Goal: Task Accomplishment & Management: Manage account settings

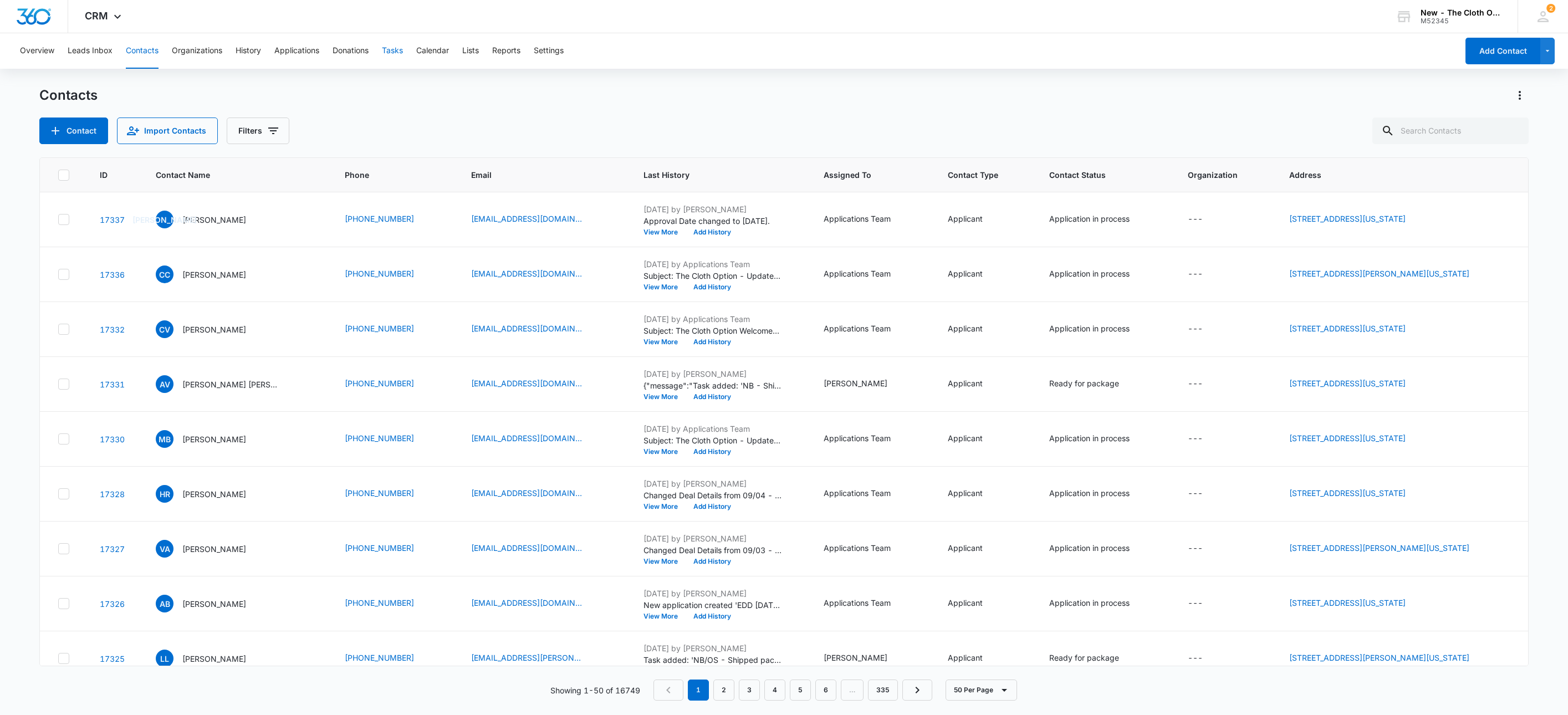
click at [397, 52] on button "Tasks" at bounding box center [392, 51] width 21 height 35
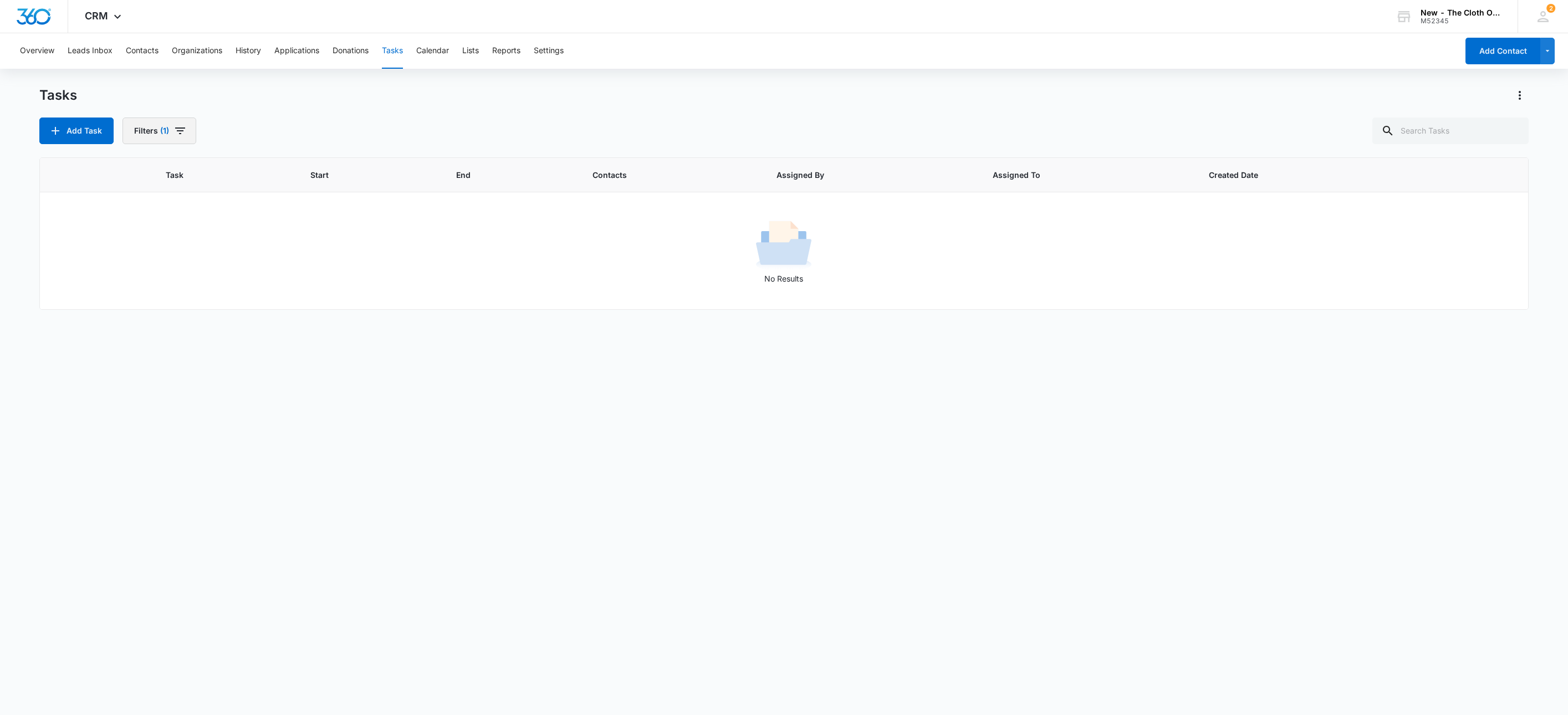
click at [142, 130] on button "Filters (1)" at bounding box center [159, 131] width 74 height 27
click at [249, 205] on icon "Show Assigned To filters" at bounding box center [255, 200] width 13 height 13
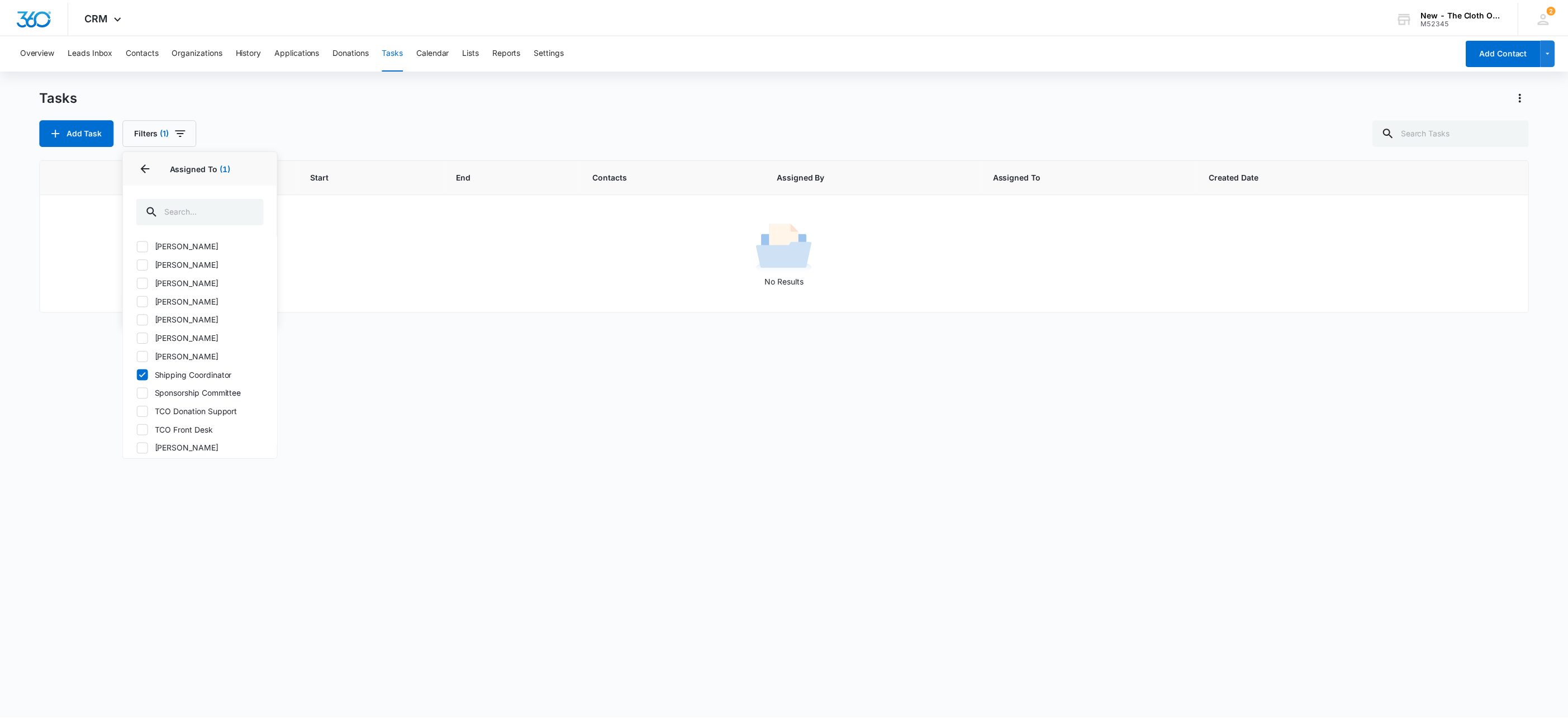
scroll to position [663, 0]
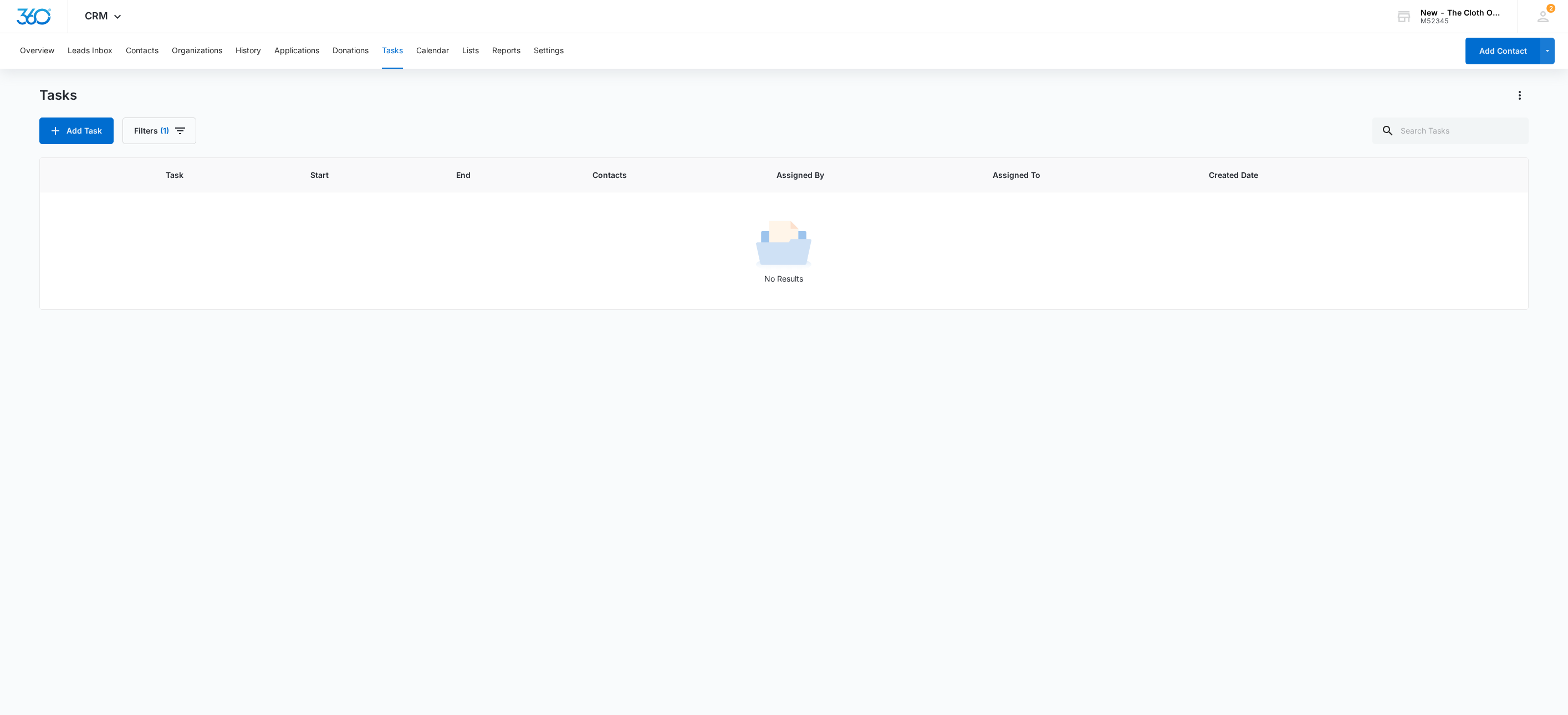
click at [356, 496] on div "Task Start End Contacts Assigned By Assigned To Created Date No Results" at bounding box center [785, 429] width 1490 height 543
click at [253, 56] on button "History" at bounding box center [248, 51] width 25 height 35
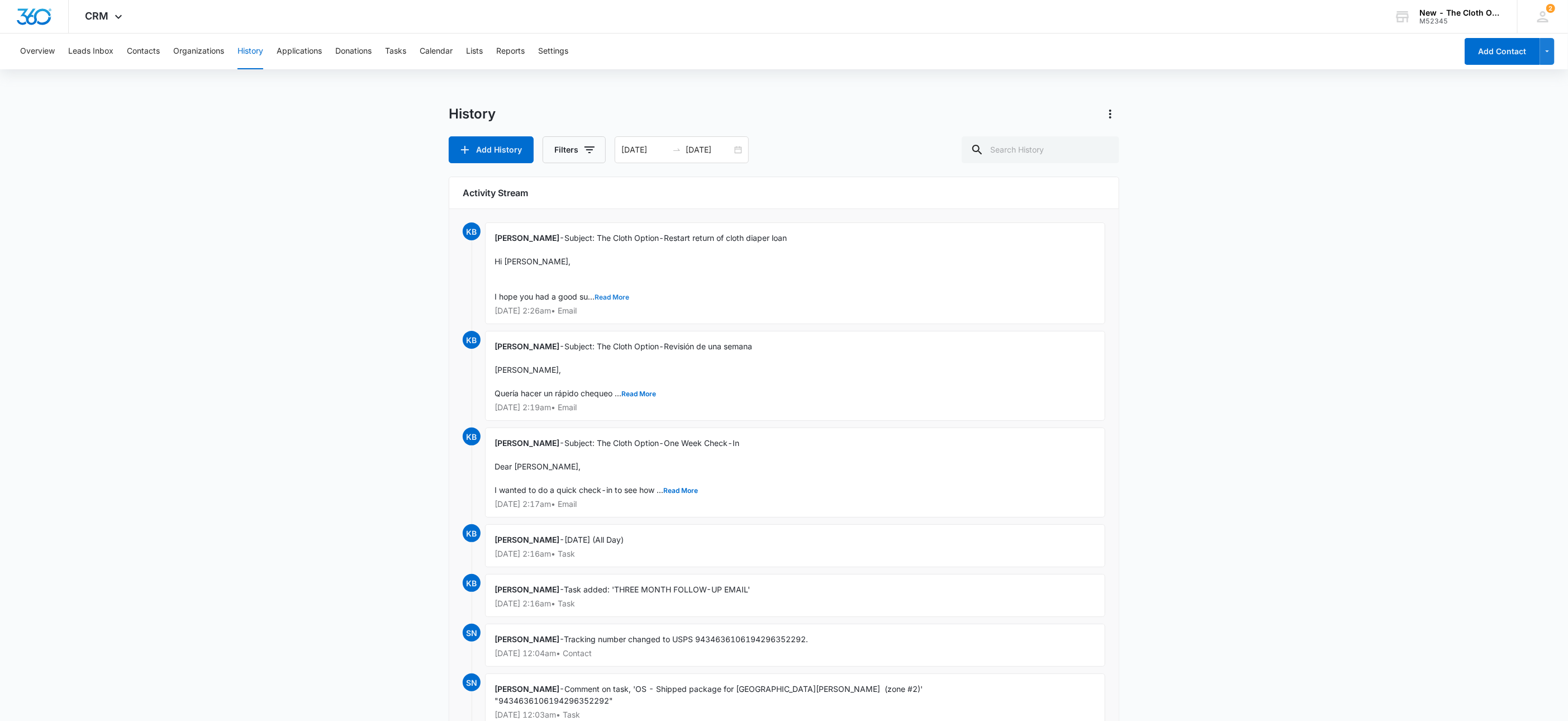
click at [622, 294] on button "Read More" at bounding box center [612, 297] width 34 height 7
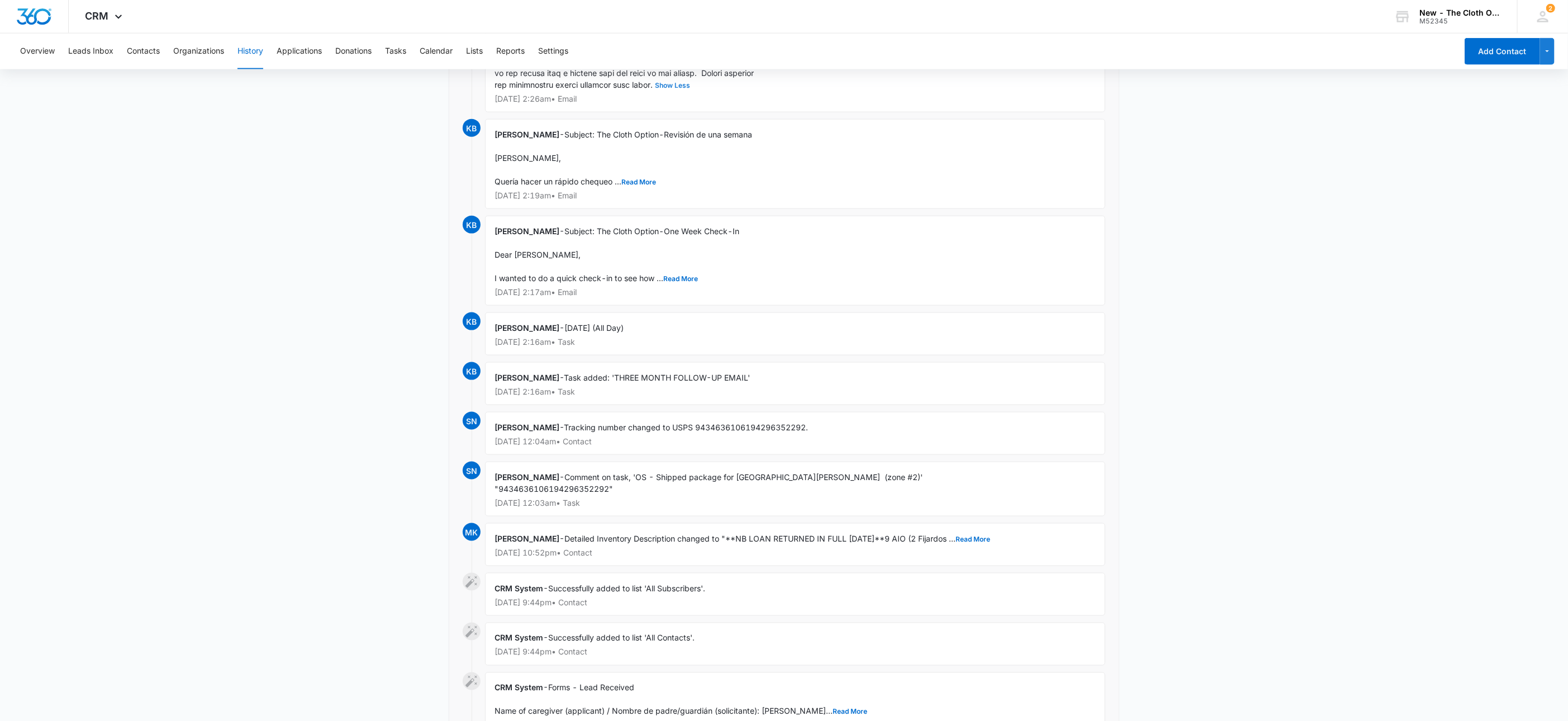
scroll to position [922, 0]
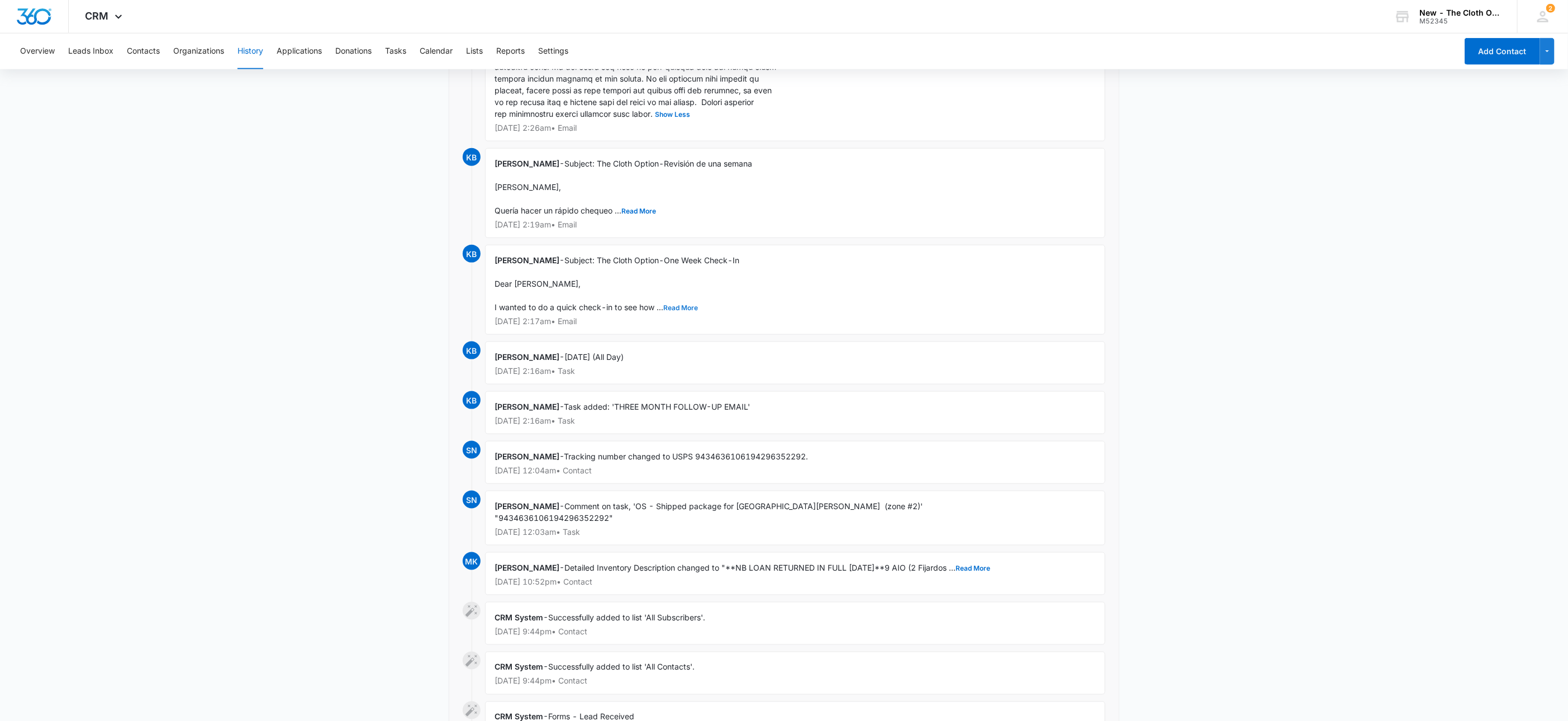
click at [677, 311] on button "Read More" at bounding box center [680, 307] width 34 height 7
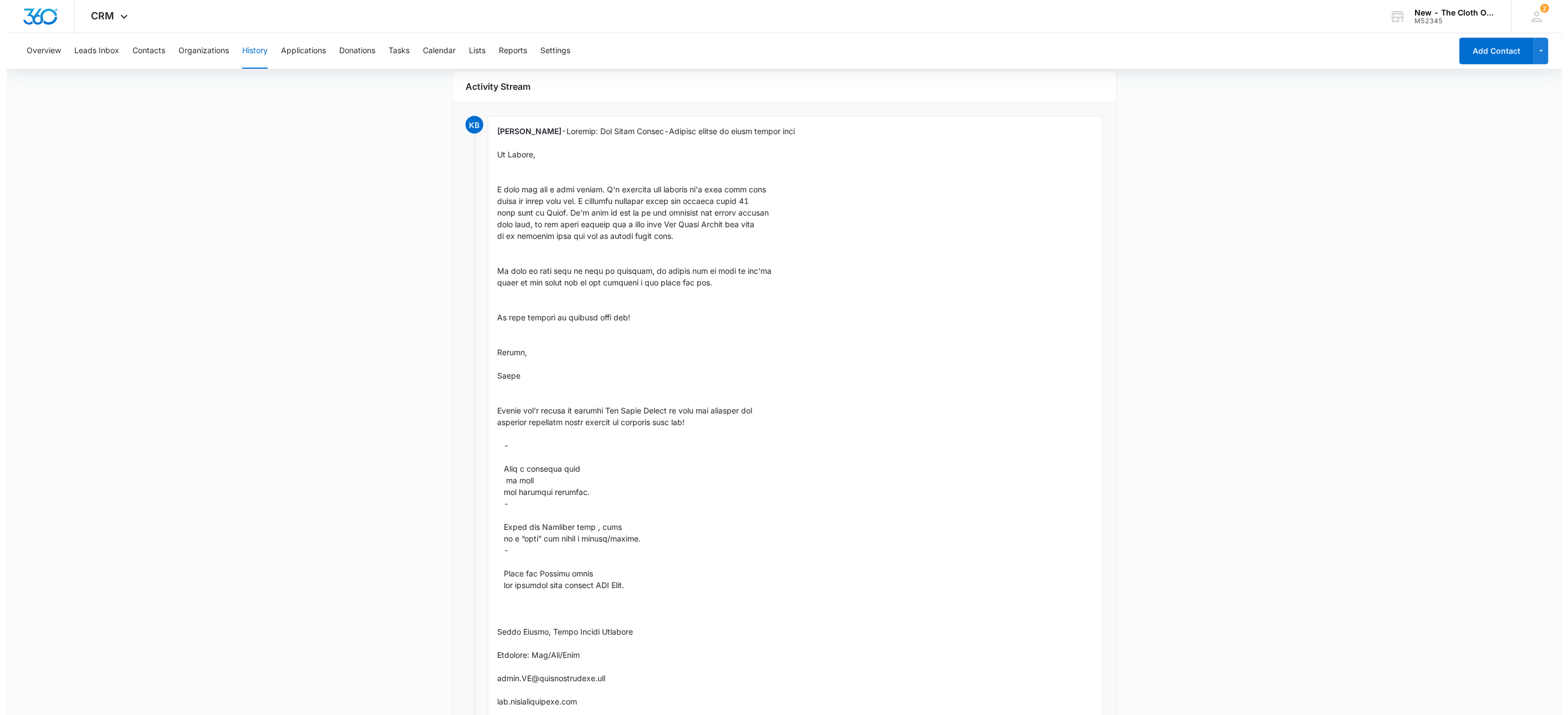
scroll to position [0, 0]
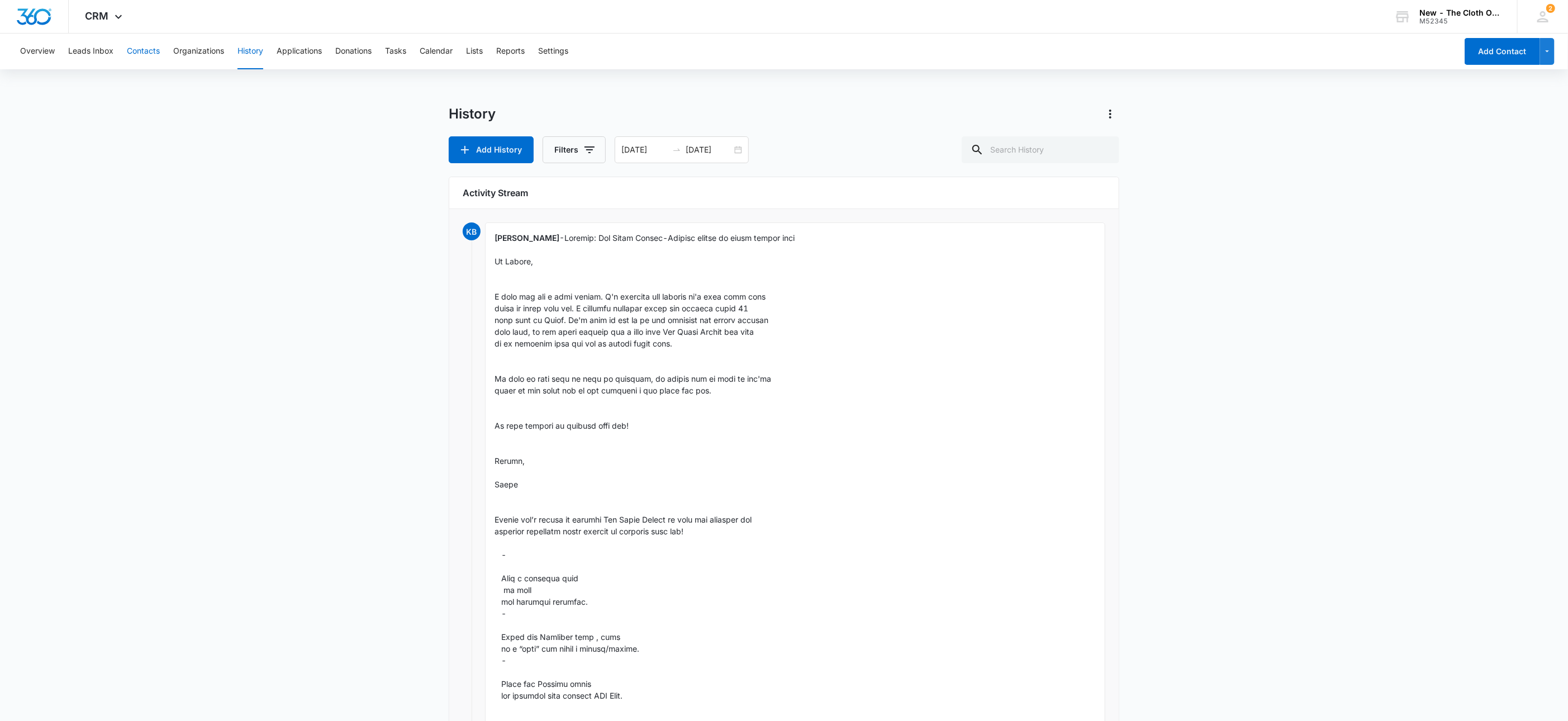
click at [141, 42] on button "Contacts" at bounding box center [143, 51] width 33 height 36
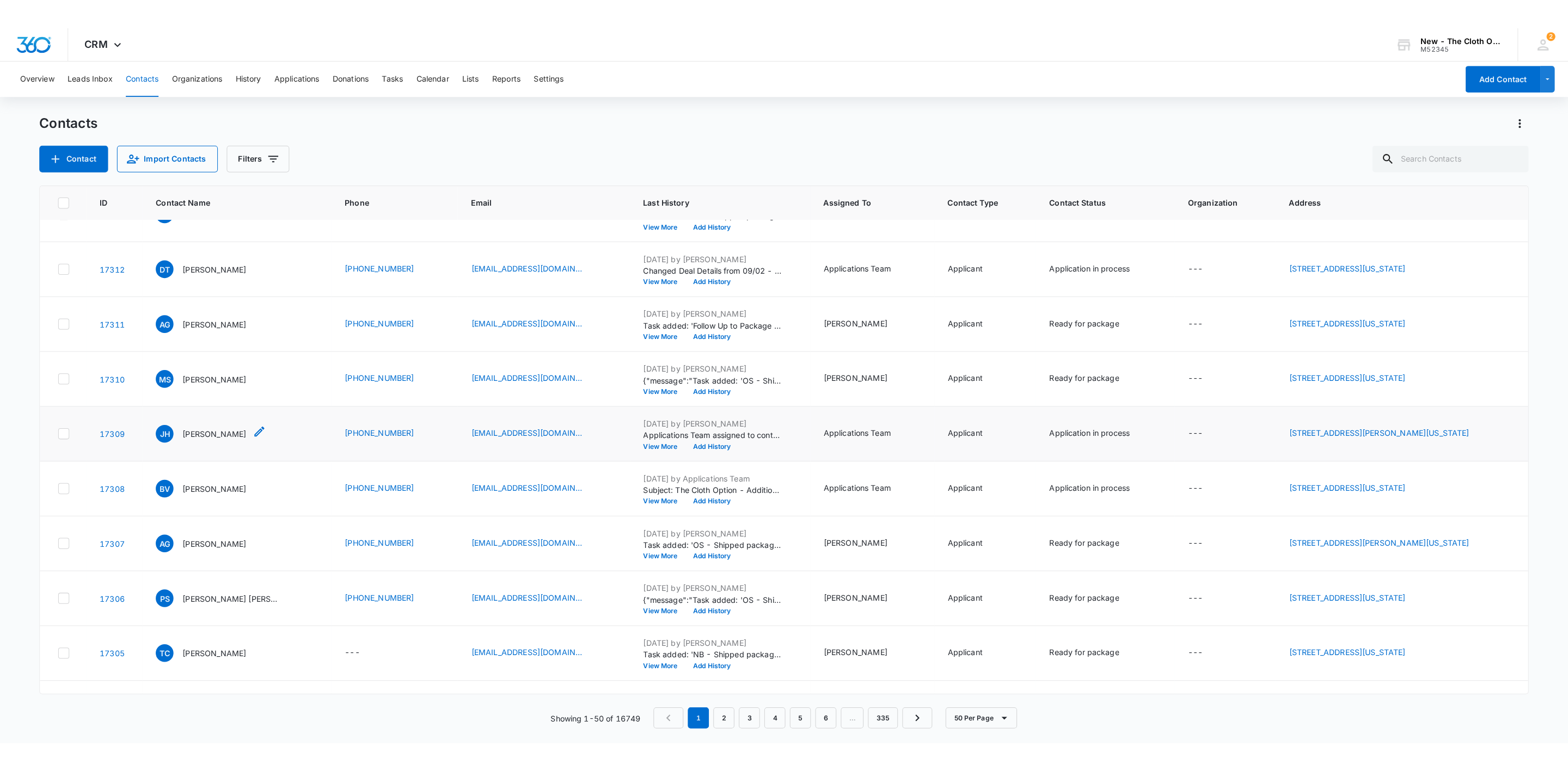
scroll to position [898, 0]
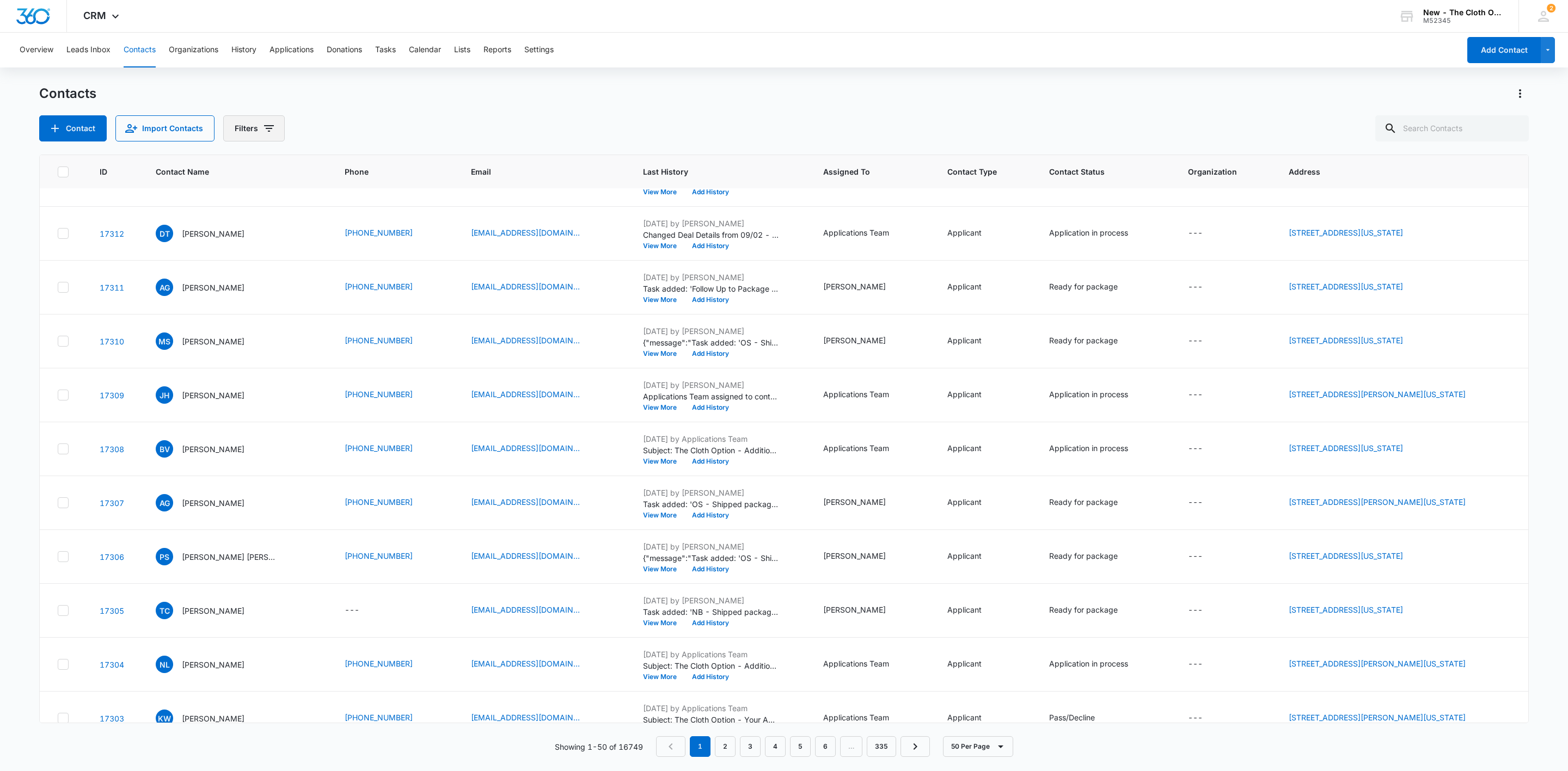
click at [258, 125] on button "Filters" at bounding box center [254, 128] width 61 height 26
click at [352, 169] on icon "Show Assigned To filters" at bounding box center [352, 169] width 2 height 5
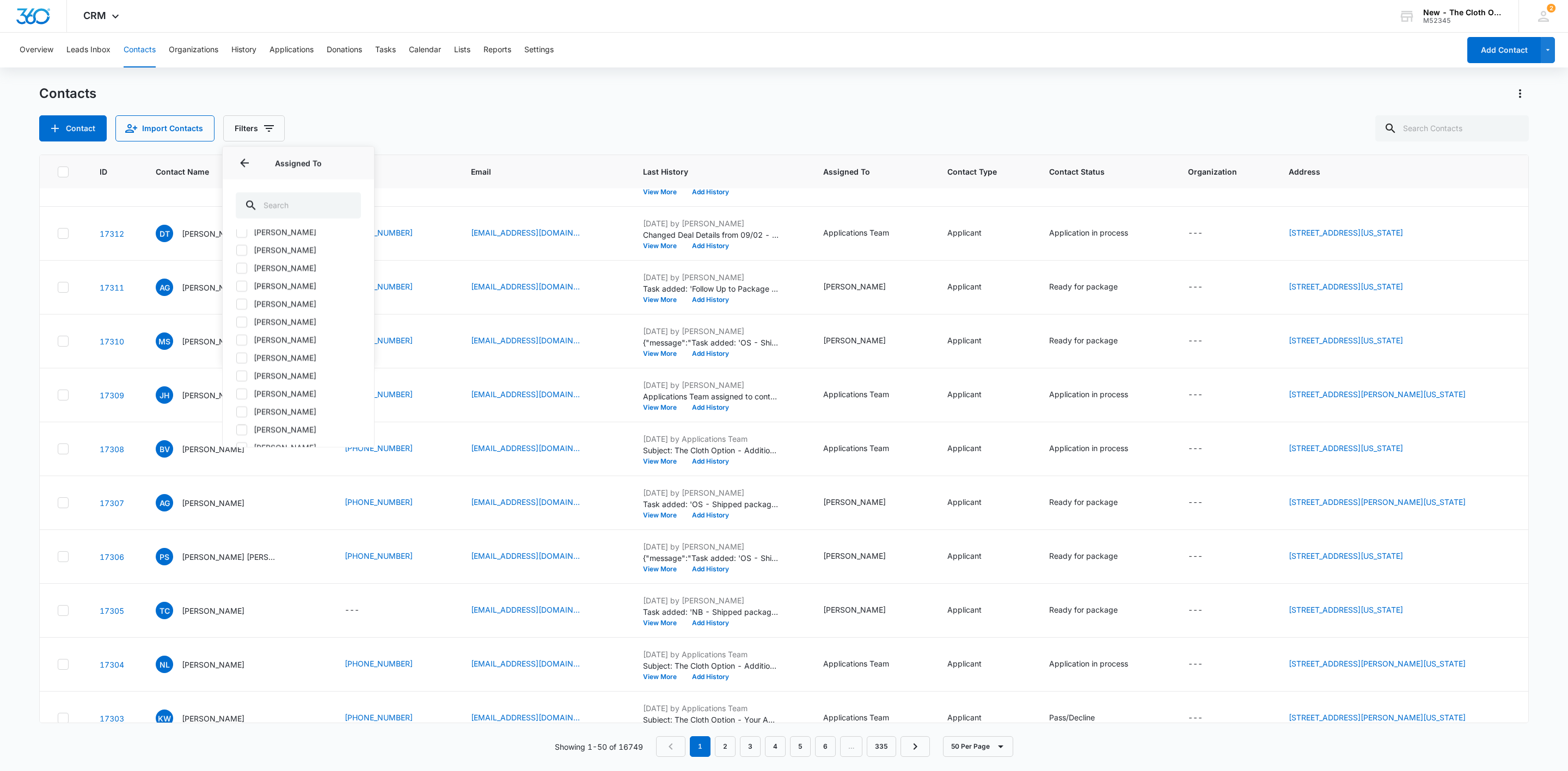
scroll to position [163, 0]
click at [242, 317] on div at bounding box center [242, 312] width 11 height 11
click at [236, 312] on input "[PERSON_NAME]" at bounding box center [236, 312] width 1 height 1
checkbox input "true"
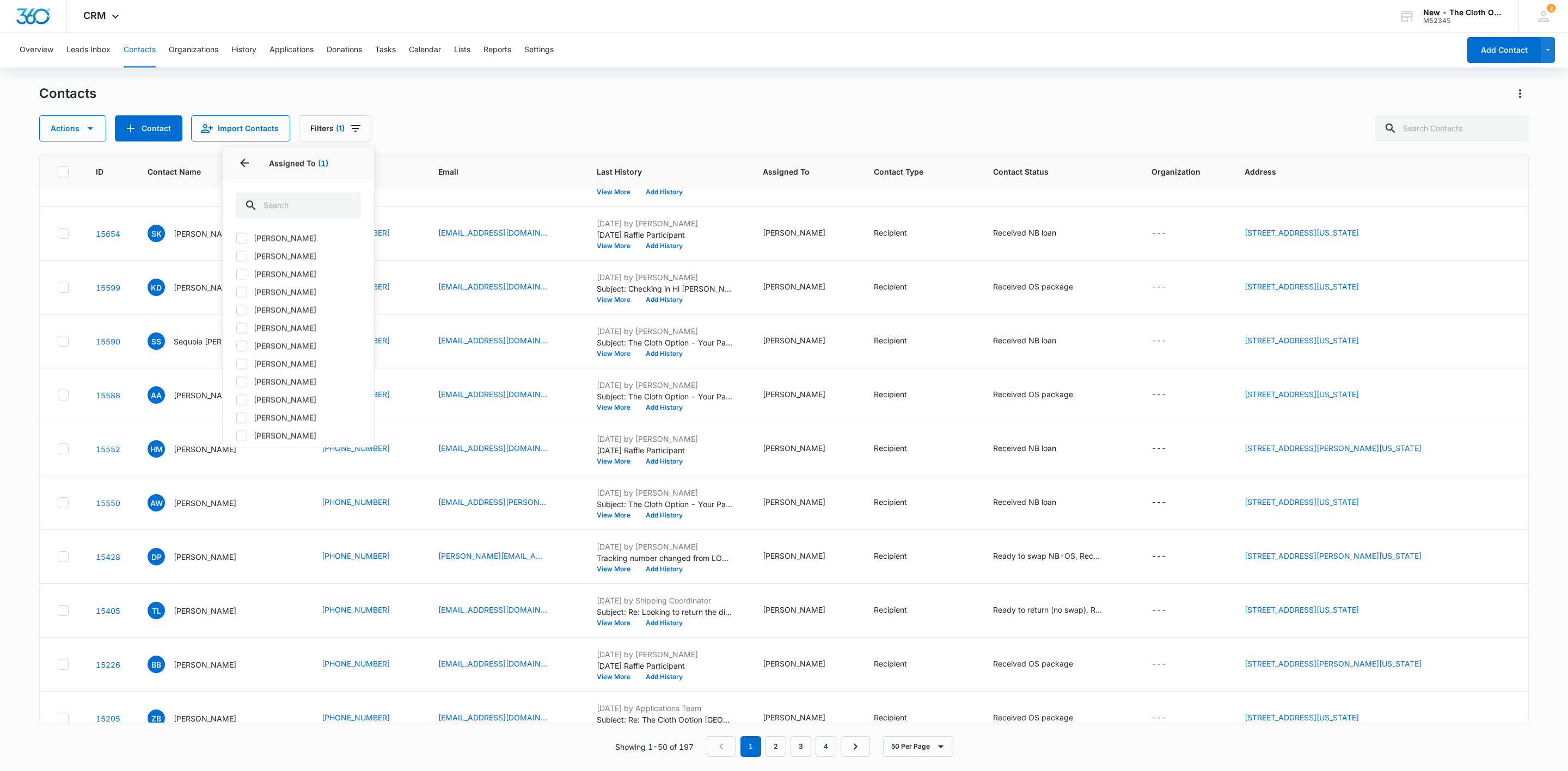
scroll to position [0, 0]
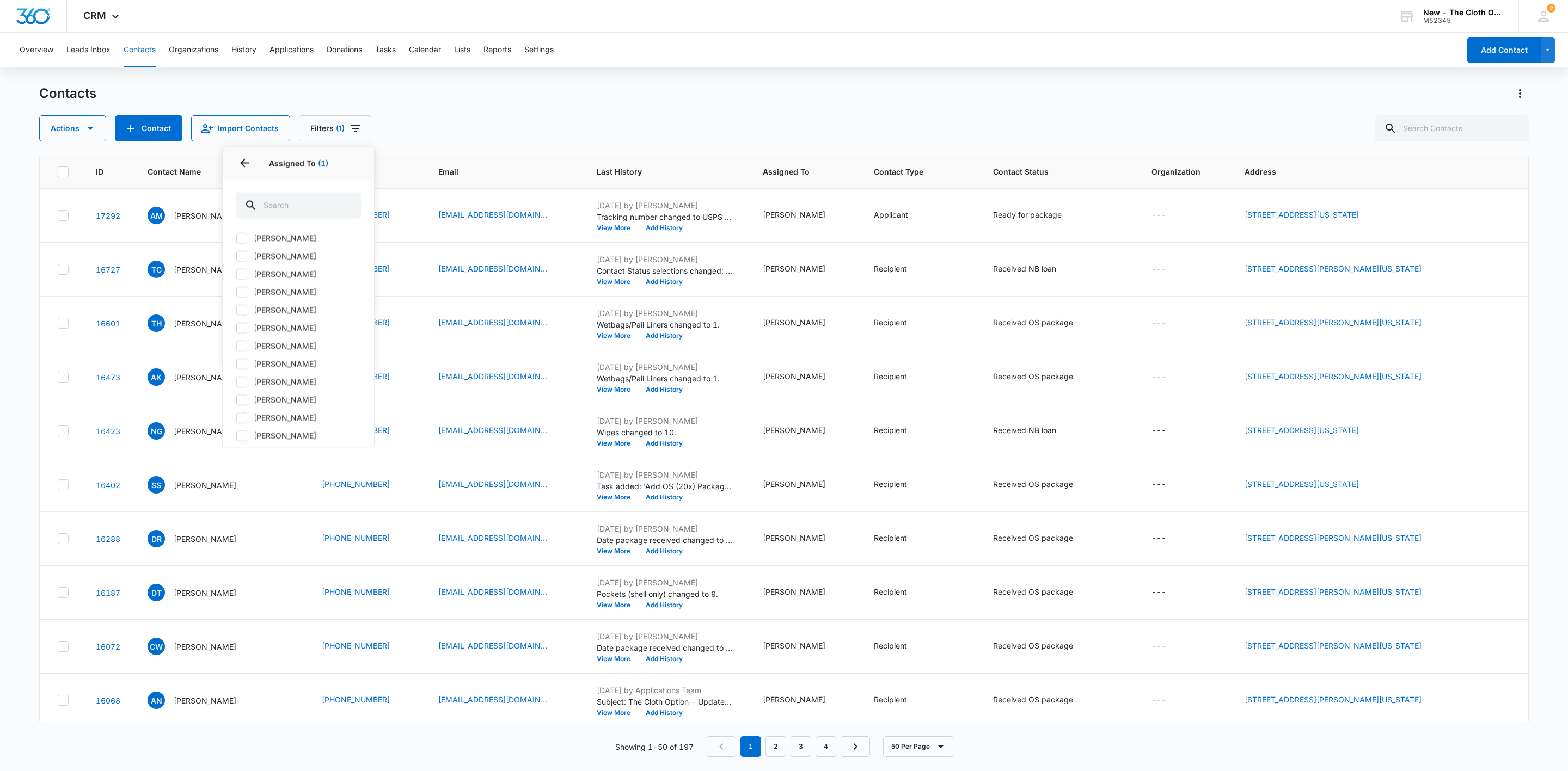
click at [244, 382] on icon at bounding box center [242, 382] width 7 height 5
click at [236, 382] on input "[PERSON_NAME]" at bounding box center [236, 382] width 1 height 1
checkbox input "true"
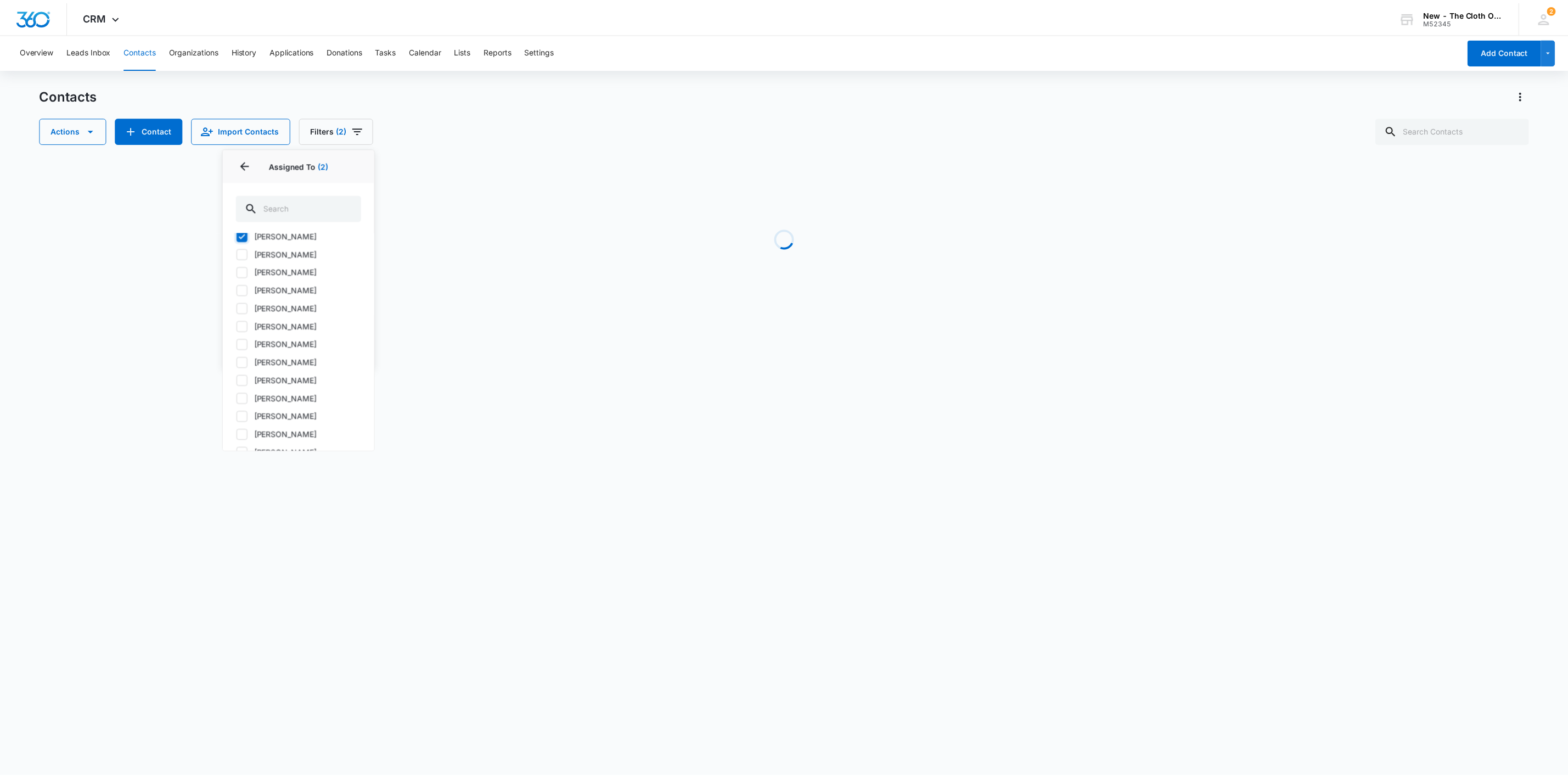
scroll to position [494, 0]
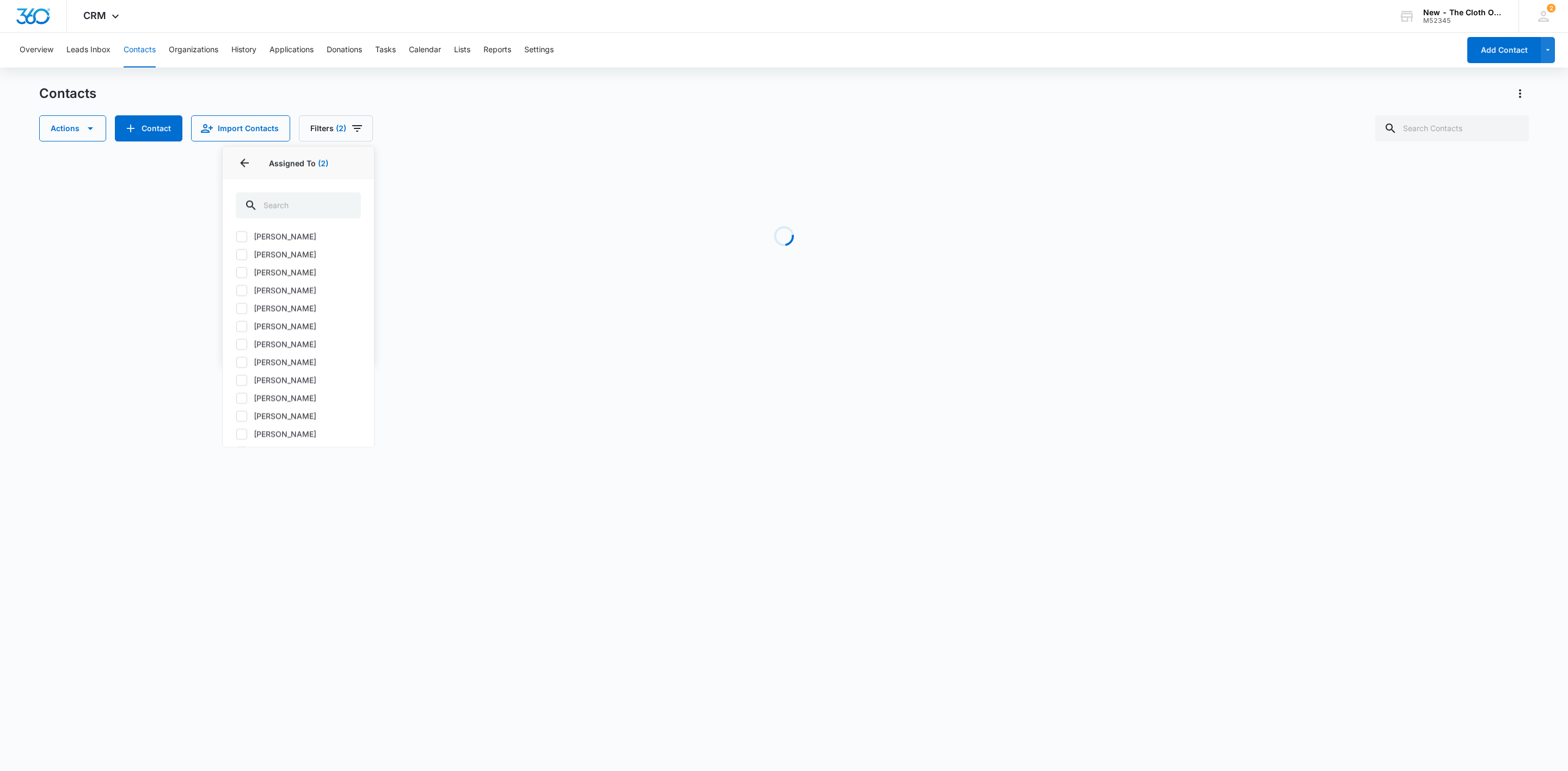
click at [242, 259] on icon at bounding box center [242, 255] width 10 height 10
click at [236, 255] on input "[PERSON_NAME]" at bounding box center [236, 255] width 1 height 1
checkbox input "true"
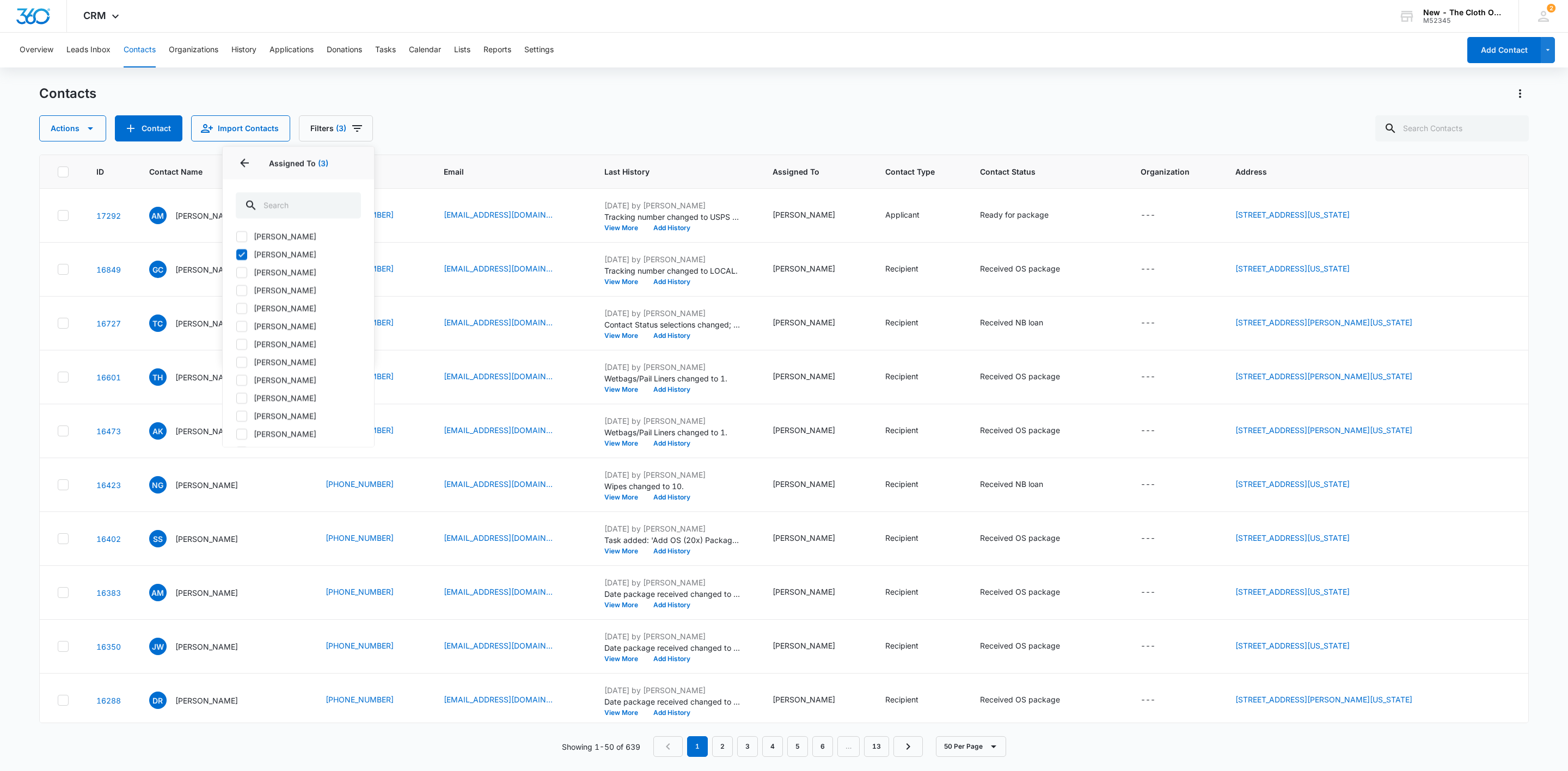
click at [678, 111] on div "Contacts Actions Contact Import Contacts Filters (3) Assigned To 3 Assigned To …" at bounding box center [783, 113] width 1489 height 57
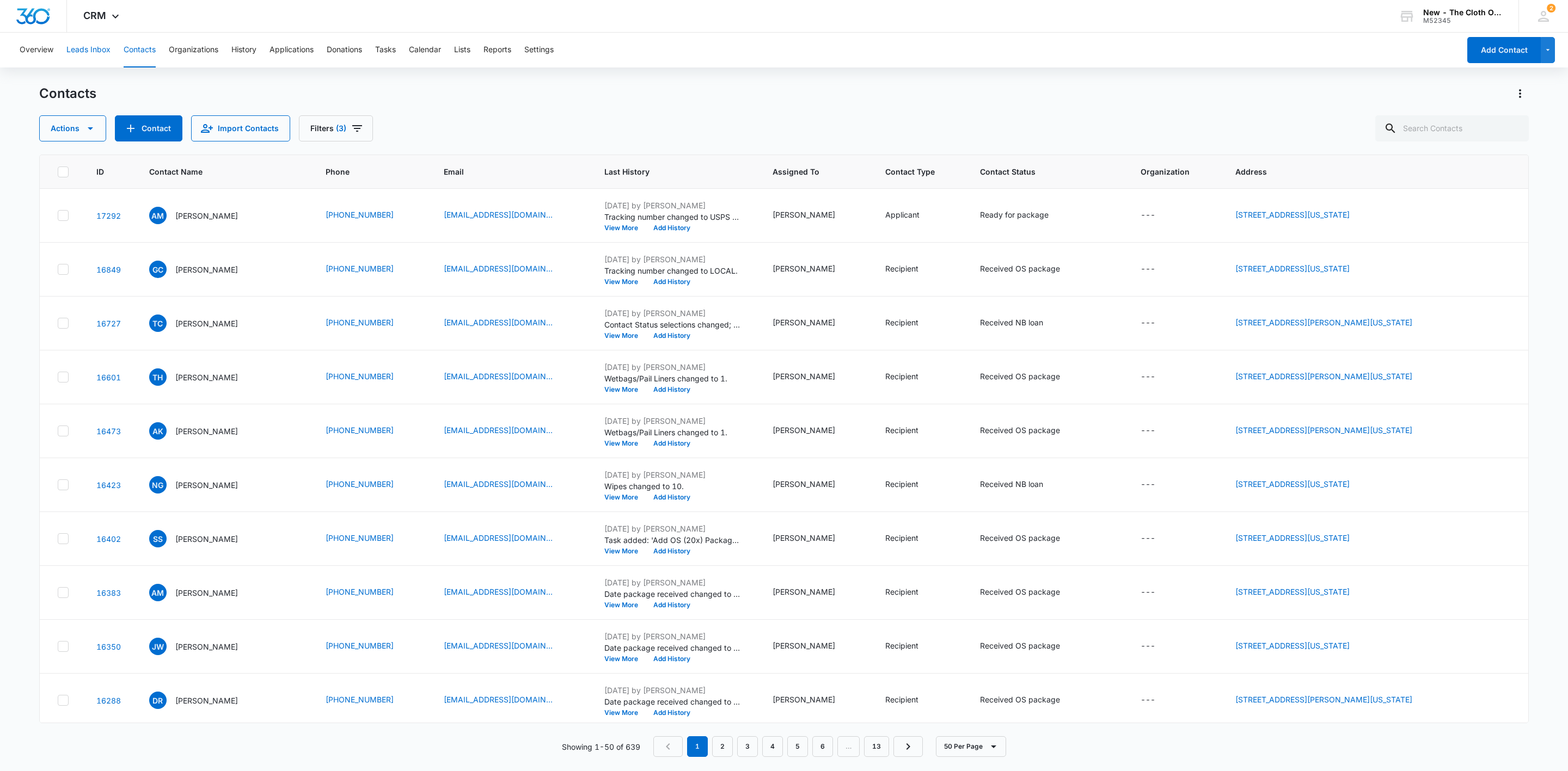
click at [92, 43] on button "Leads Inbox" at bounding box center [88, 50] width 44 height 35
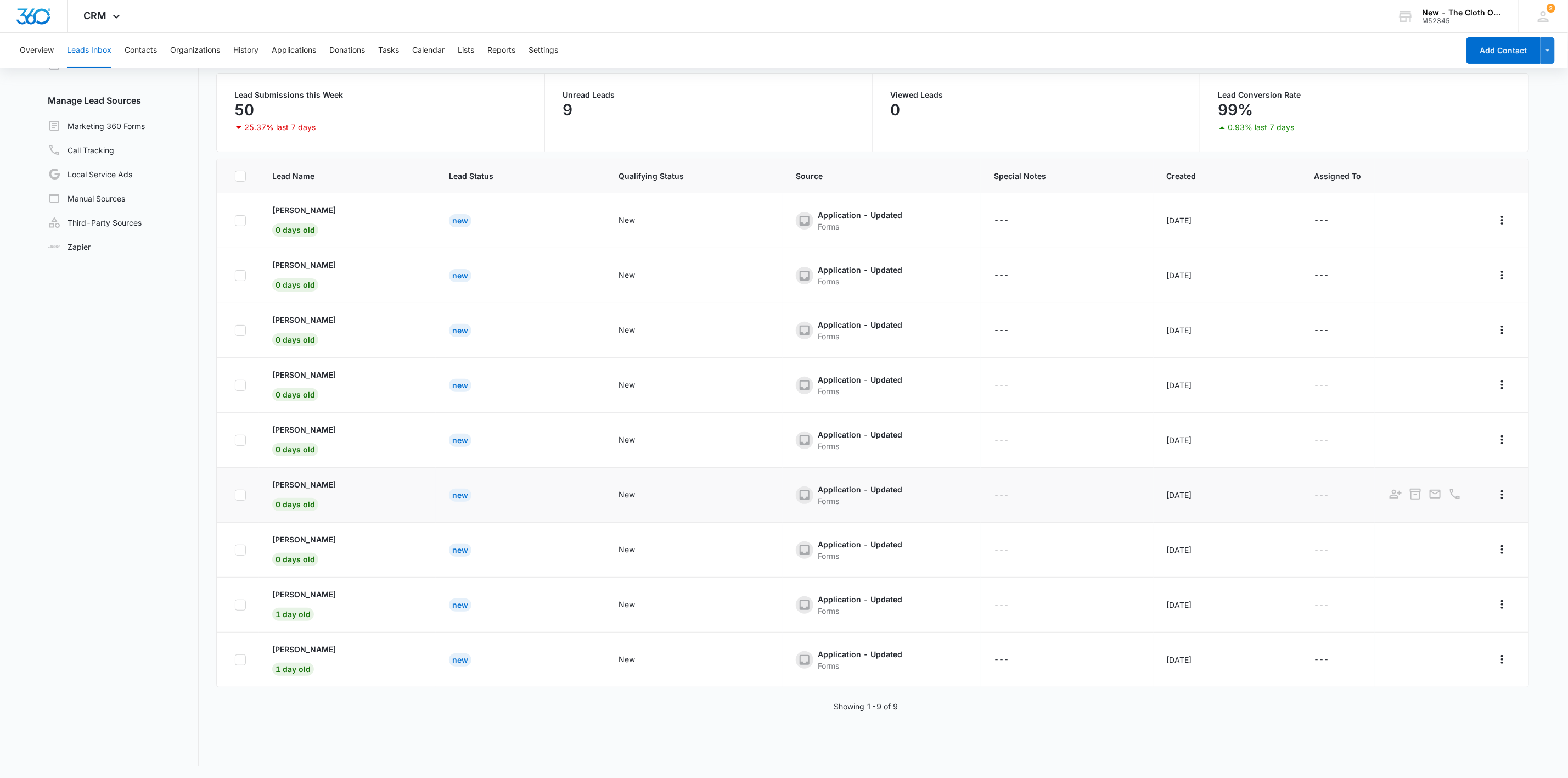
scroll to position [85, 0]
click at [143, 49] on button "Contacts" at bounding box center [141, 50] width 33 height 35
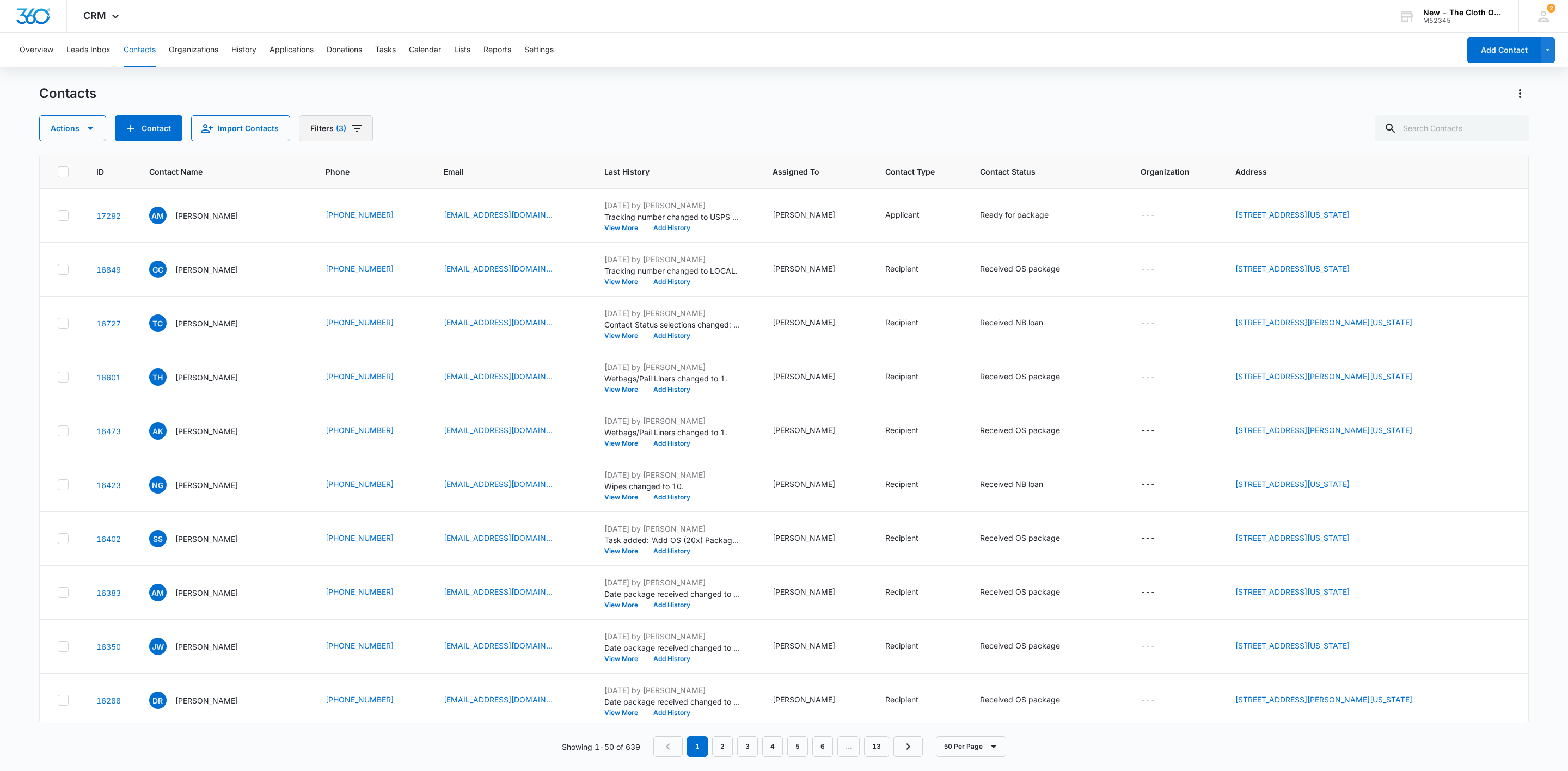
click at [337, 132] on span "(3)" at bounding box center [341, 128] width 10 height 8
click at [424, 346] on button "Clear All" at bounding box center [375, 349] width 125 height 21
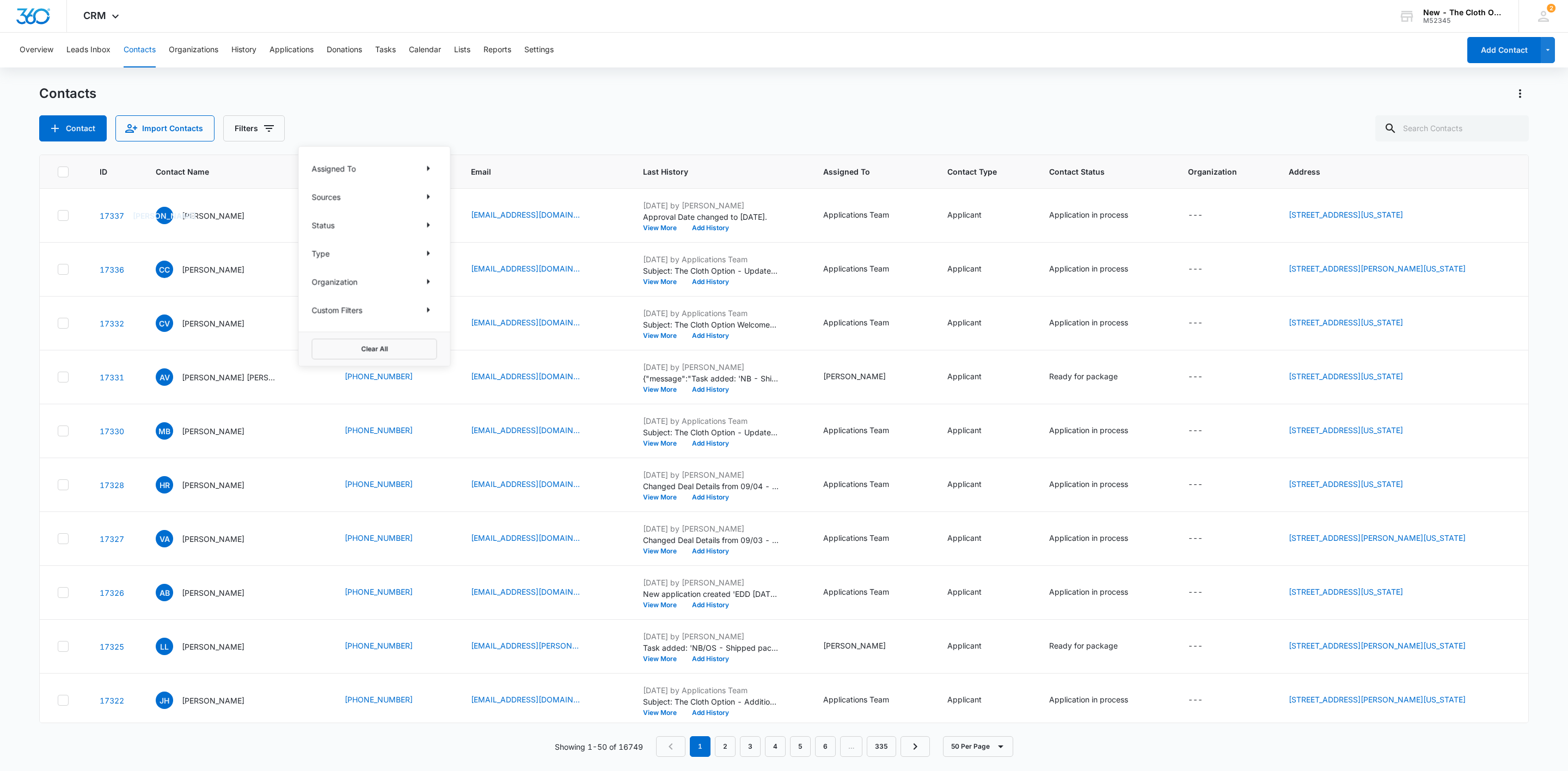
click at [509, 110] on div "Contacts Contact Import Contacts Filters Assigned To Sources Status Type Organi…" at bounding box center [783, 113] width 1489 height 57
click at [1447, 121] on input "text" at bounding box center [1452, 128] width 153 height 26
paste input "[PERSON_NAME]"
type input "[PERSON_NAME]"
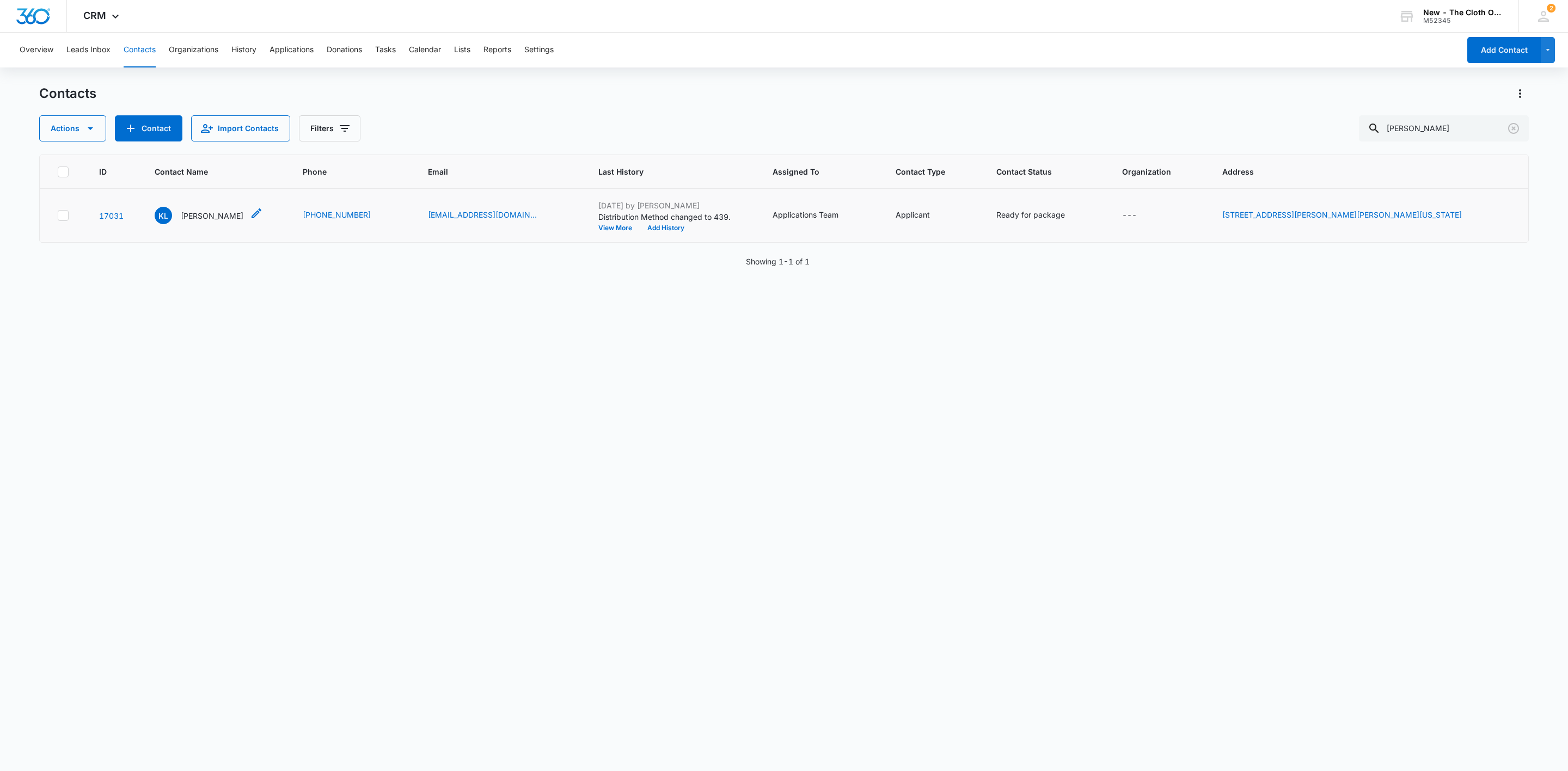
click at [198, 220] on p "[PERSON_NAME]" at bounding box center [212, 215] width 63 height 12
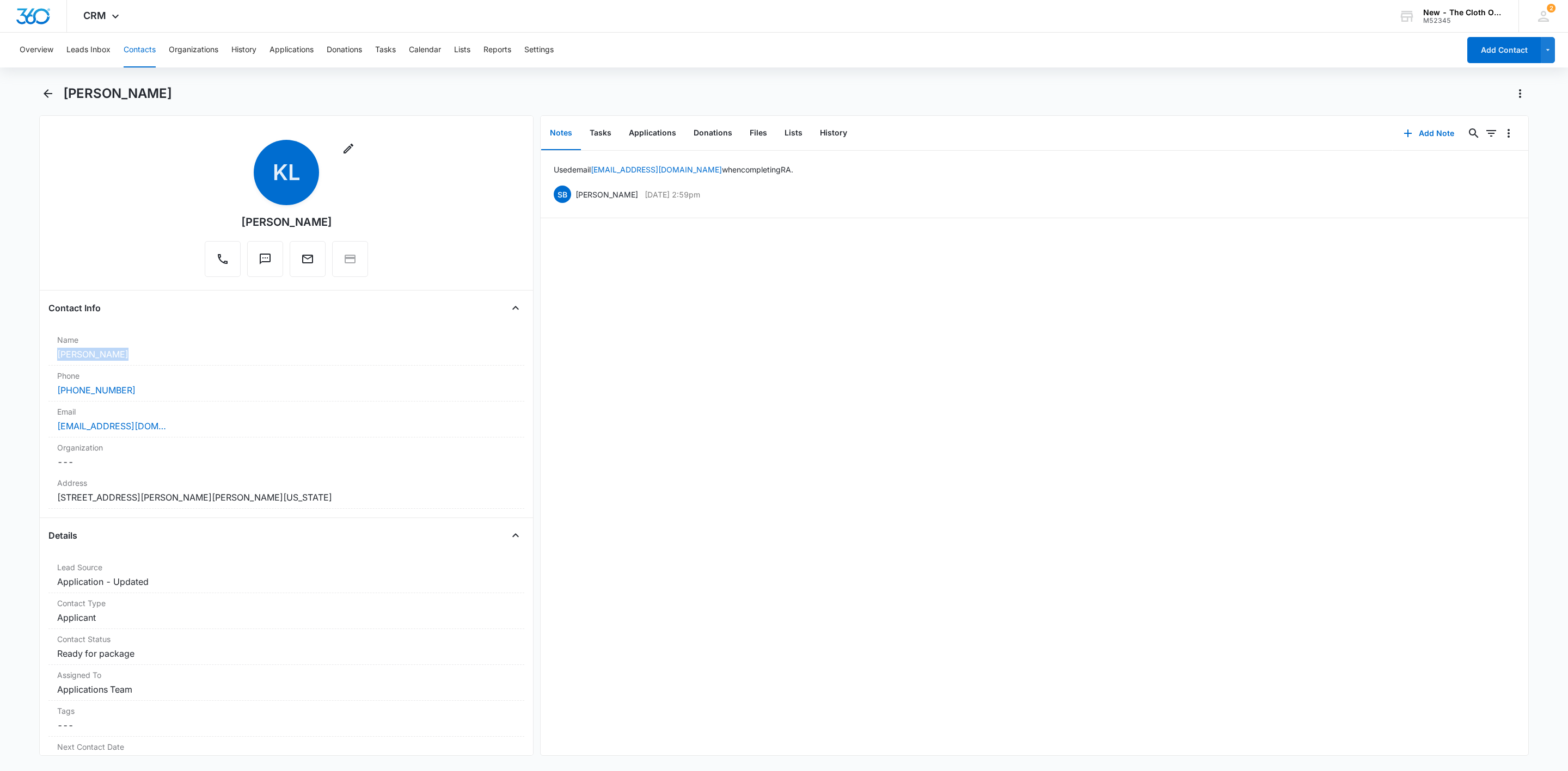
drag, startPoint x: 115, startPoint y: 357, endPoint x: 41, endPoint y: 371, distance: 75.3
click at [21, 356] on main "[PERSON_NAME] Remove KL [PERSON_NAME] Contact Info Name Cancel Save Changes [PE…" at bounding box center [784, 427] width 1568 height 684
copy dd "[PERSON_NAME]"
click at [245, 428] on div "[EMAIL_ADDRESS][DOMAIN_NAME]" at bounding box center [286, 426] width 458 height 13
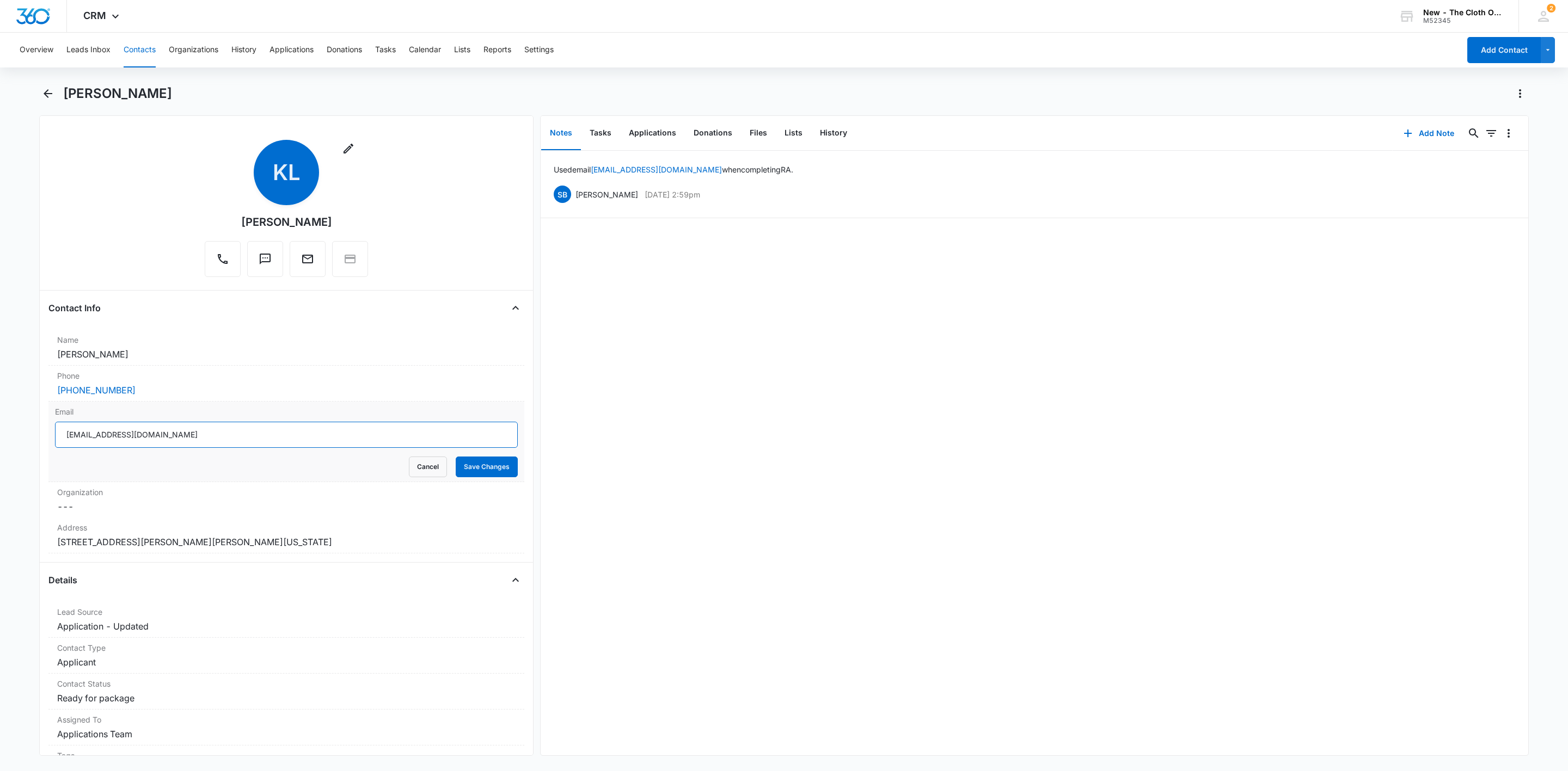
click at [256, 433] on input "[EMAIL_ADDRESS][DOMAIN_NAME]" at bounding box center [286, 434] width 463 height 26
click at [409, 469] on button "Cancel" at bounding box center [428, 467] width 38 height 21
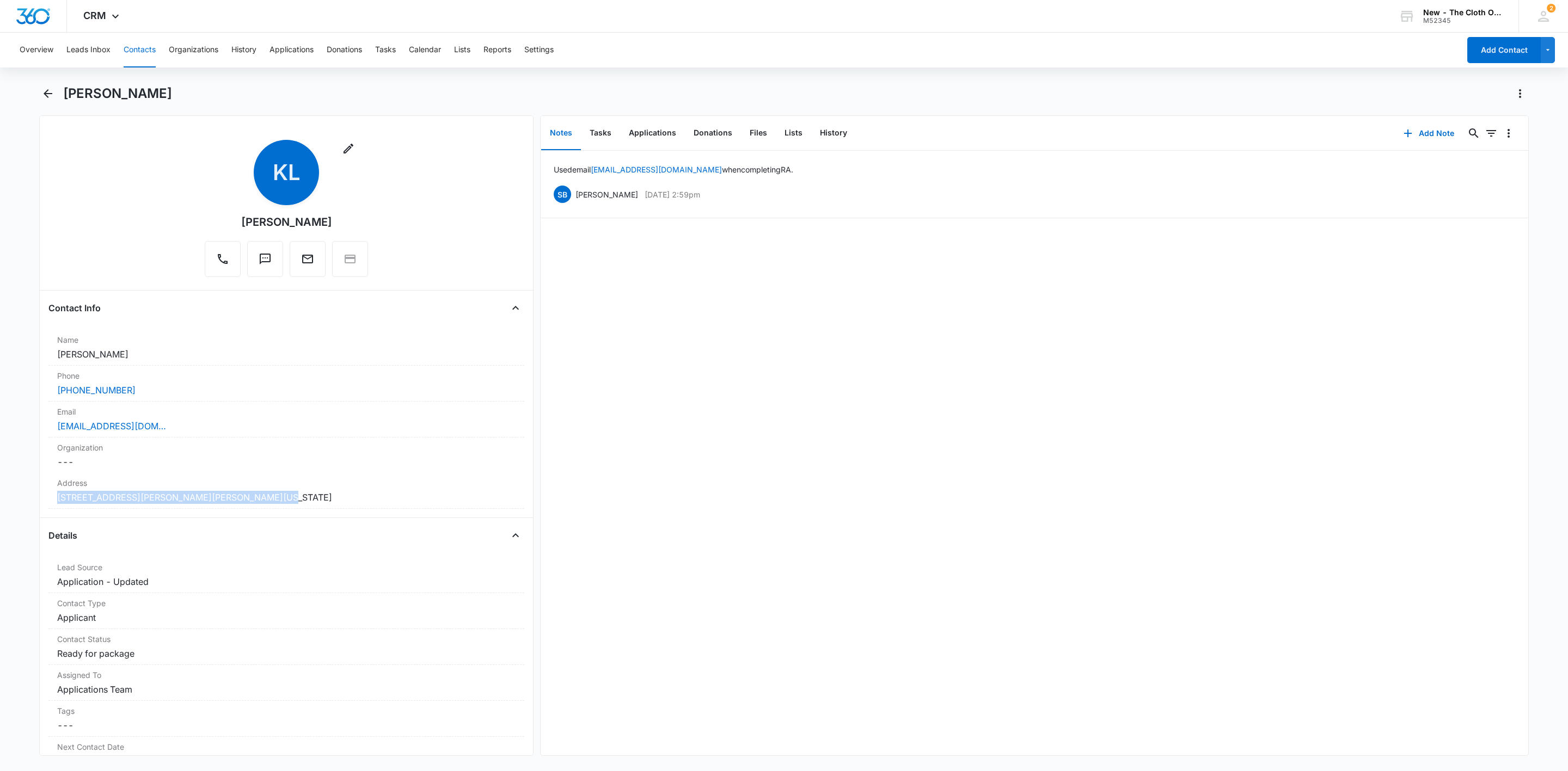
drag, startPoint x: 306, startPoint y: 492, endPoint x: 12, endPoint y: 502, distance: 294.2
click at [12, 502] on main "[PERSON_NAME] Remove KL [PERSON_NAME] Contact Info Name Cancel Save Changes [PE…" at bounding box center [784, 427] width 1568 height 684
copy dd "[STREET_ADDRESS][PERSON_NAME][PERSON_NAME][US_STATE]"
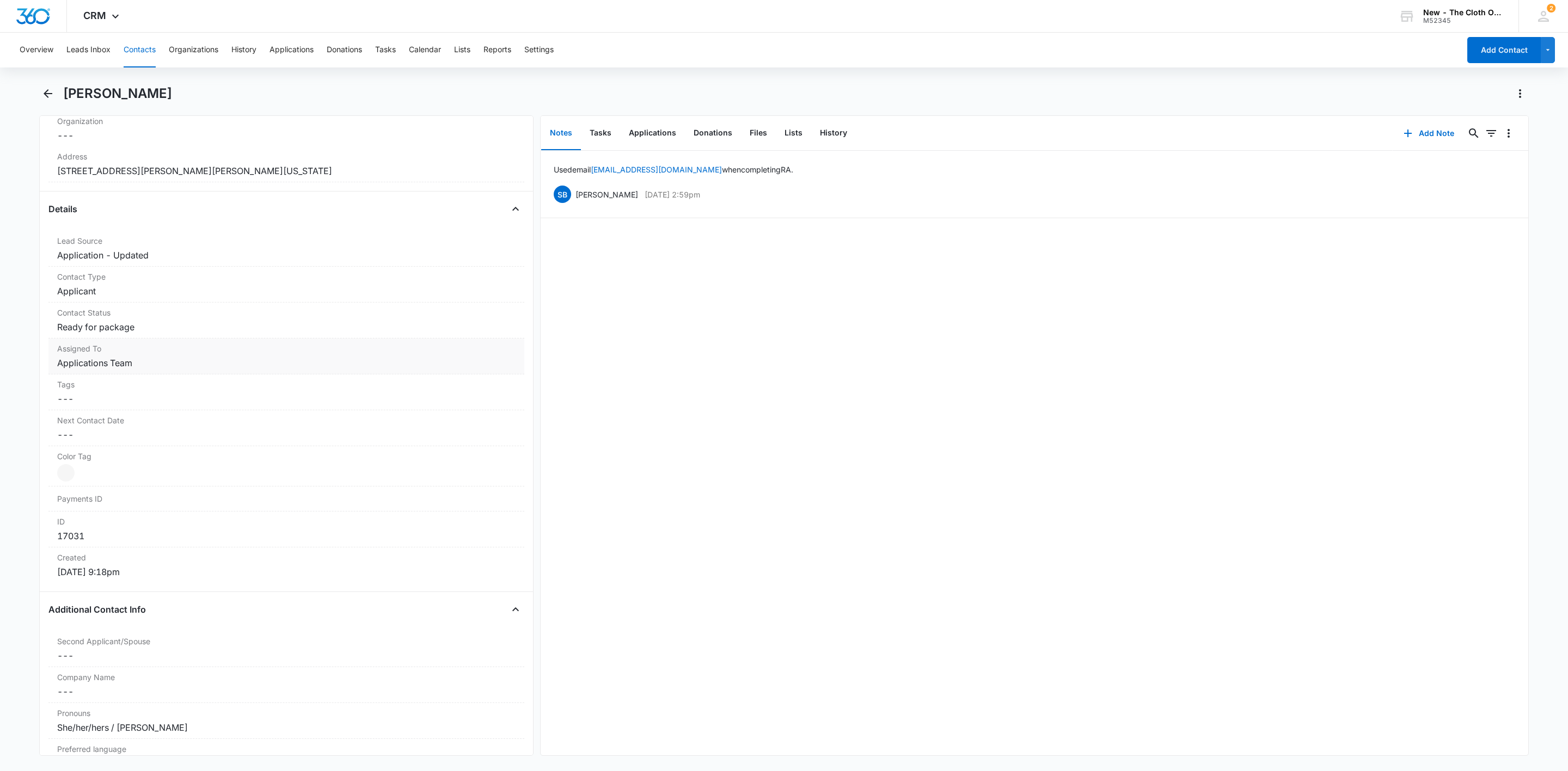
click at [110, 368] on dd "Cancel Save Changes Applications Team" at bounding box center [286, 363] width 458 height 13
click at [141, 374] on icon "Remove Applications Team" at bounding box center [140, 372] width 7 height 7
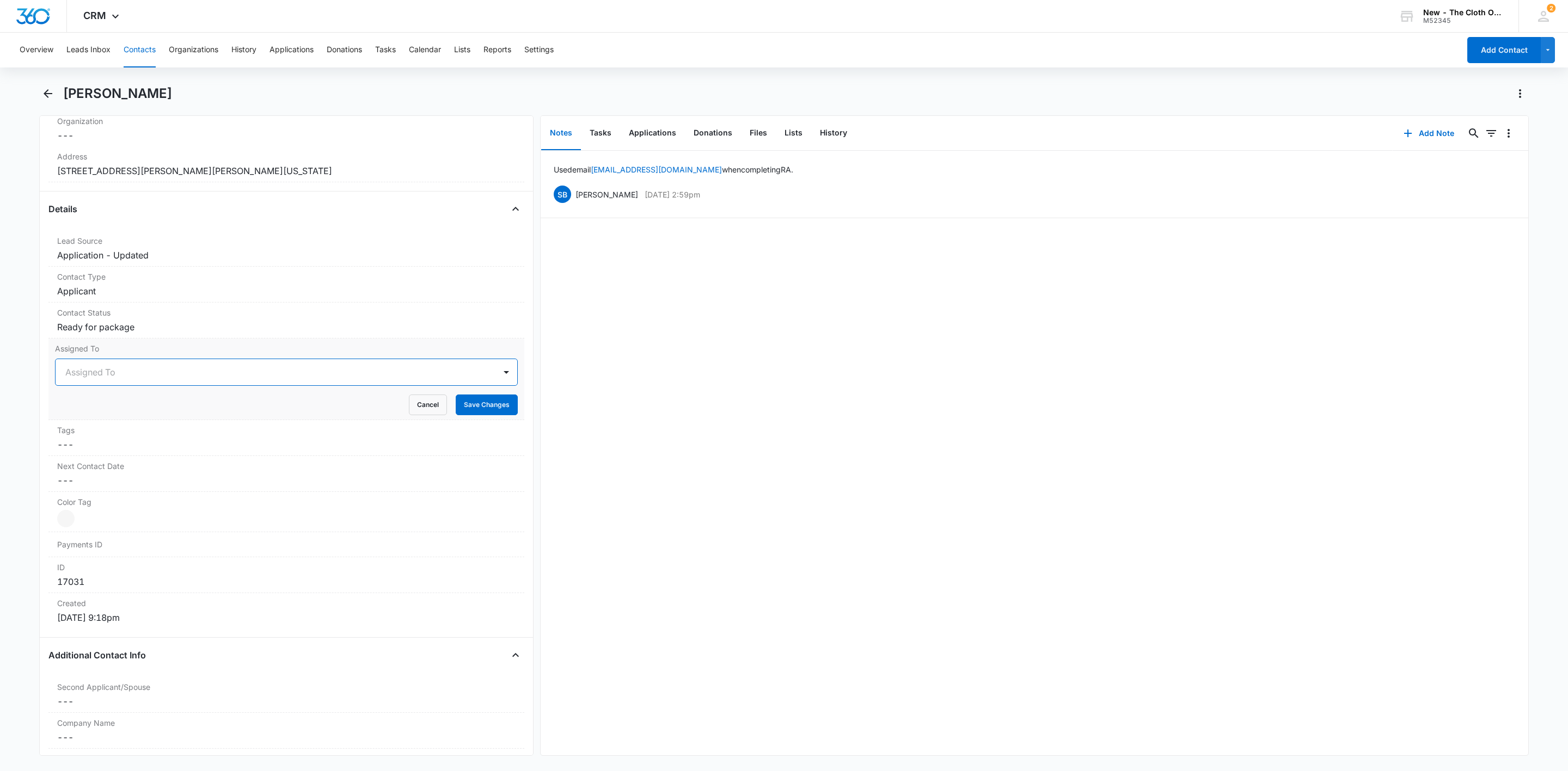
click at [141, 374] on div at bounding box center [273, 372] width 416 height 15
type input "br"
click at [116, 411] on p "[PERSON_NAME]" at bounding box center [99, 411] width 63 height 12
click at [134, 373] on icon "Remove Britani Hampton" at bounding box center [130, 372] width 8 height 8
click at [135, 374] on div at bounding box center [273, 372] width 416 height 15
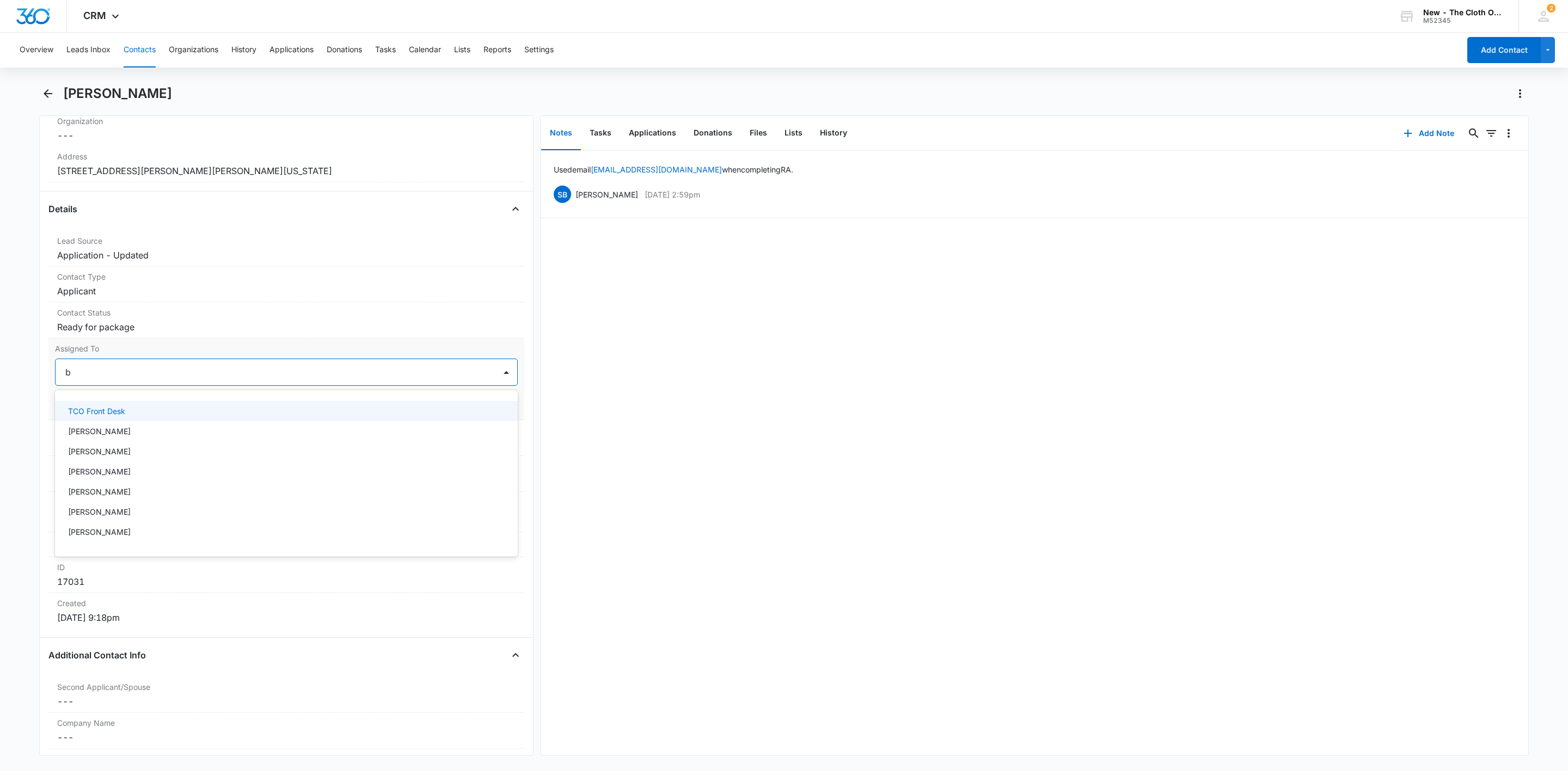
type input "br"
click at [115, 513] on p "[PERSON_NAME]" at bounding box center [99, 512] width 63 height 12
click at [273, 369] on div at bounding box center [311, 372] width 341 height 15
click at [482, 405] on button "Save Changes" at bounding box center [487, 405] width 62 height 21
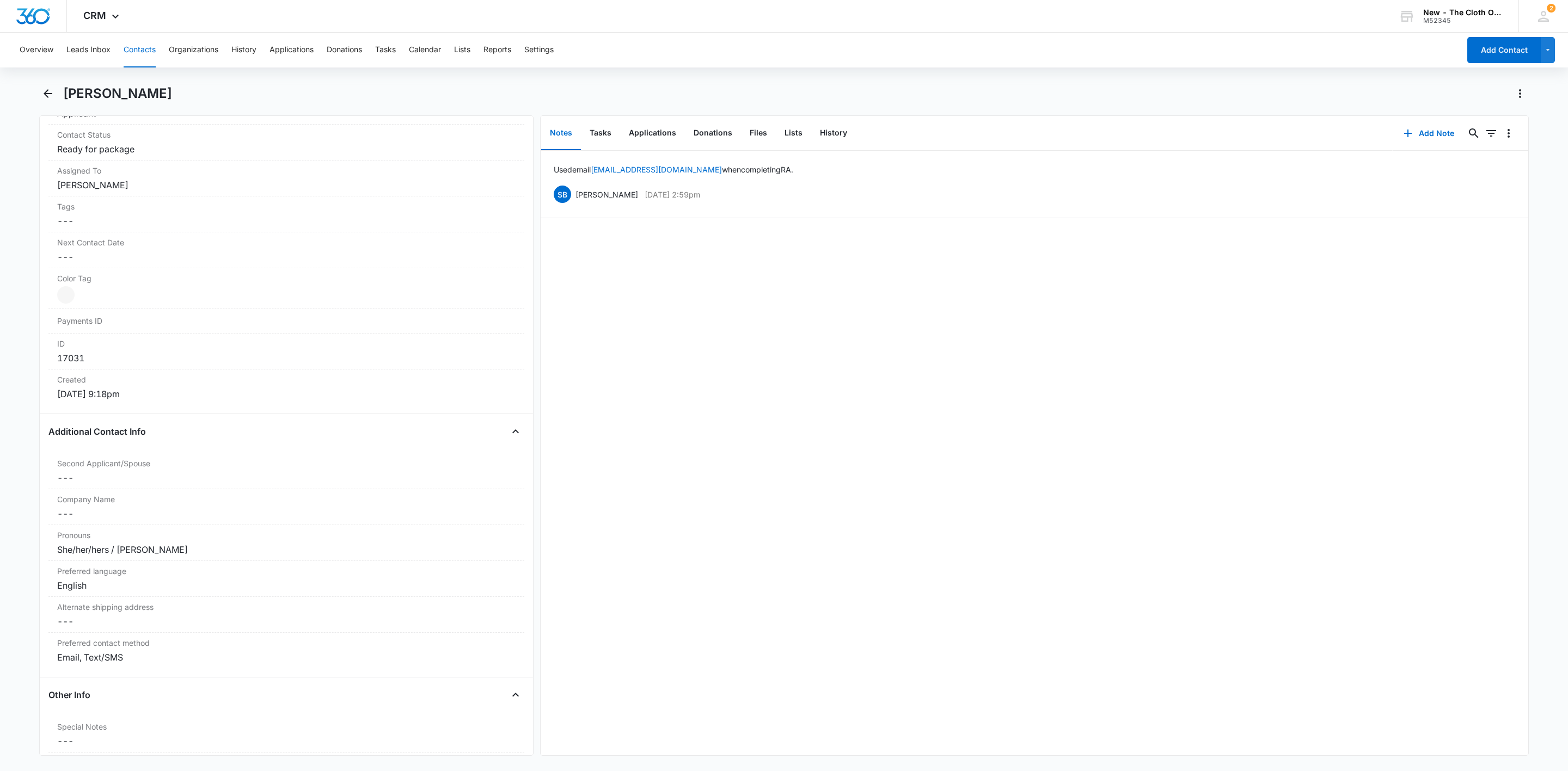
scroll to position [735, 0]
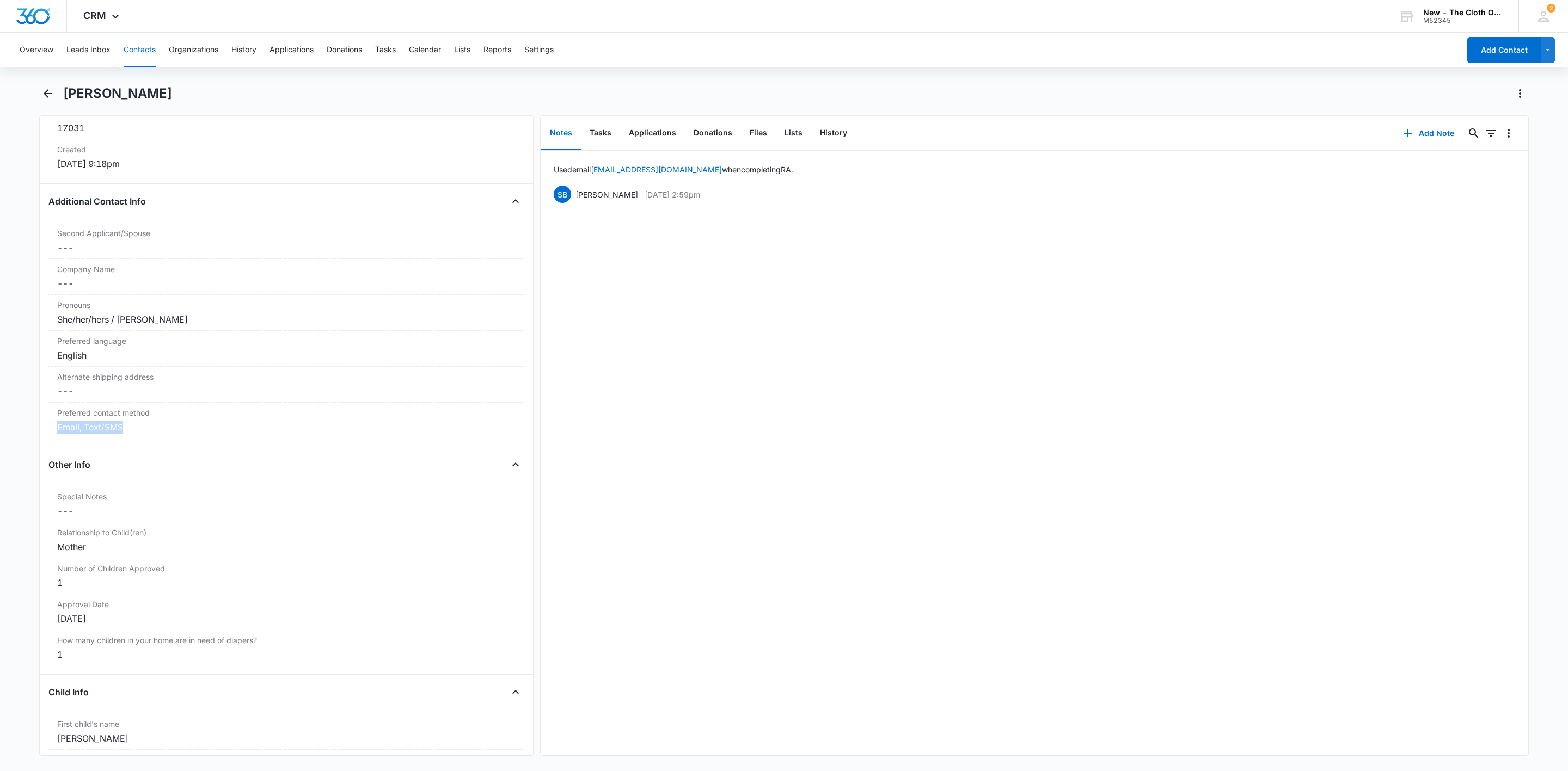
drag, startPoint x: 131, startPoint y: 435, endPoint x: 13, endPoint y: 427, distance: 118.3
click at [13, 427] on main "[PERSON_NAME] Remove KL [PERSON_NAME] Contact Info Name Cancel Save Changes [PE…" at bounding box center [784, 427] width 1568 height 684
copy div "Email, Text/SMS"
click at [120, 85] on h1 "[PERSON_NAME]" at bounding box center [117, 93] width 109 height 16
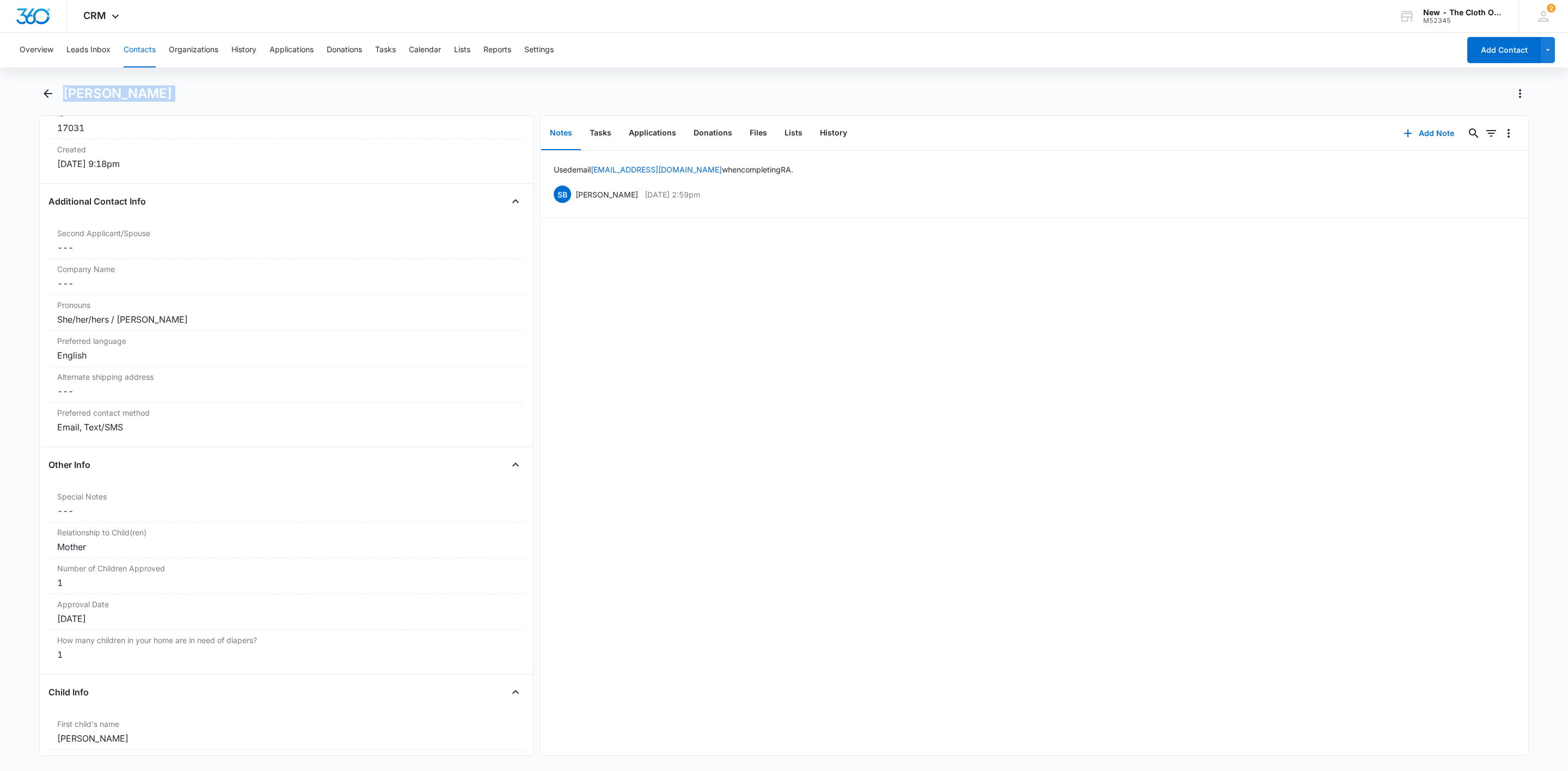
click at [119, 85] on h1 "[PERSON_NAME]" at bounding box center [117, 93] width 109 height 16
copy div "[PERSON_NAME] Remove"
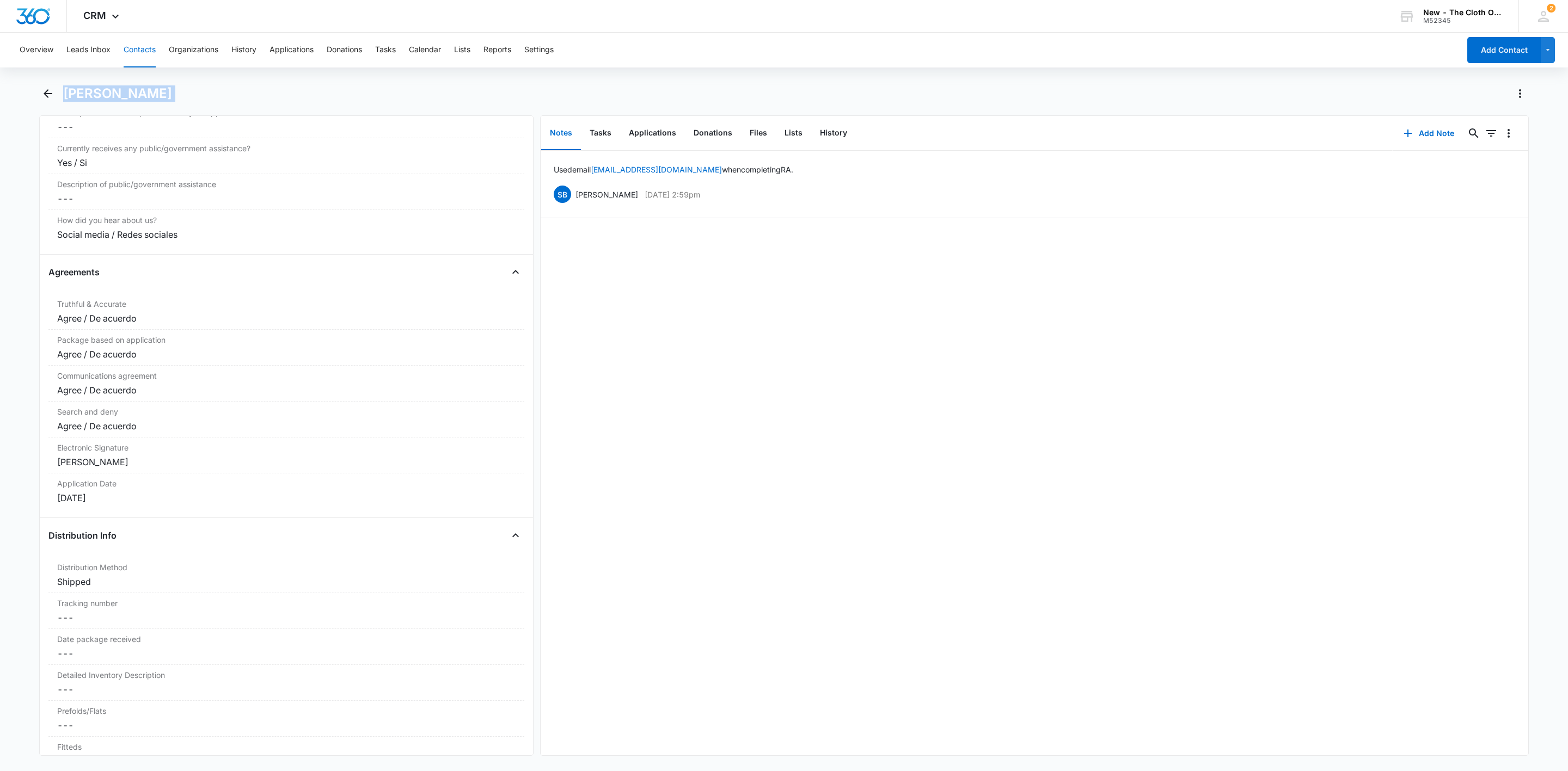
scroll to position [2204, 0]
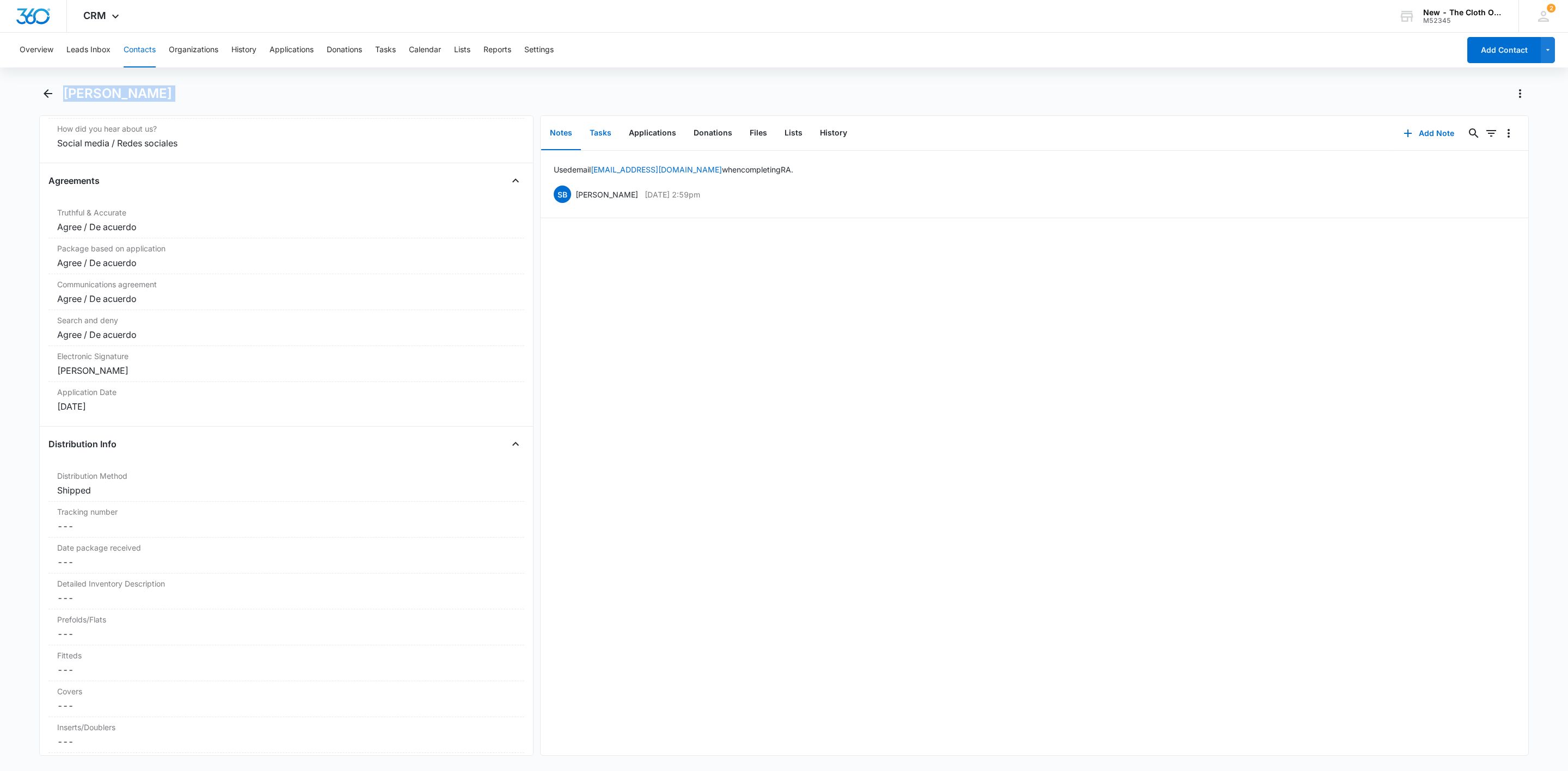
click at [604, 138] on button "Tasks" at bounding box center [600, 133] width 39 height 33
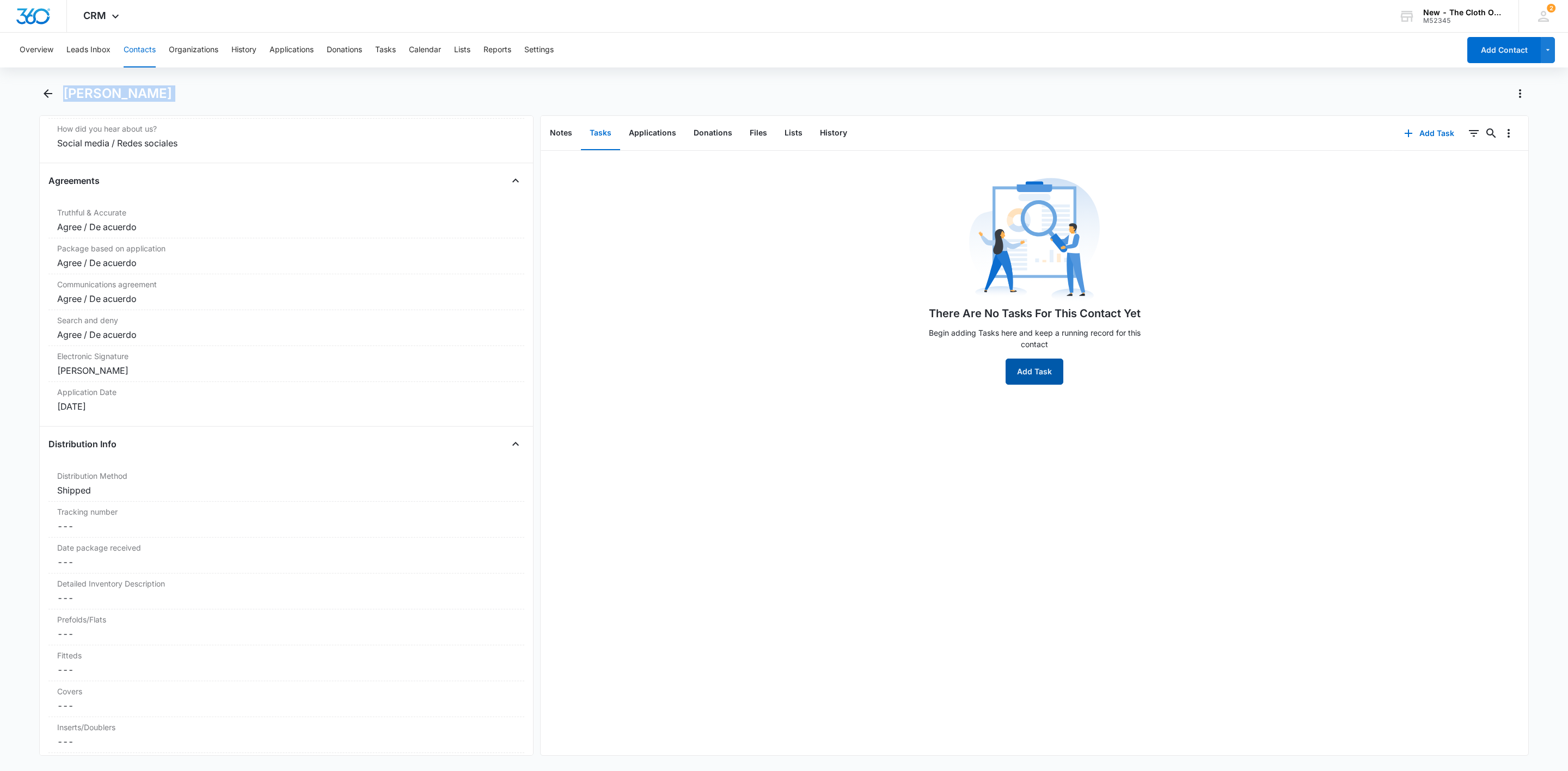
click at [1033, 376] on button "Add Task" at bounding box center [1034, 371] width 58 height 26
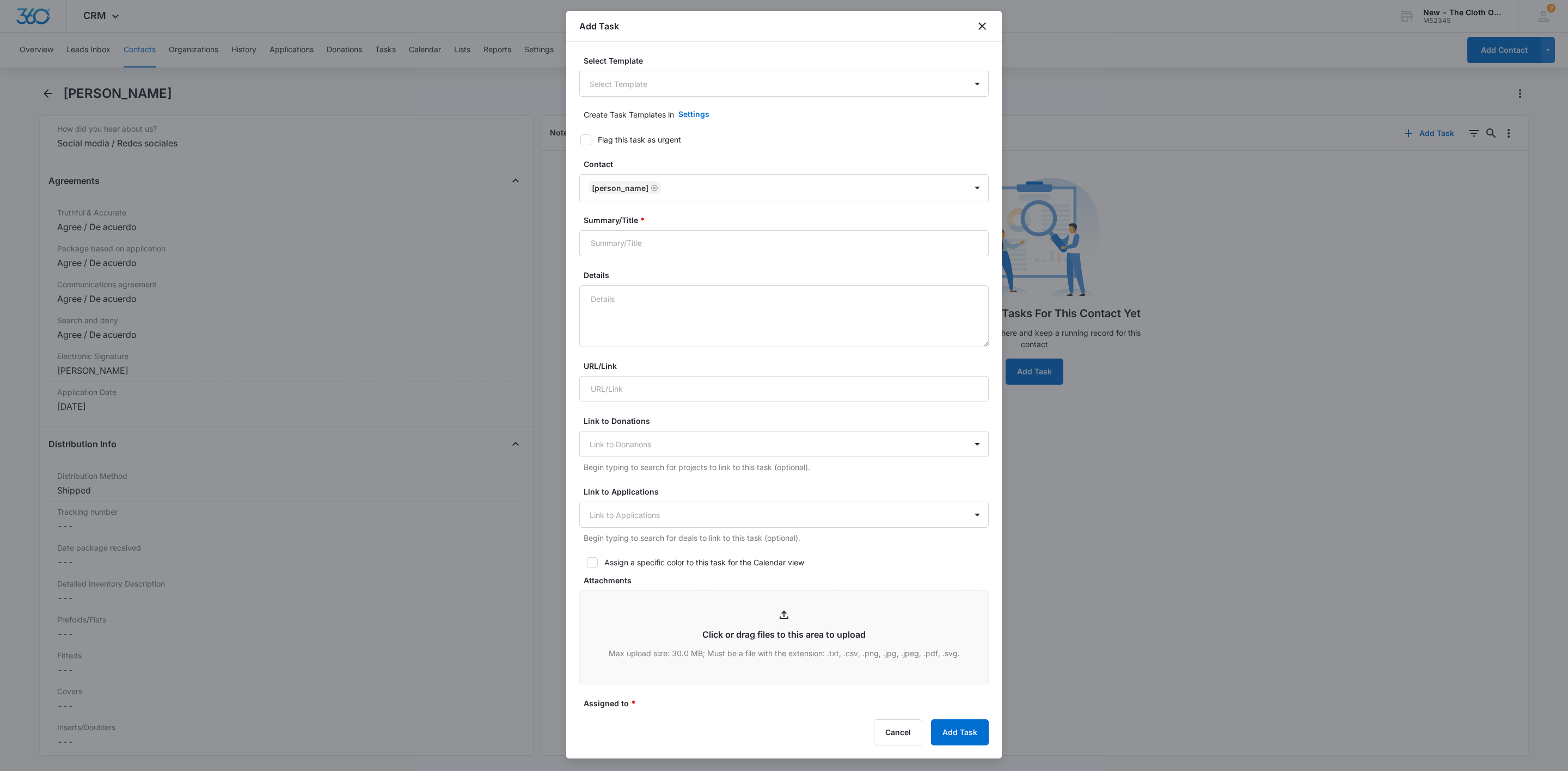
click at [654, 92] on body "CRM Apps Reputation Websites Forms CRM Email Social Shop Payments POS Ads Intel…" at bounding box center [784, 385] width 1568 height 771
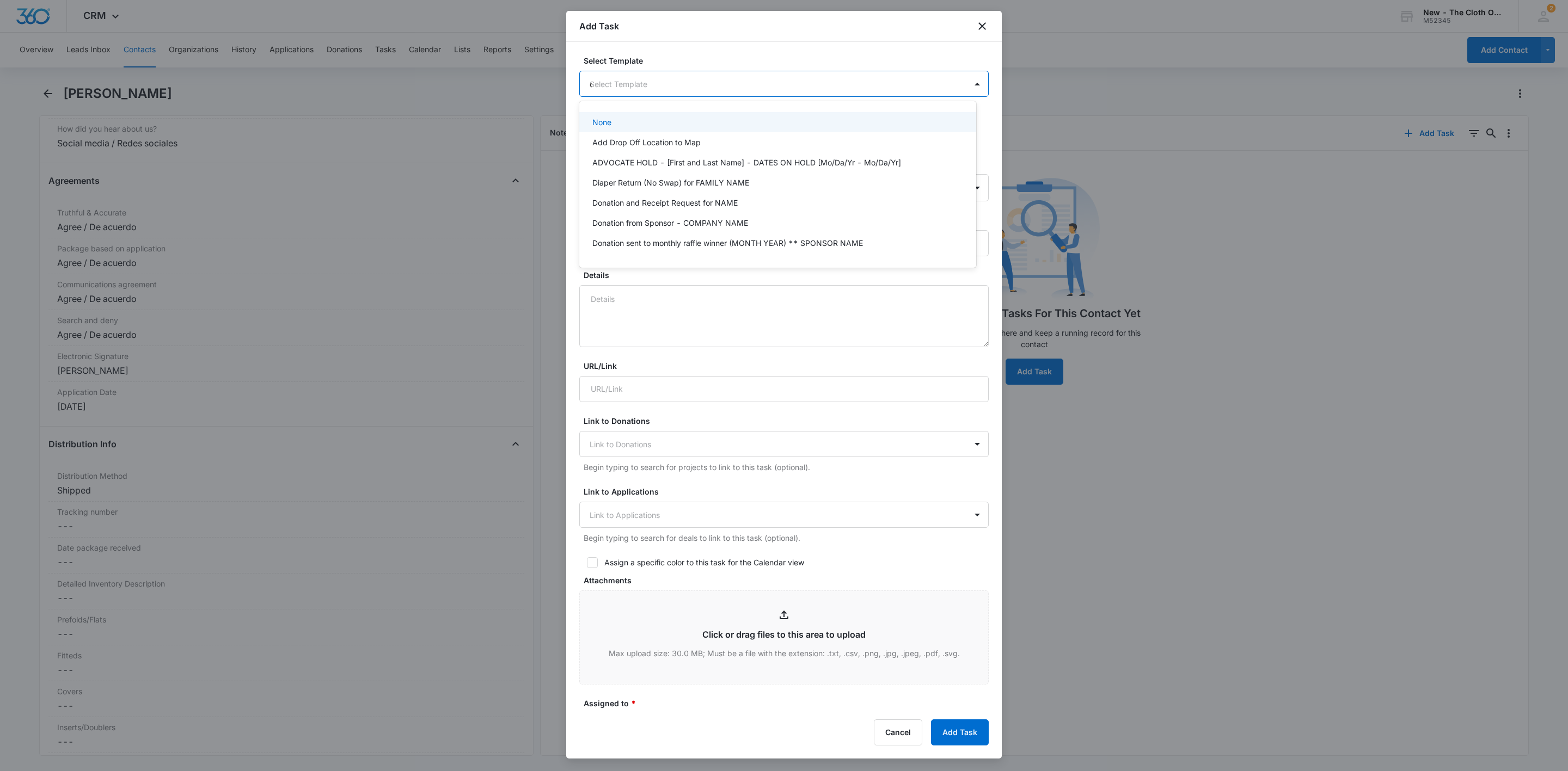
type input "os"
click at [656, 117] on p "NB/OS - Shipped package for NAME (zone #)" at bounding box center [676, 122] width 167 height 12
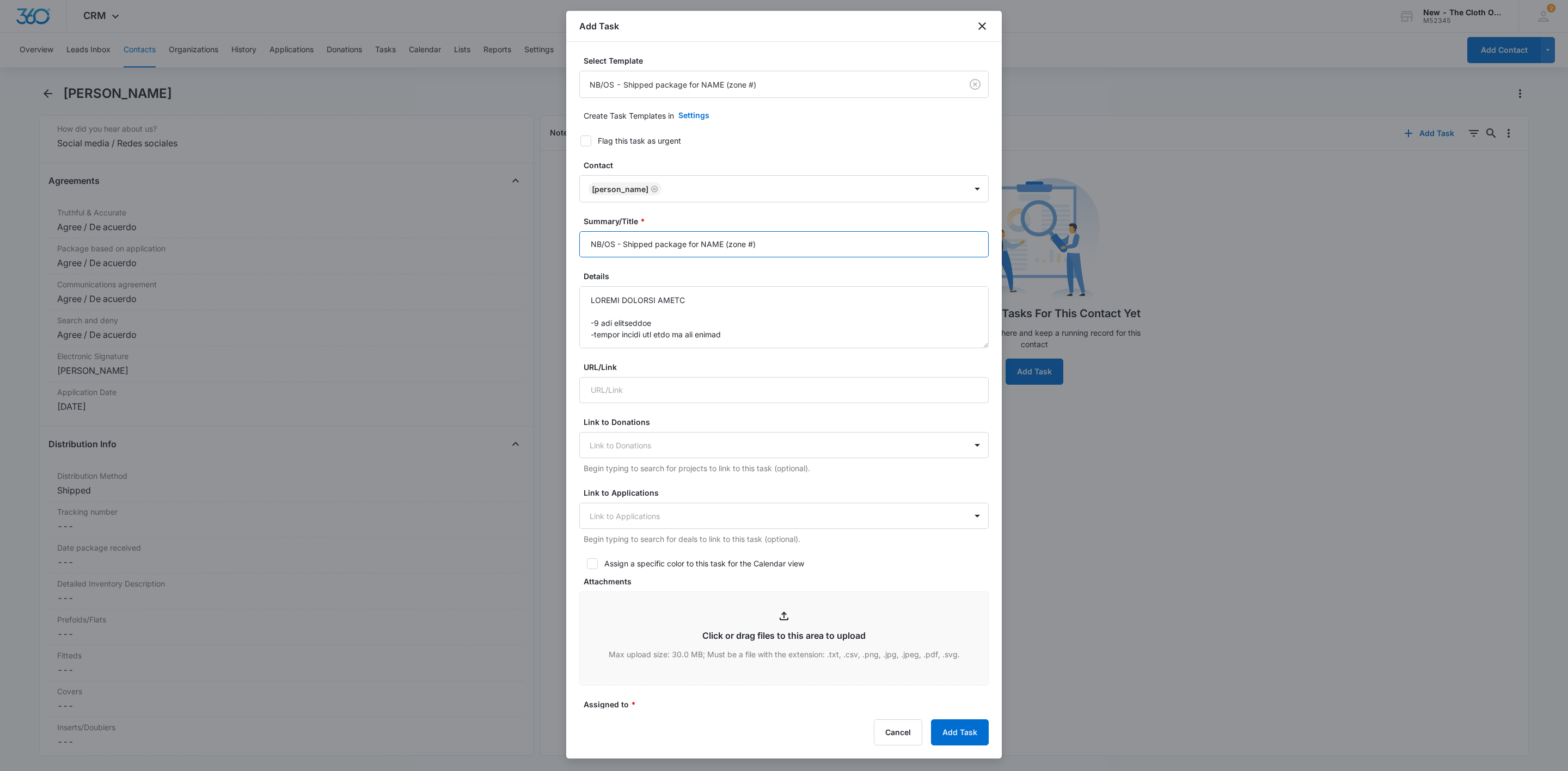
click at [604, 244] on input "NB/OS - Shipped package for NAME (zone #)" at bounding box center [784, 244] width 410 height 26
click at [690, 240] on input "OS - Shipped package for NAME (zone #5)" at bounding box center [784, 244] width 410 height 26
drag, startPoint x: 688, startPoint y: 245, endPoint x: 705, endPoint y: 245, distance: 17.0
click at [707, 245] on input "OS - Shipped package for NAME (zone #5)" at bounding box center [784, 244] width 410 height 26
paste input "[PERSON_NAME]"
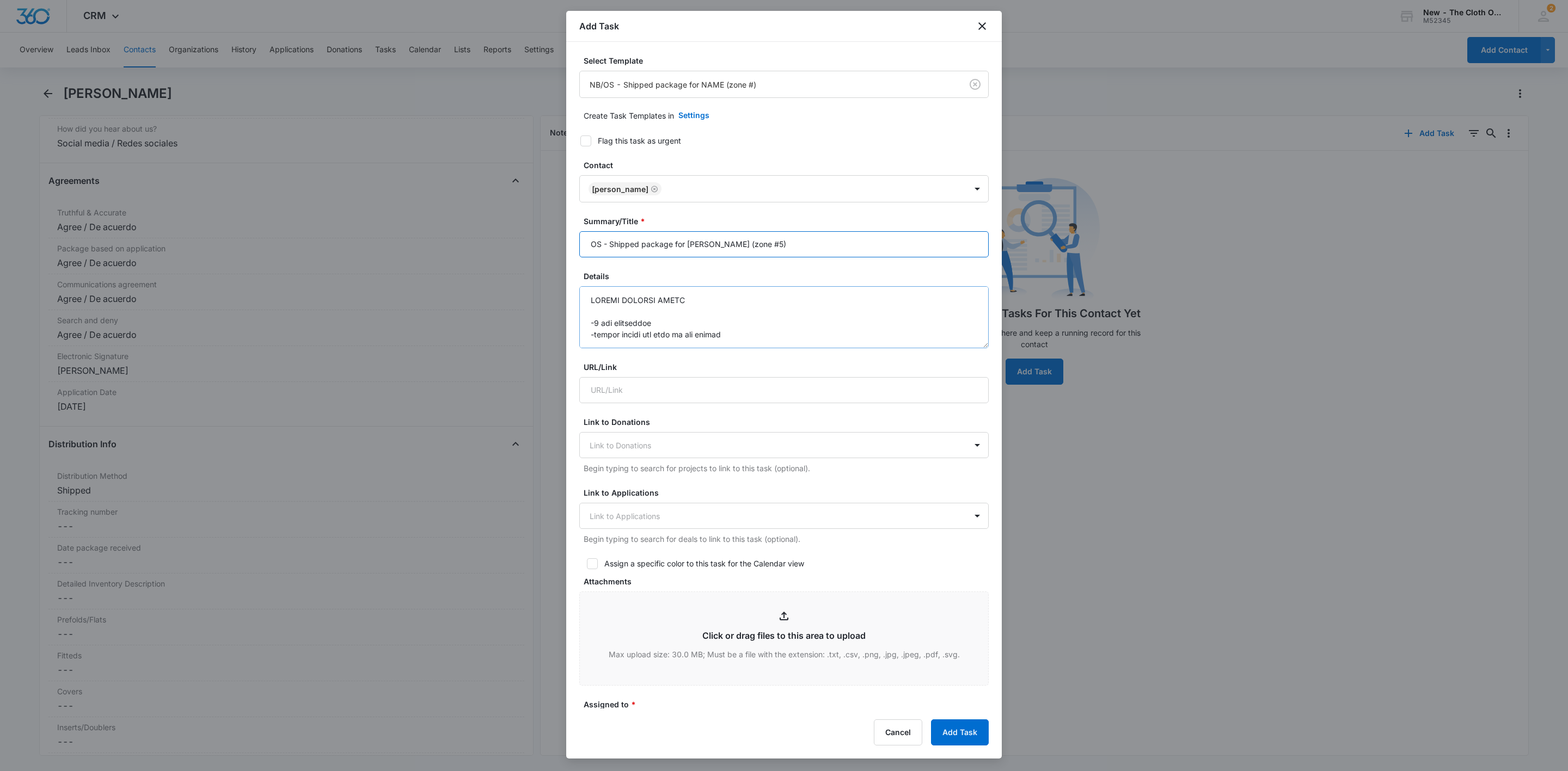
type input "OS - Shipped package for [PERSON_NAME] (zone #5)"
click at [588, 302] on textarea "Details" at bounding box center [784, 317] width 410 height 62
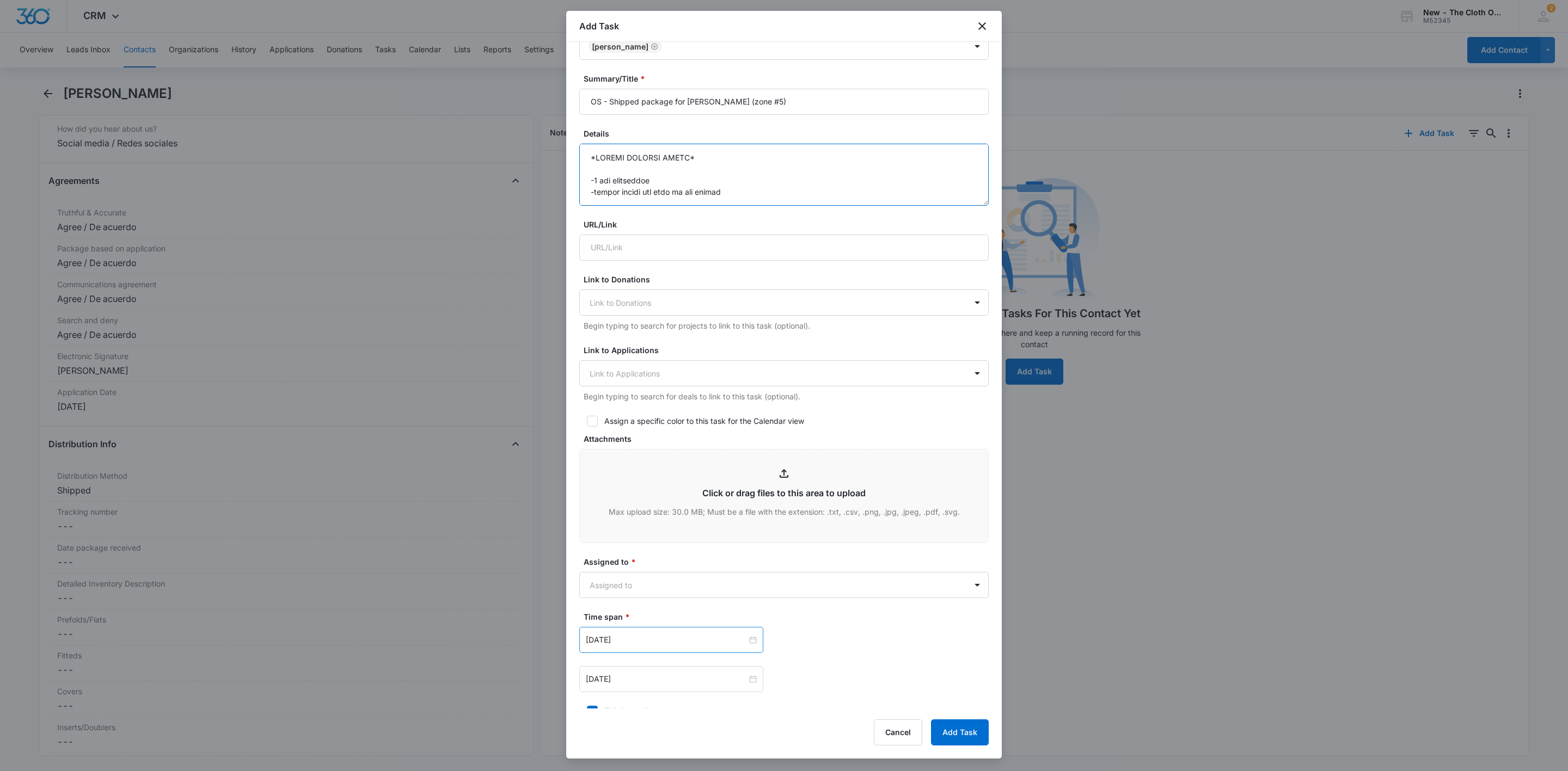
scroll to position [314, 0]
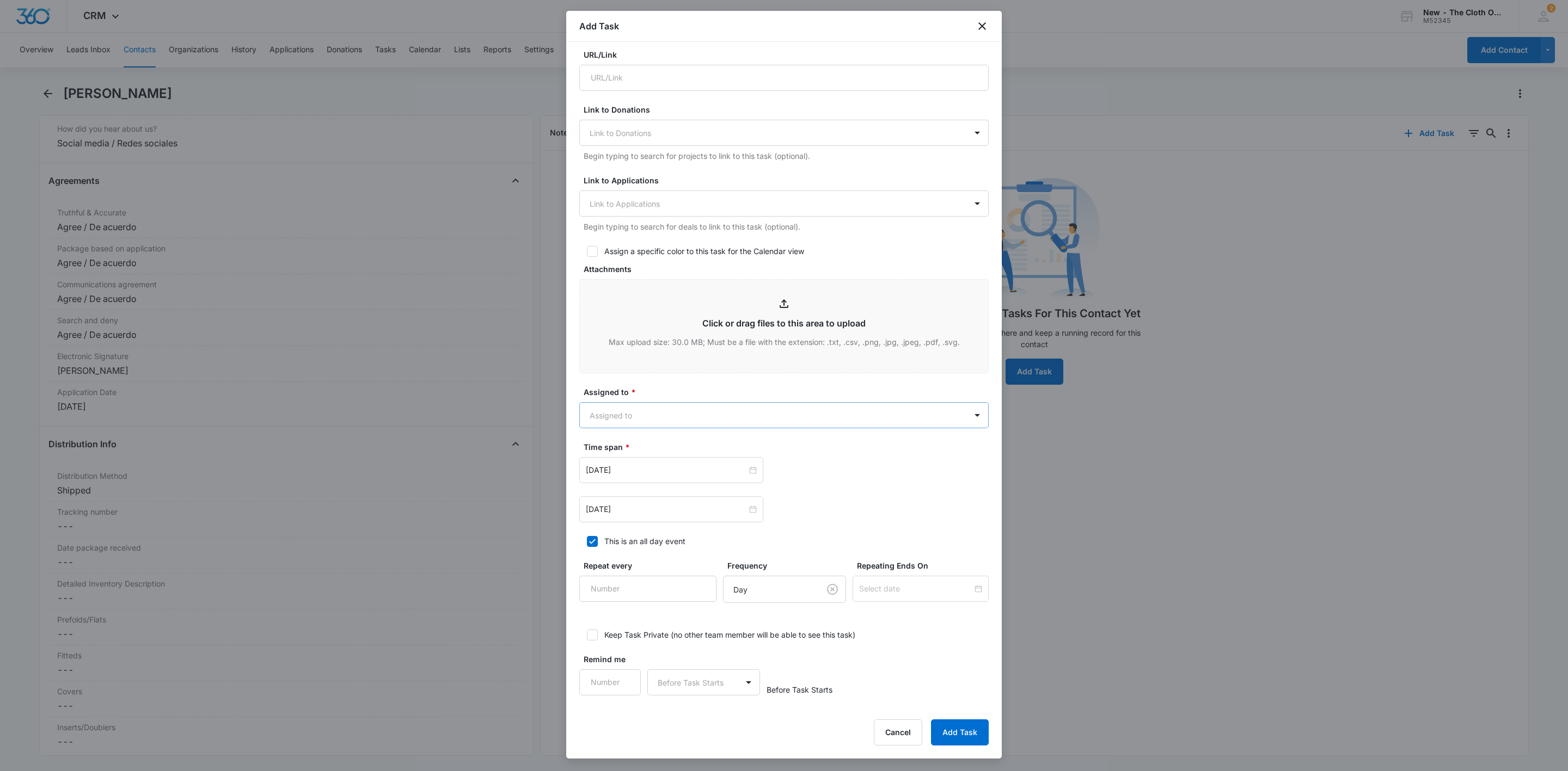
type textarea "*DIAPER PACKAGE STEPS* -7 day turnaround -notify family and team of any delays …"
click at [632, 411] on body "CRM Apps Reputation Websites Forms CRM Email Social Shop Payments POS Ads Intel…" at bounding box center [784, 385] width 1568 height 771
type input "b"
type input "[PERSON_NAME]"
click at [613, 459] on p "[PERSON_NAME]" at bounding box center [623, 453] width 63 height 12
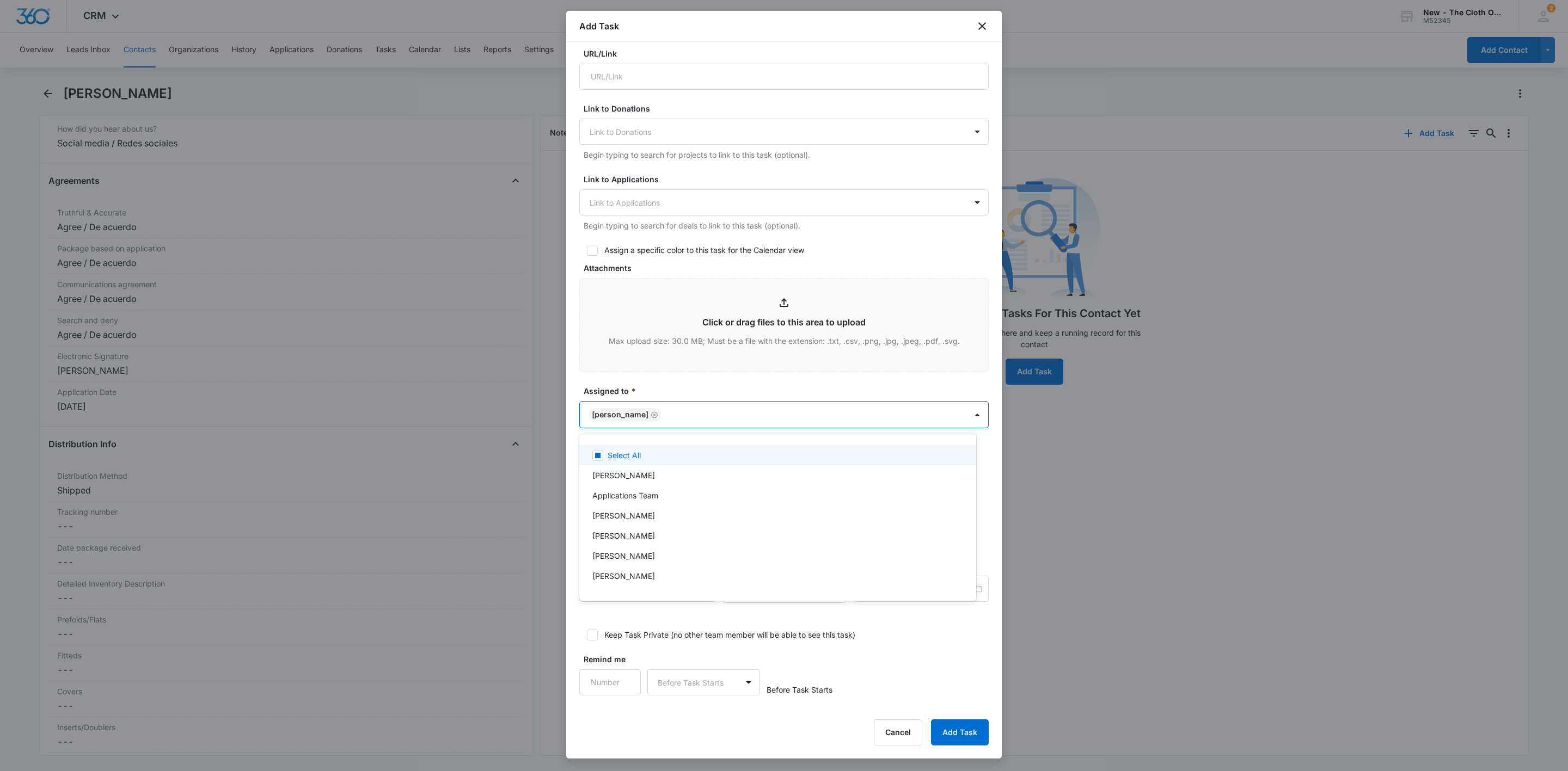
click at [693, 381] on div at bounding box center [784, 385] width 1568 height 771
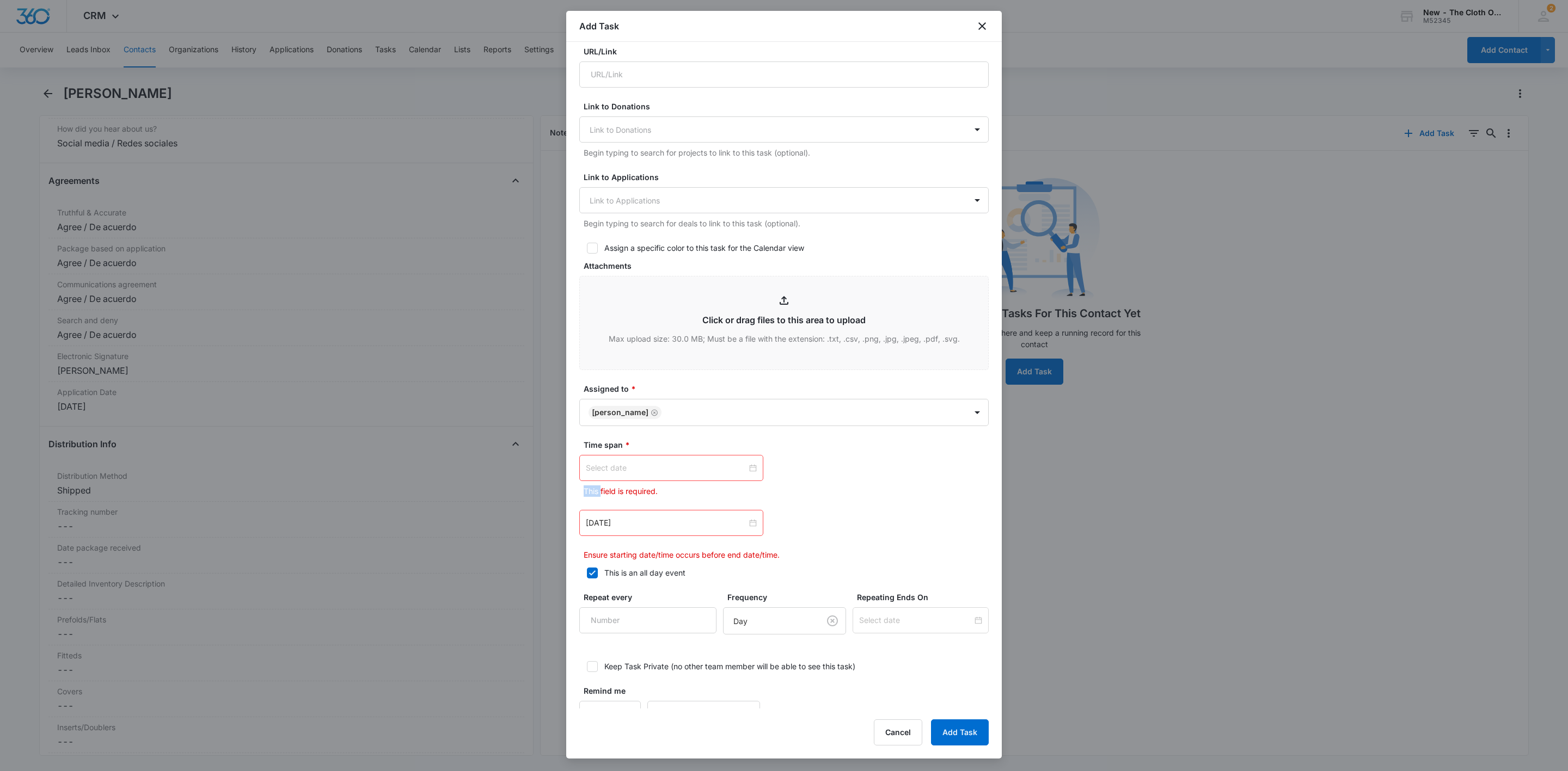
click at [745, 467] on div at bounding box center [671, 468] width 171 height 12
type input "[DATE]"
click at [709, 539] on div "6" at bounding box center [713, 538] width 13 height 13
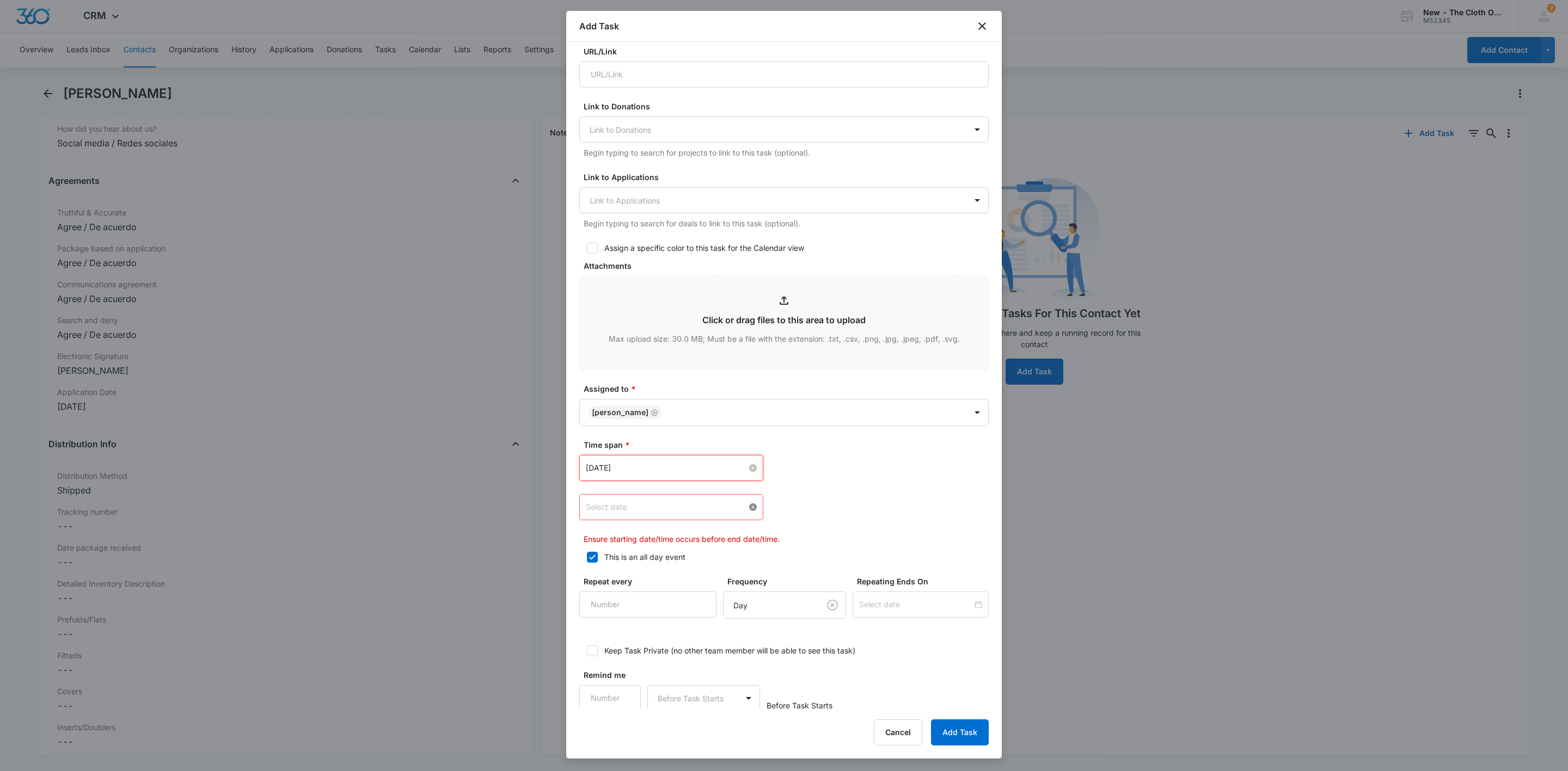
click at [747, 511] on div at bounding box center [671, 508] width 171 height 12
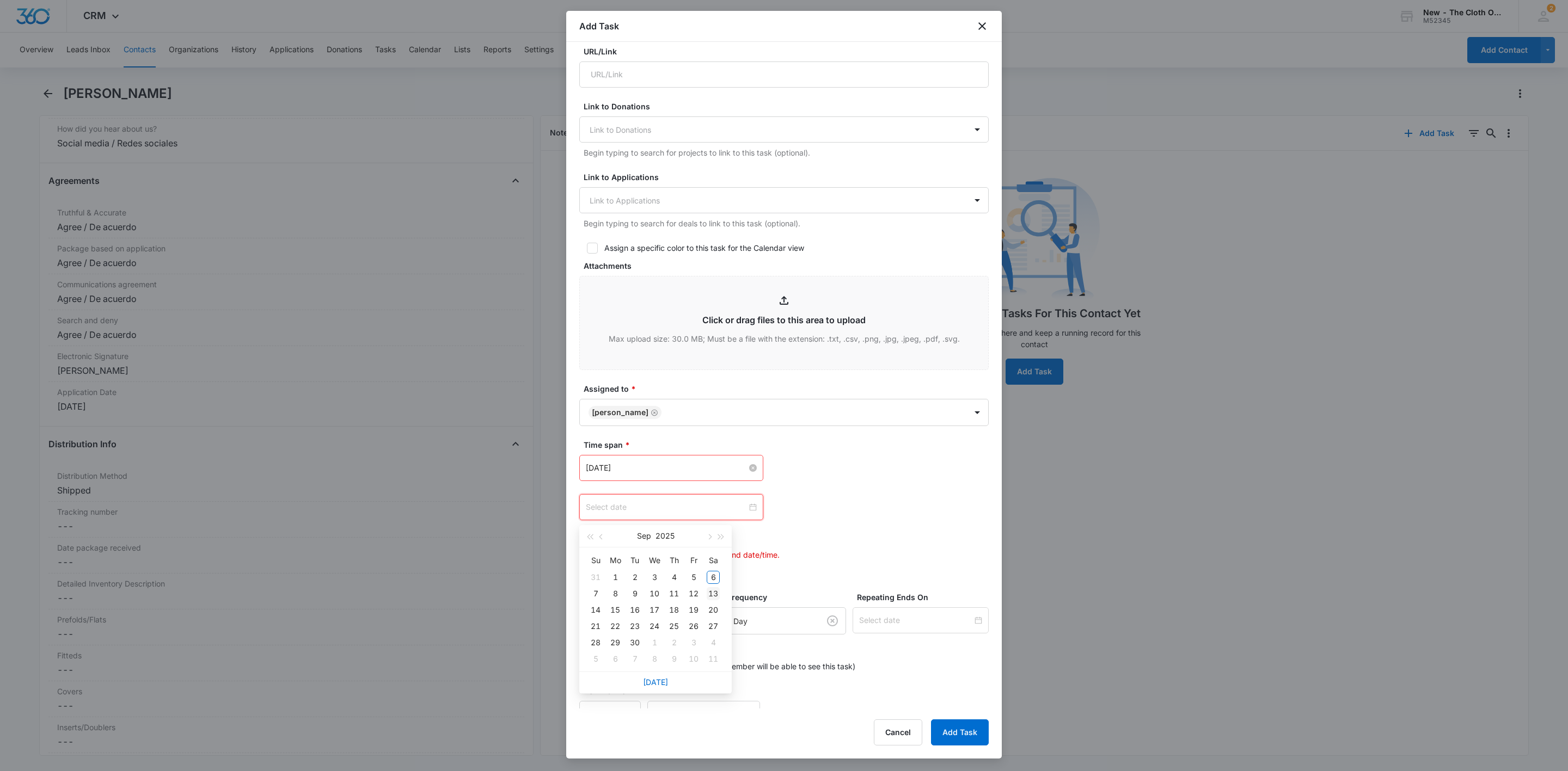
type input "[DATE]"
click at [719, 595] on div "13" at bounding box center [713, 593] width 13 height 13
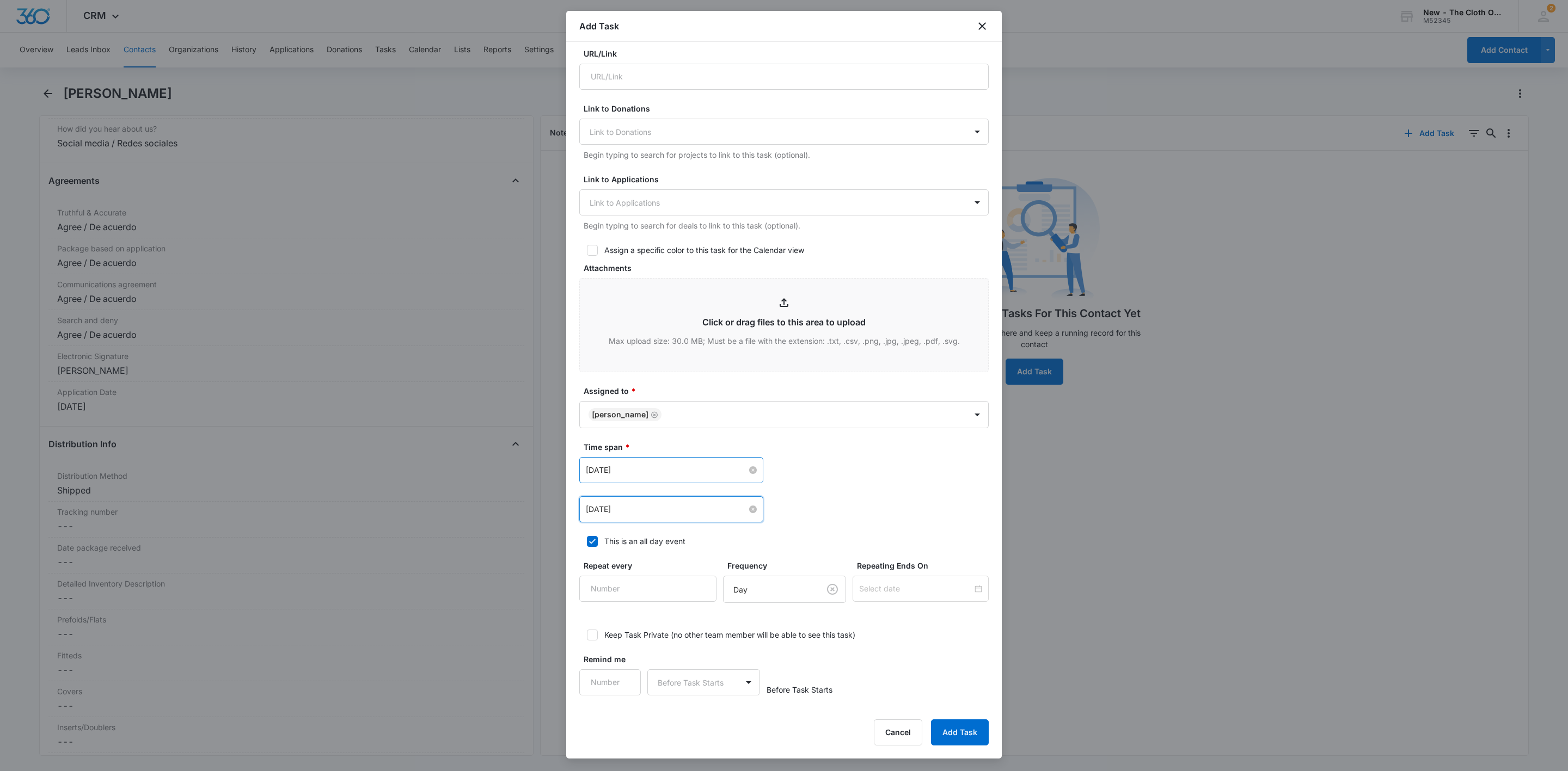
click at [906, 500] on div "[DATE] [DATE] Su Mo Tu We Th Fr Sa 31 1 2 3 4 5 6 7 8 9 10 11 12 13 14 15 16 17…" at bounding box center [784, 509] width 410 height 26
click at [965, 702] on button "Add Task" at bounding box center [960, 732] width 58 height 26
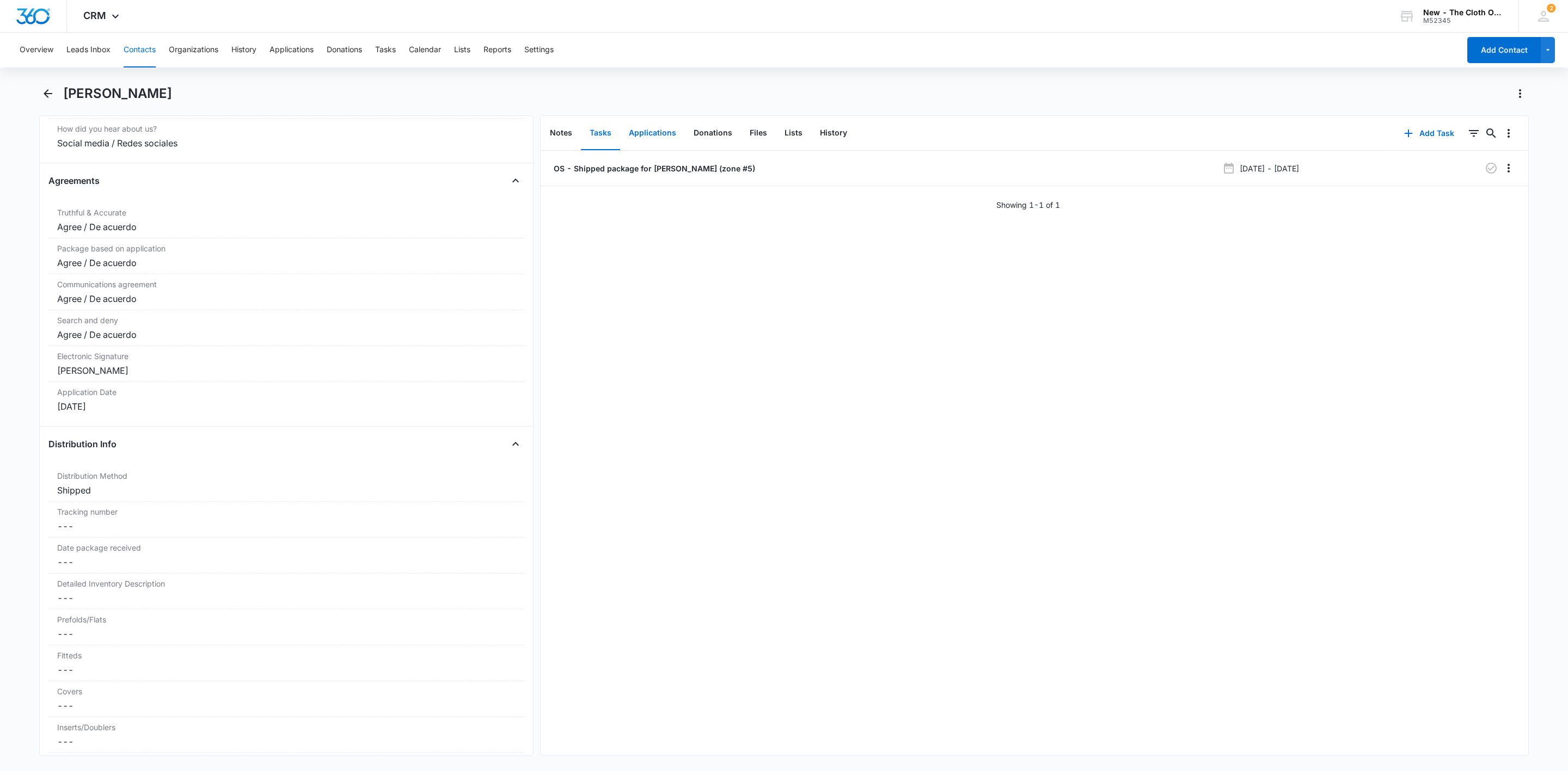
click at [658, 134] on button "Applications" at bounding box center [653, 133] width 65 height 33
click at [1502, 169] on icon "Overflow Menu" at bounding box center [1508, 168] width 13 height 13
click at [1493, 211] on button "Delete" at bounding box center [1474, 215] width 62 height 16
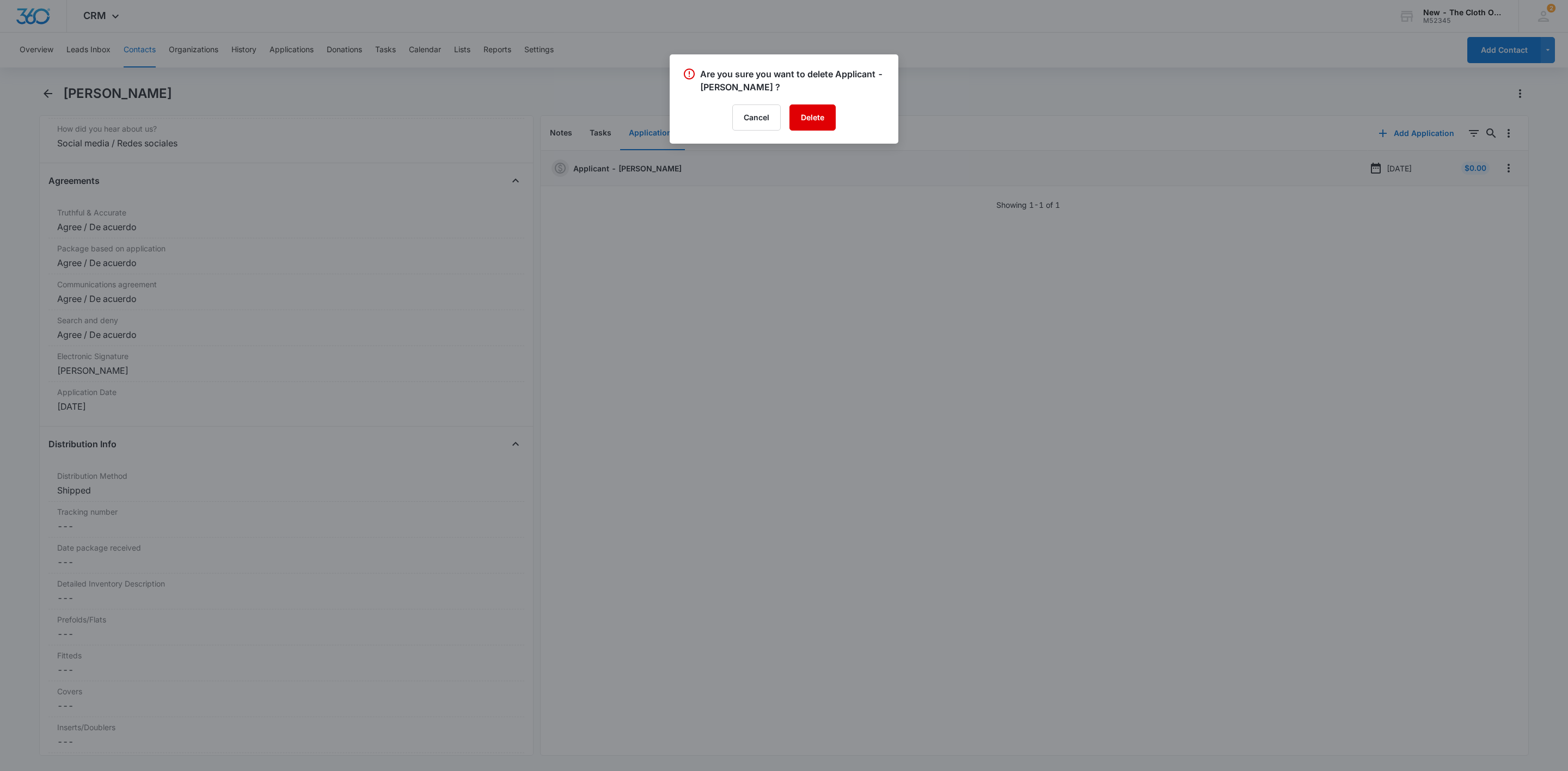
click at [836, 111] on button "Delete" at bounding box center [813, 117] width 46 height 26
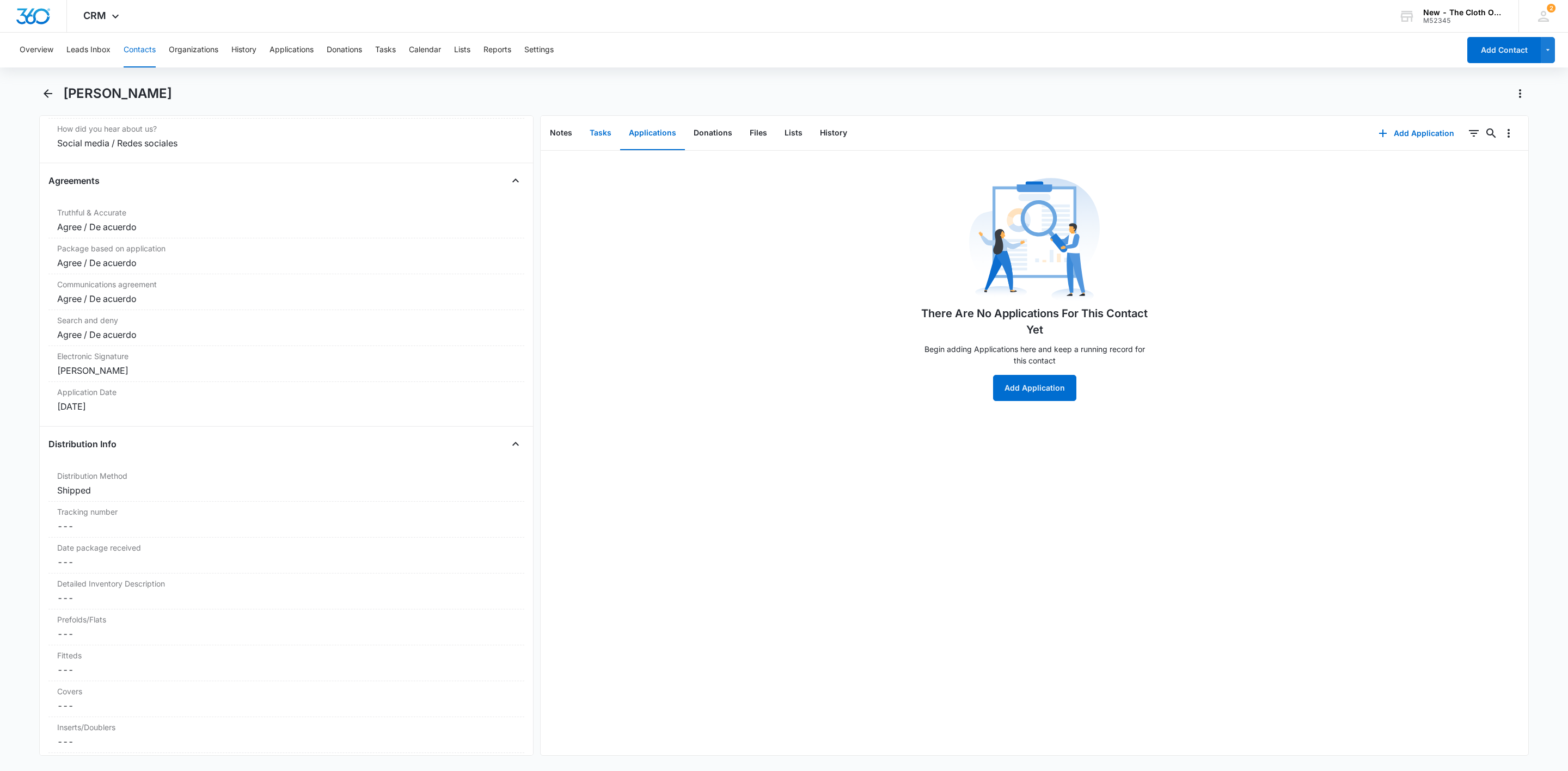
click at [589, 134] on button "Tasks" at bounding box center [600, 133] width 39 height 33
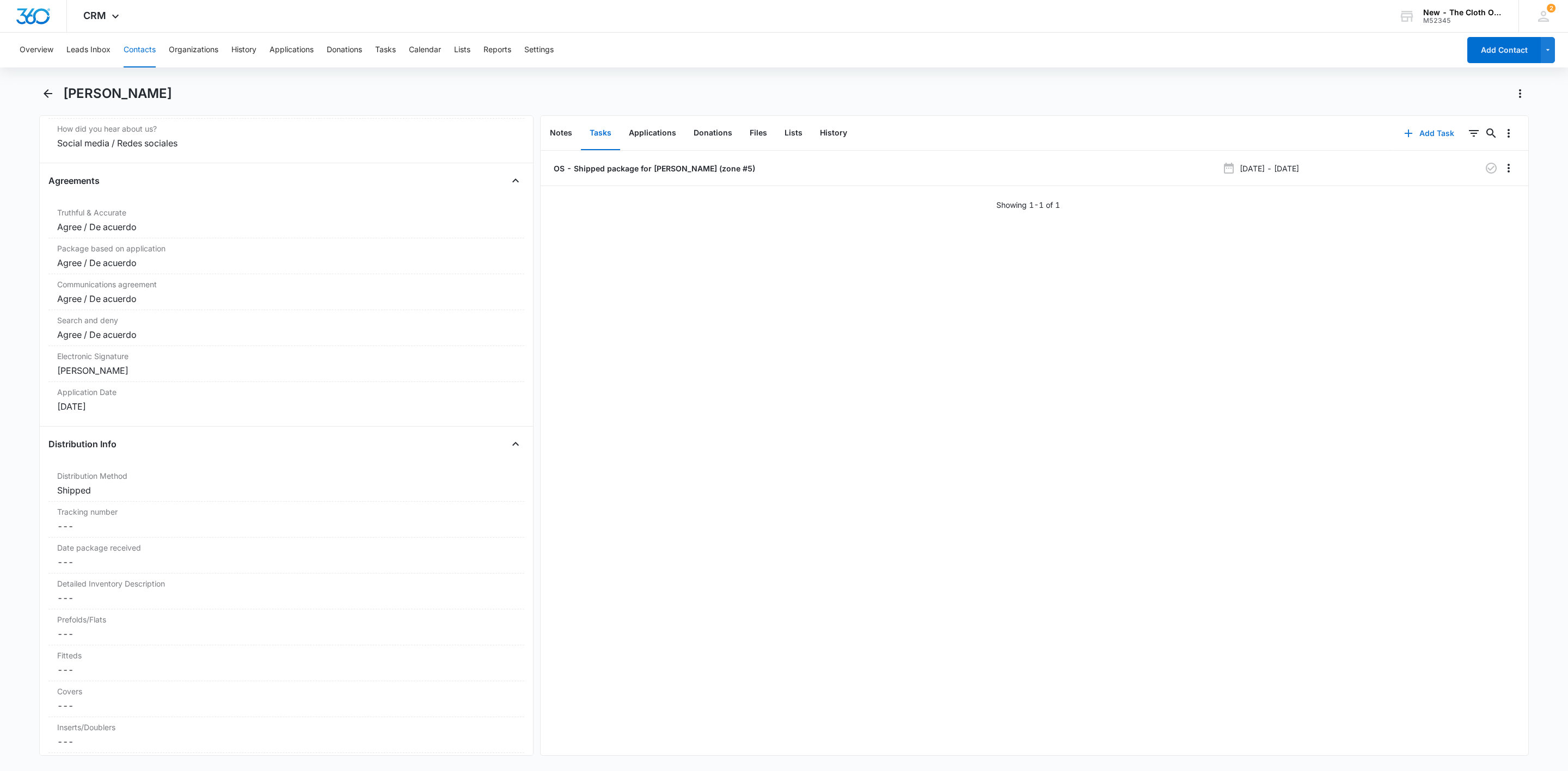
click at [1402, 129] on icon "button" at bounding box center [1408, 133] width 13 height 13
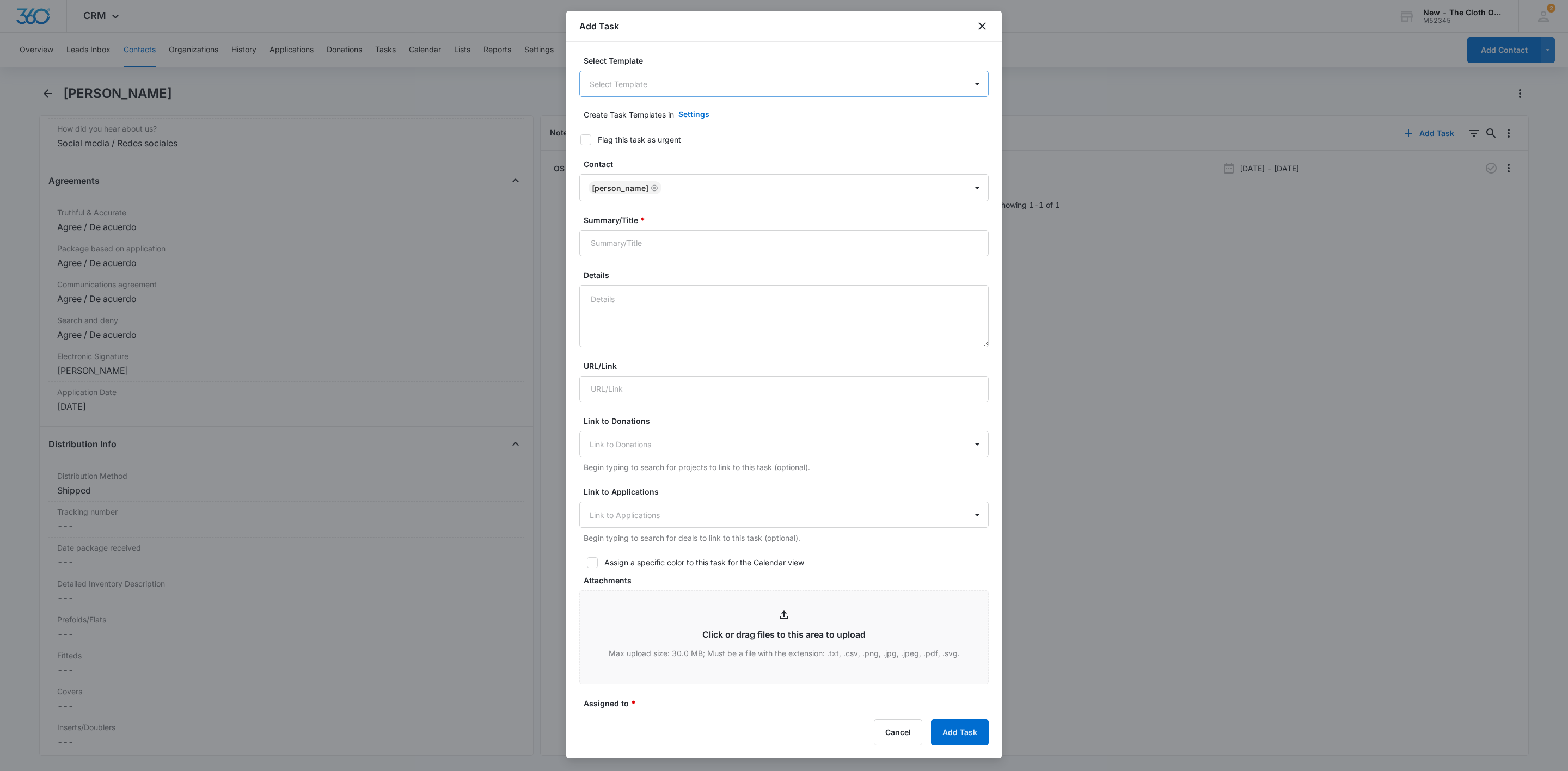
click at [758, 90] on body "CRM Apps Reputation Websites Forms CRM Email Social Shop Payments POS Ads Intel…" at bounding box center [784, 385] width 1568 height 771
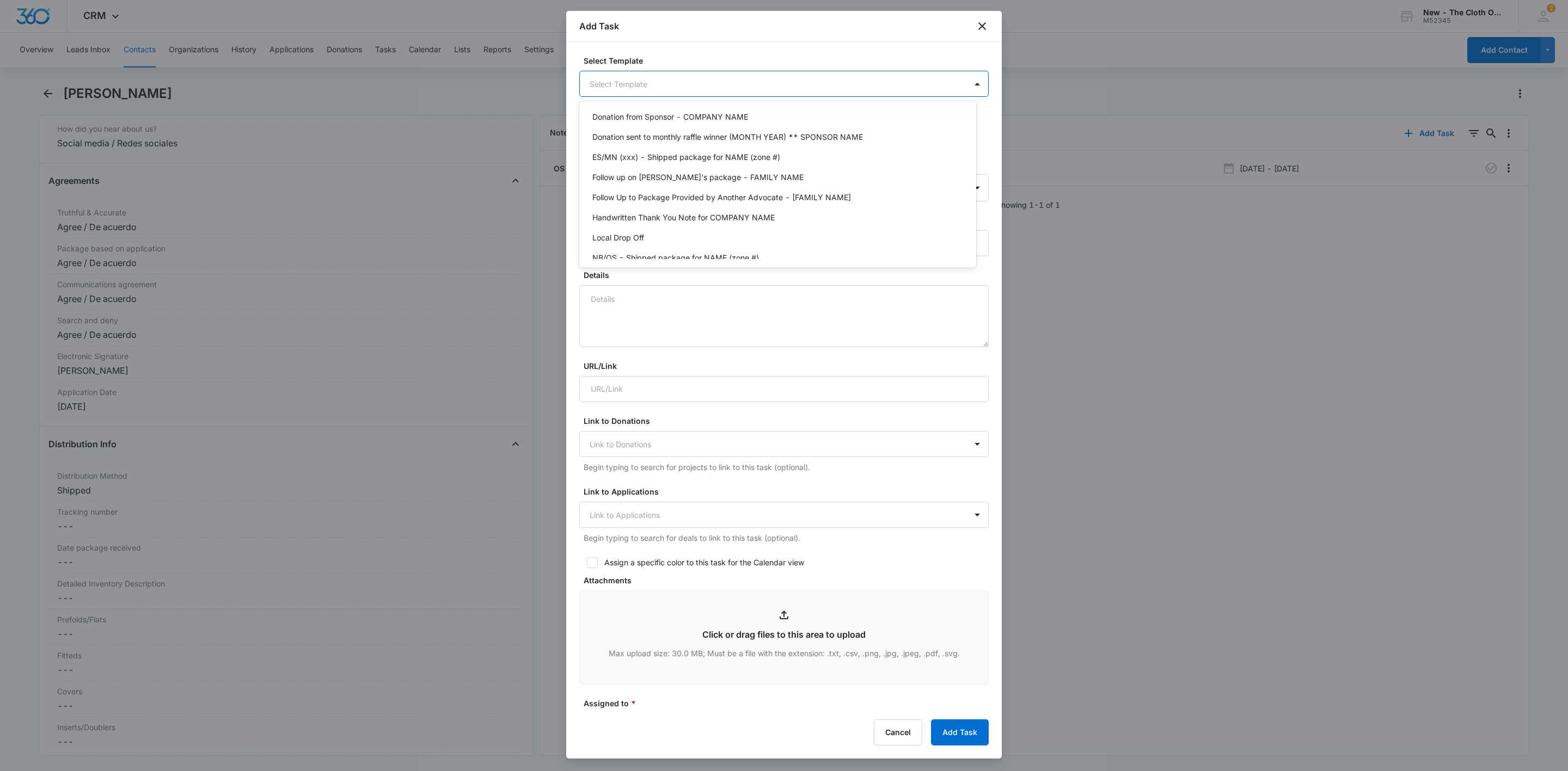
scroll to position [113, 0]
click at [676, 188] on p "Follow Up to Package Provided by Another Advocate - [FAMILY NAME]" at bounding box center [721, 190] width 259 height 12
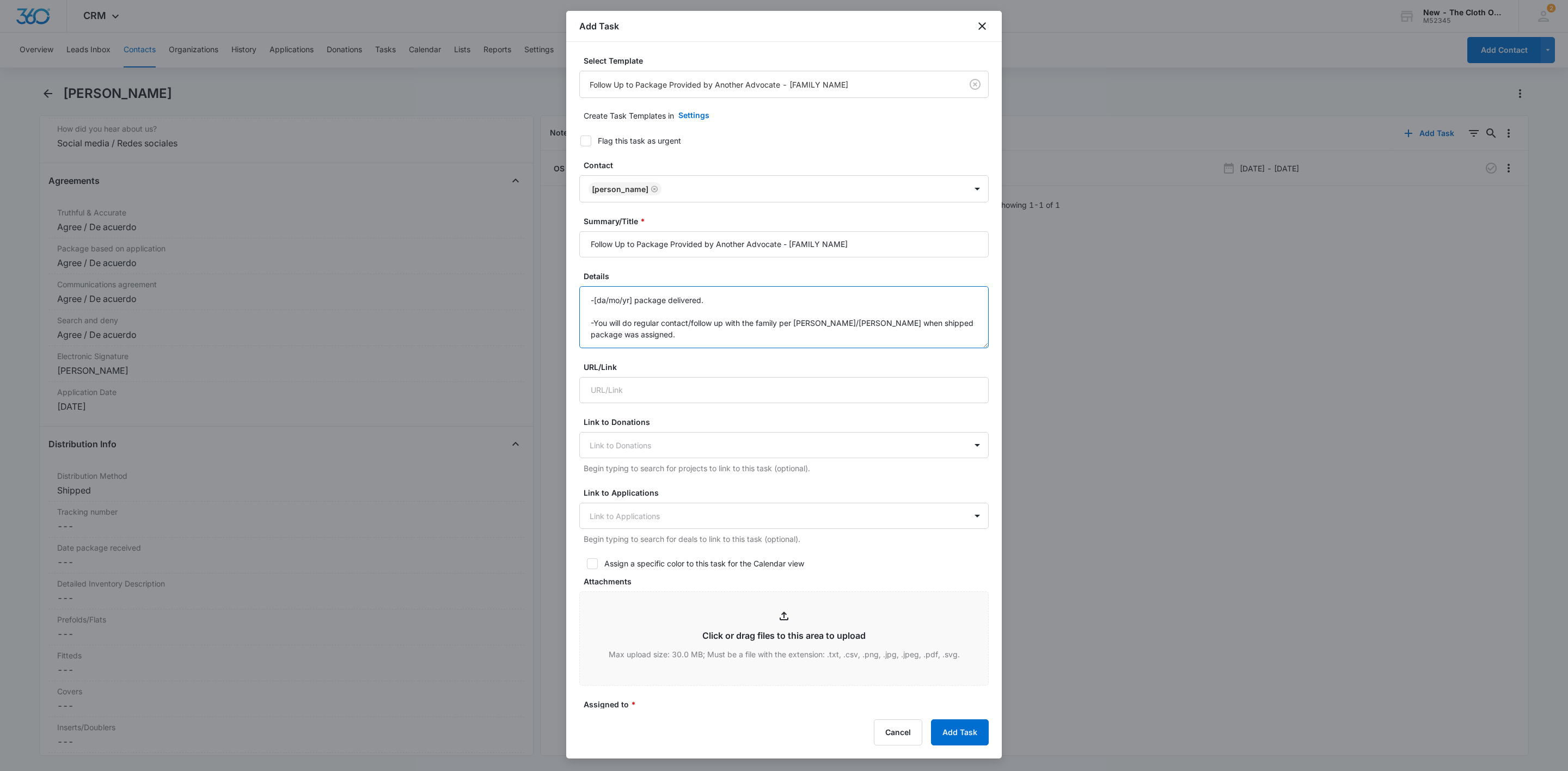
click at [729, 301] on textarea "-[da/mo/yr] package delivered. -You will do regular contact/follow up with the …" at bounding box center [784, 317] width 410 height 62
click at [727, 301] on textarea "-[da/mo/yr] package delivered. -You will do regular contact/follow up with the …" at bounding box center [784, 317] width 410 height 62
type textarea "-You will do regular contact/follow up with the family per [PERSON_NAME]/[PERSO…"
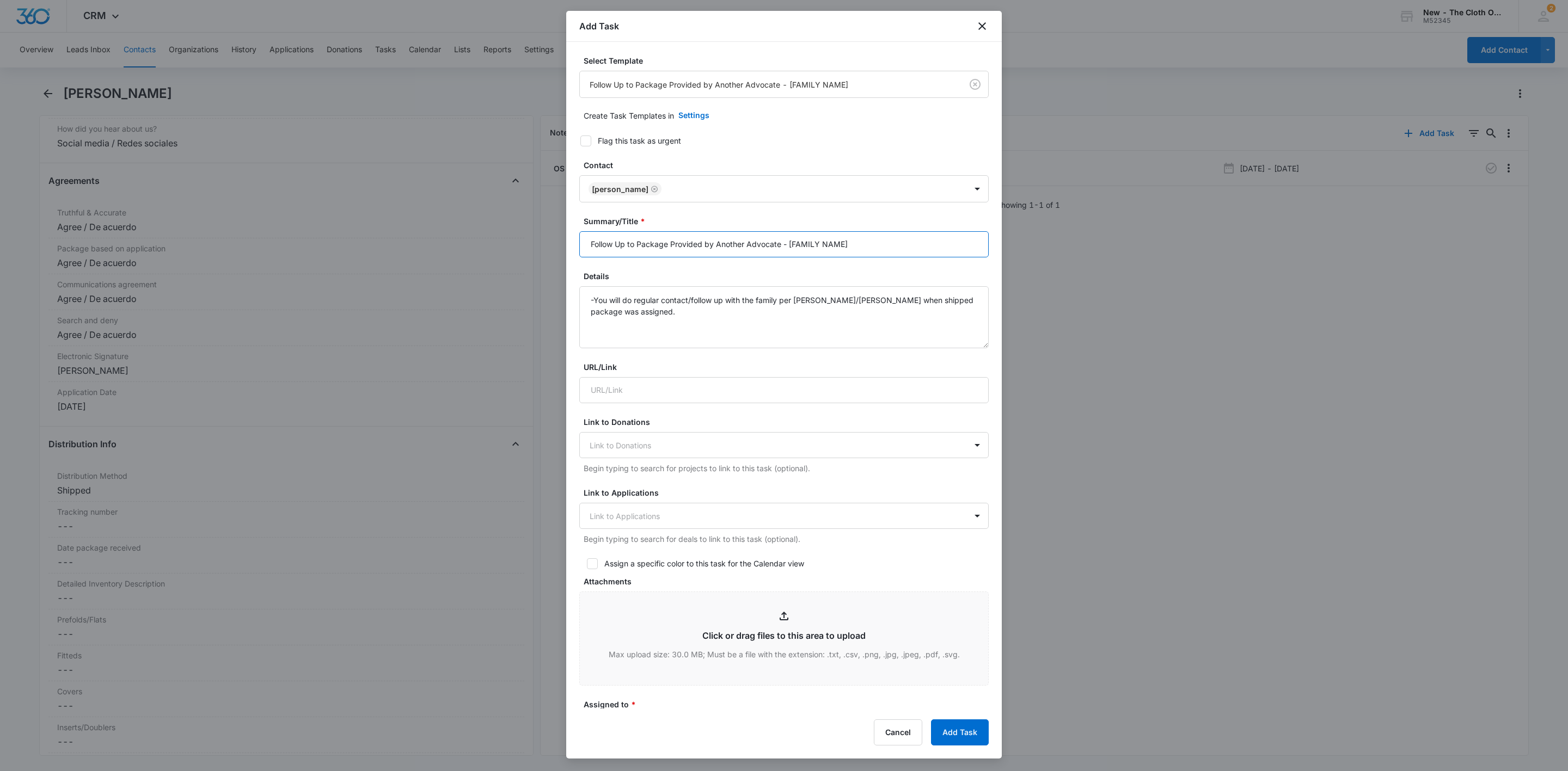
drag, startPoint x: 787, startPoint y: 242, endPoint x: 976, endPoint y: 265, distance: 190.4
click at [974, 265] on form "Select Template Follow Up to Package Provided by Another Advocate - [FAMILY NAM…" at bounding box center [784, 531] width 410 height 953
drag, startPoint x: 786, startPoint y: 248, endPoint x: 800, endPoint y: 254, distance: 15.2
click at [787, 248] on input "Follow Up to Package Provided by Another Advocate -K Lilly" at bounding box center [784, 244] width 410 height 26
type input "Follow Up to Package Provided by Another Advocate - K Lilly"
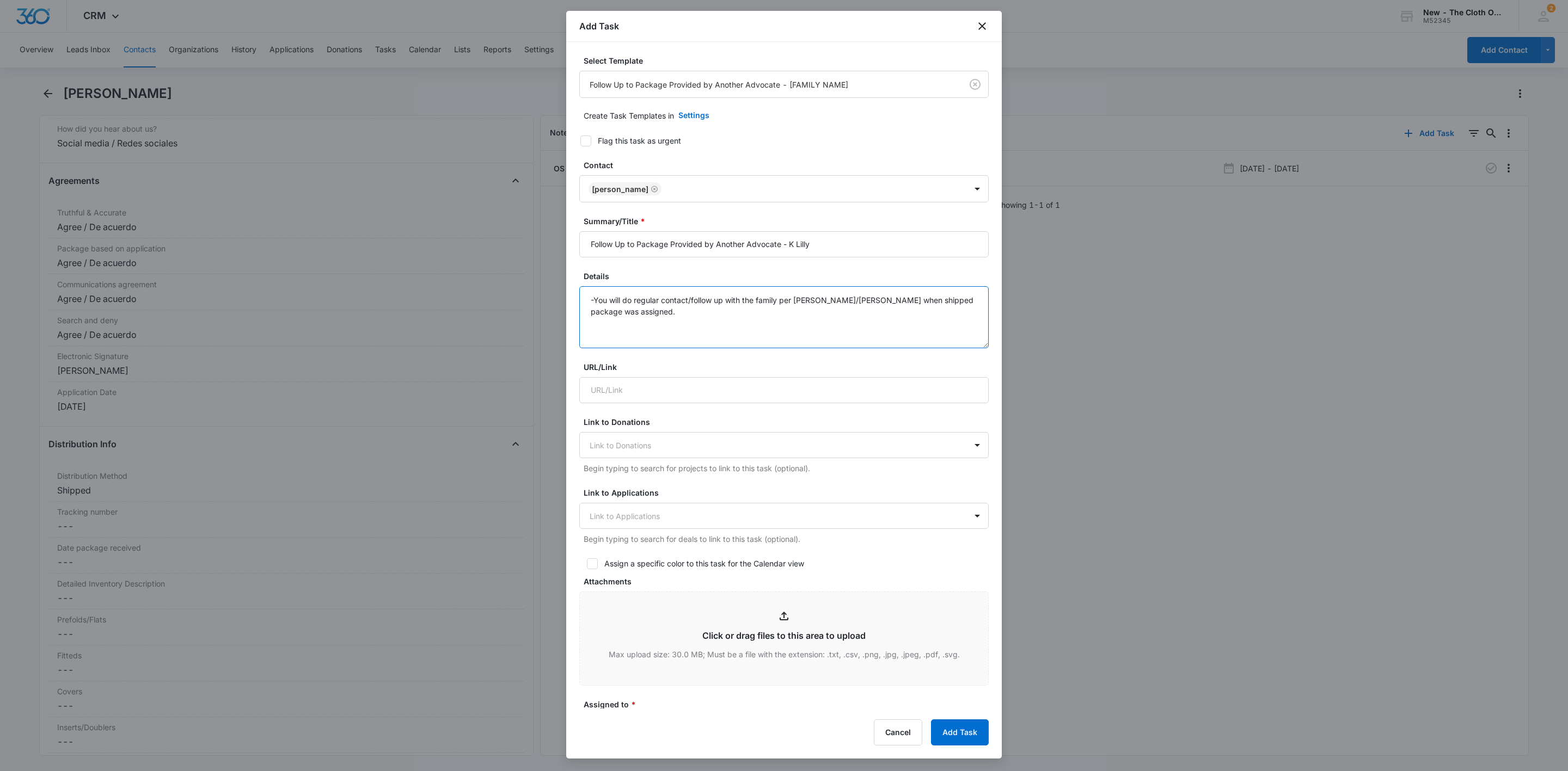
click at [674, 316] on textarea "-You will do regular contact/follow up with the family per [PERSON_NAME]/[PERSO…" at bounding box center [784, 317] width 410 height 62
click at [590, 301] on textarea "-You will do regular contact/follow up with the family per [PERSON_NAME]/[PERSO…" at bounding box center [784, 317] width 410 height 62
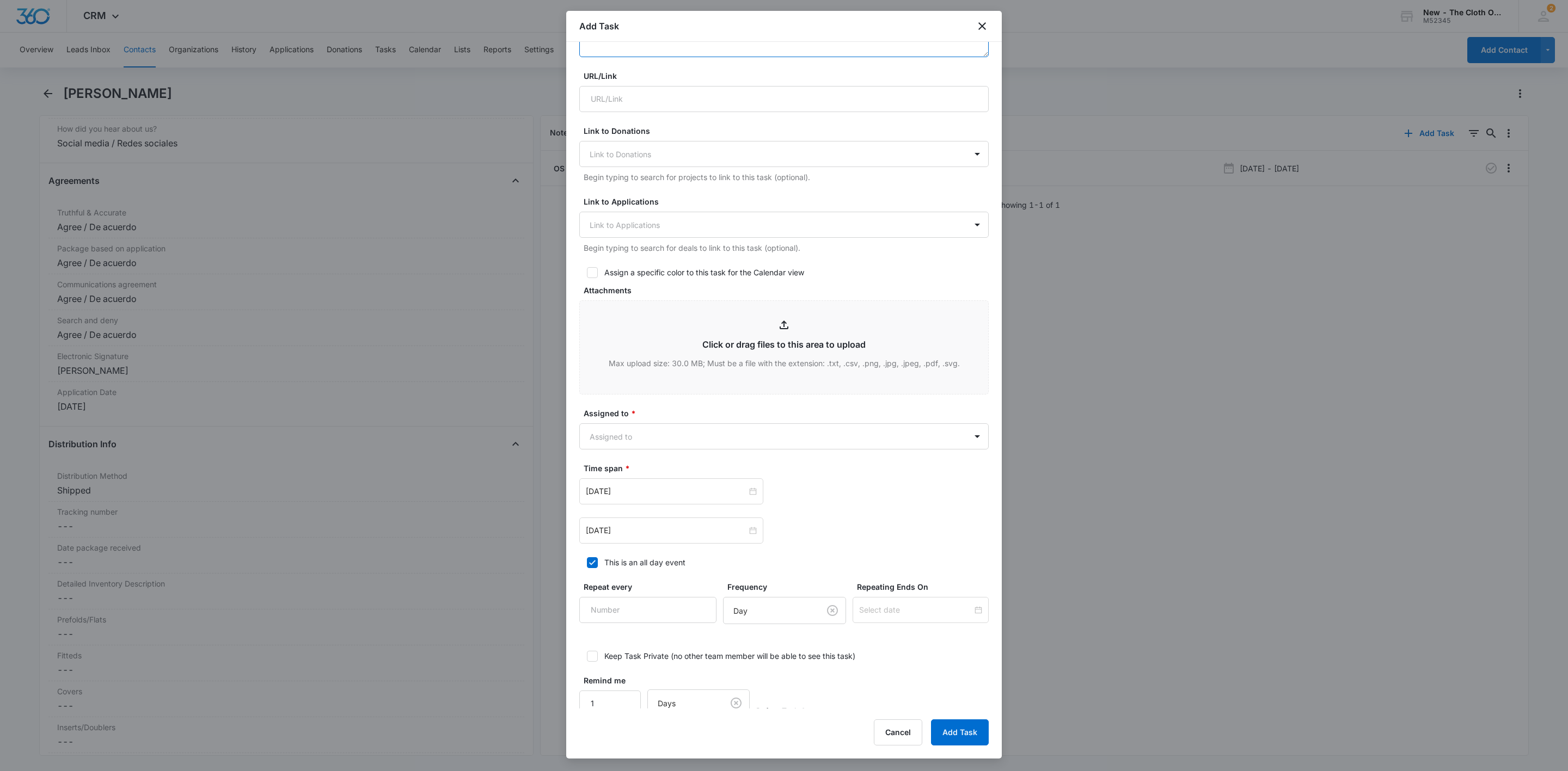
scroll to position [314, 0]
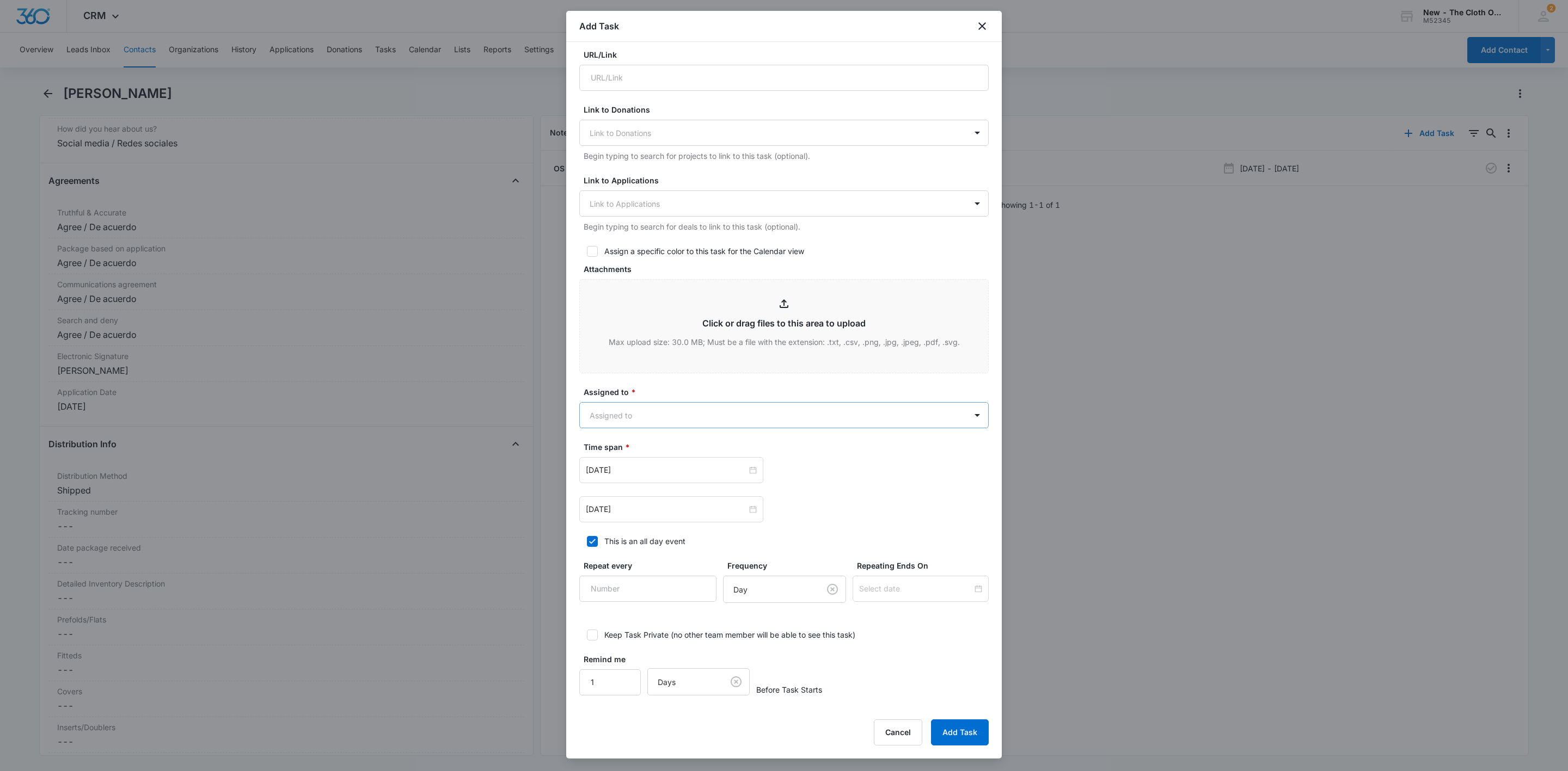
type textarea "*You will do regular contact/follow up with the family per [PERSON_NAME]/[PERSO…"
click at [659, 413] on body "CRM Apps Reputation Websites Forms CRM Email Social Shop Payments POS Ads Intel…" at bounding box center [784, 385] width 1568 height 771
type input "bria"
click at [644, 471] on p "[PERSON_NAME]" at bounding box center [623, 473] width 63 height 12
click at [655, 390] on div at bounding box center [784, 385] width 1568 height 771
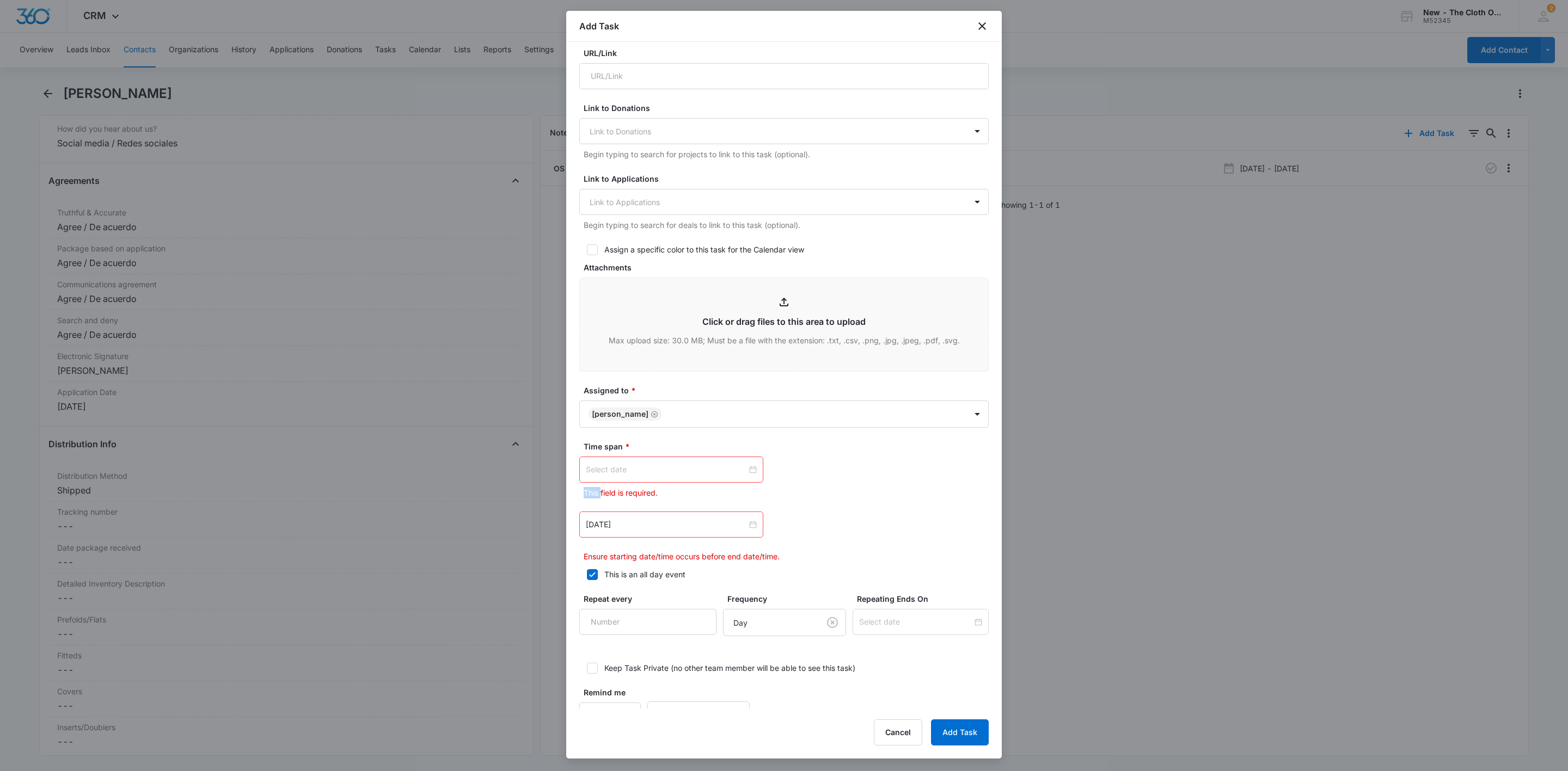
click at [747, 473] on div at bounding box center [671, 470] width 171 height 12
type input "[DATE]"
drag, startPoint x: 710, startPoint y: 536, endPoint x: 743, endPoint y: 538, distance: 33.1
click at [710, 537] on div "6" at bounding box center [713, 540] width 13 height 13
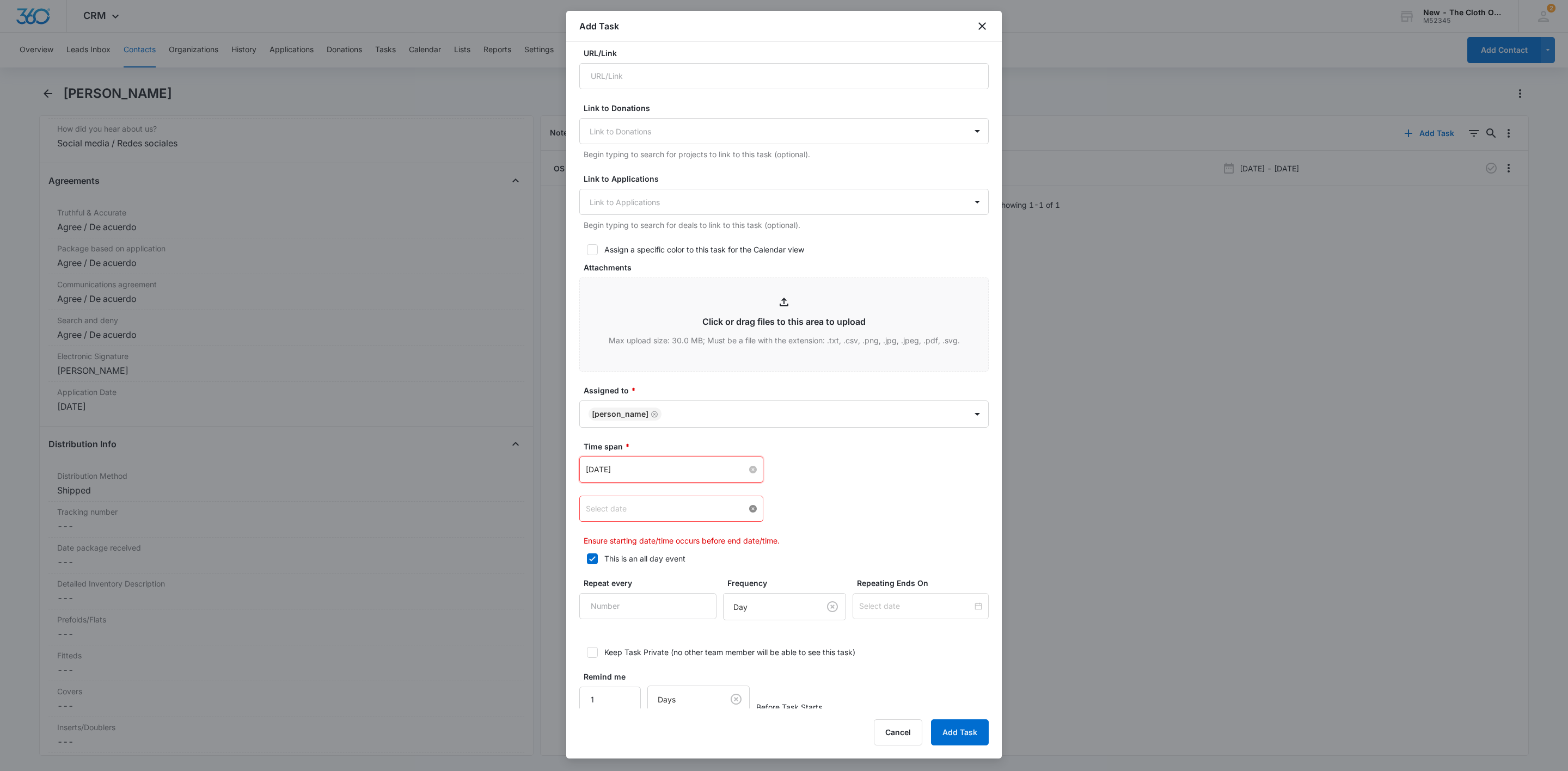
click at [745, 510] on div at bounding box center [671, 509] width 171 height 12
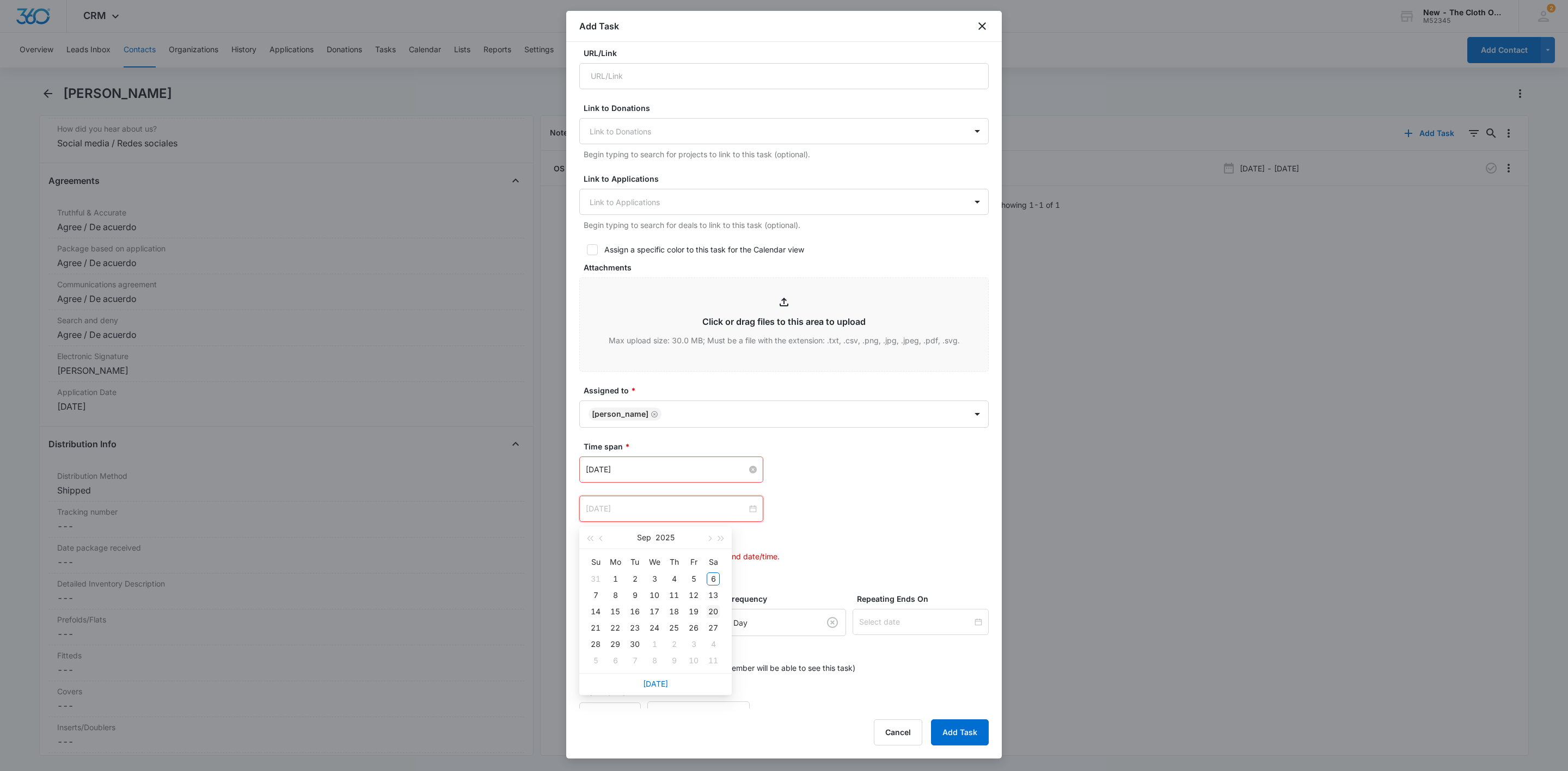
type input "[DATE]"
click at [711, 615] on div "20" at bounding box center [713, 612] width 13 height 13
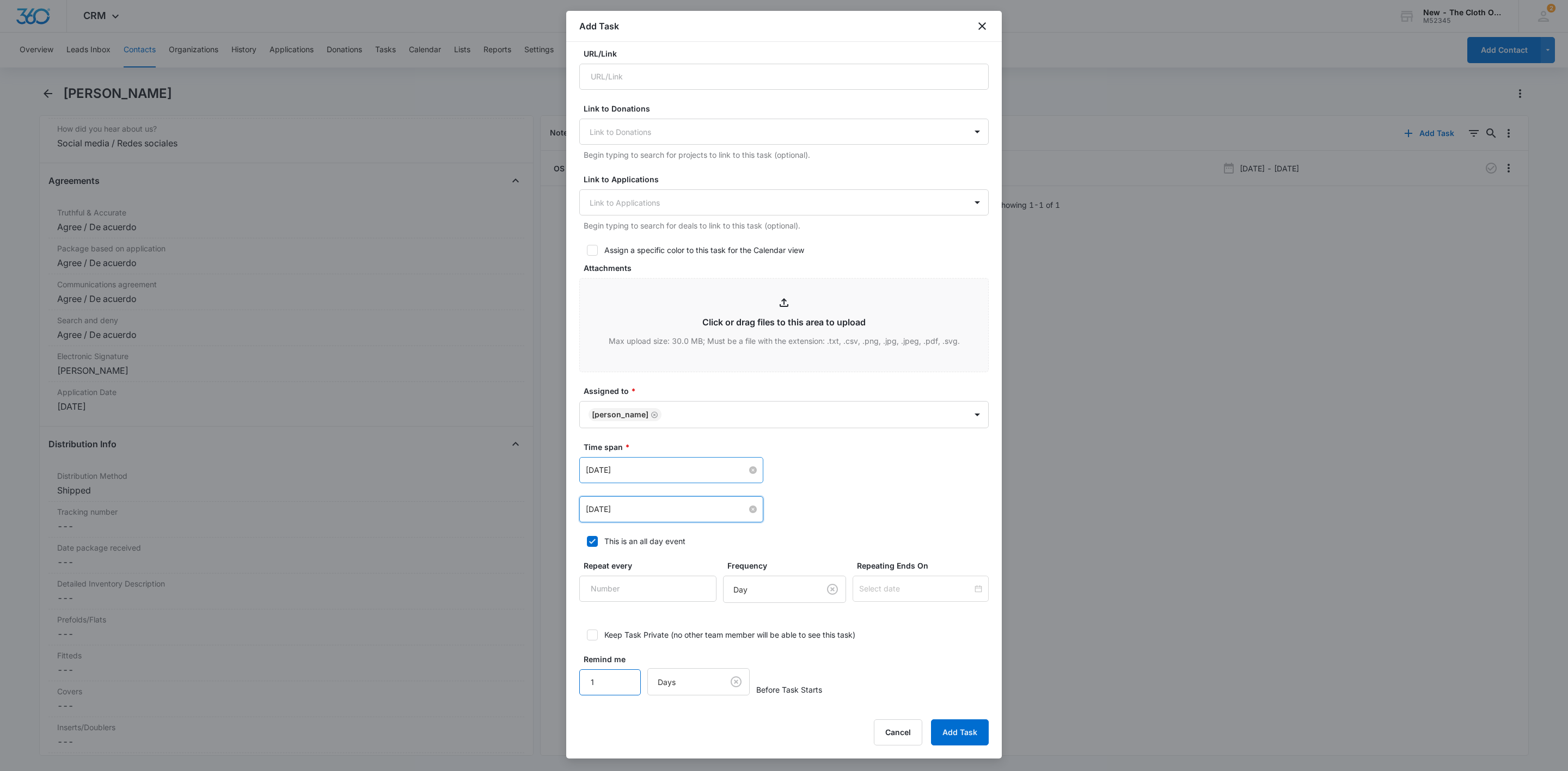
drag, startPoint x: 606, startPoint y: 688, endPoint x: 556, endPoint y: 689, distance: 50.0
click at [559, 689] on body "CRM Apps Reputation Websites Forms CRM Email Social Shop Payments POS Ads Intel…" at bounding box center [784, 385] width 1568 height 771
click at [931, 702] on button "Add Task" at bounding box center [960, 732] width 58 height 26
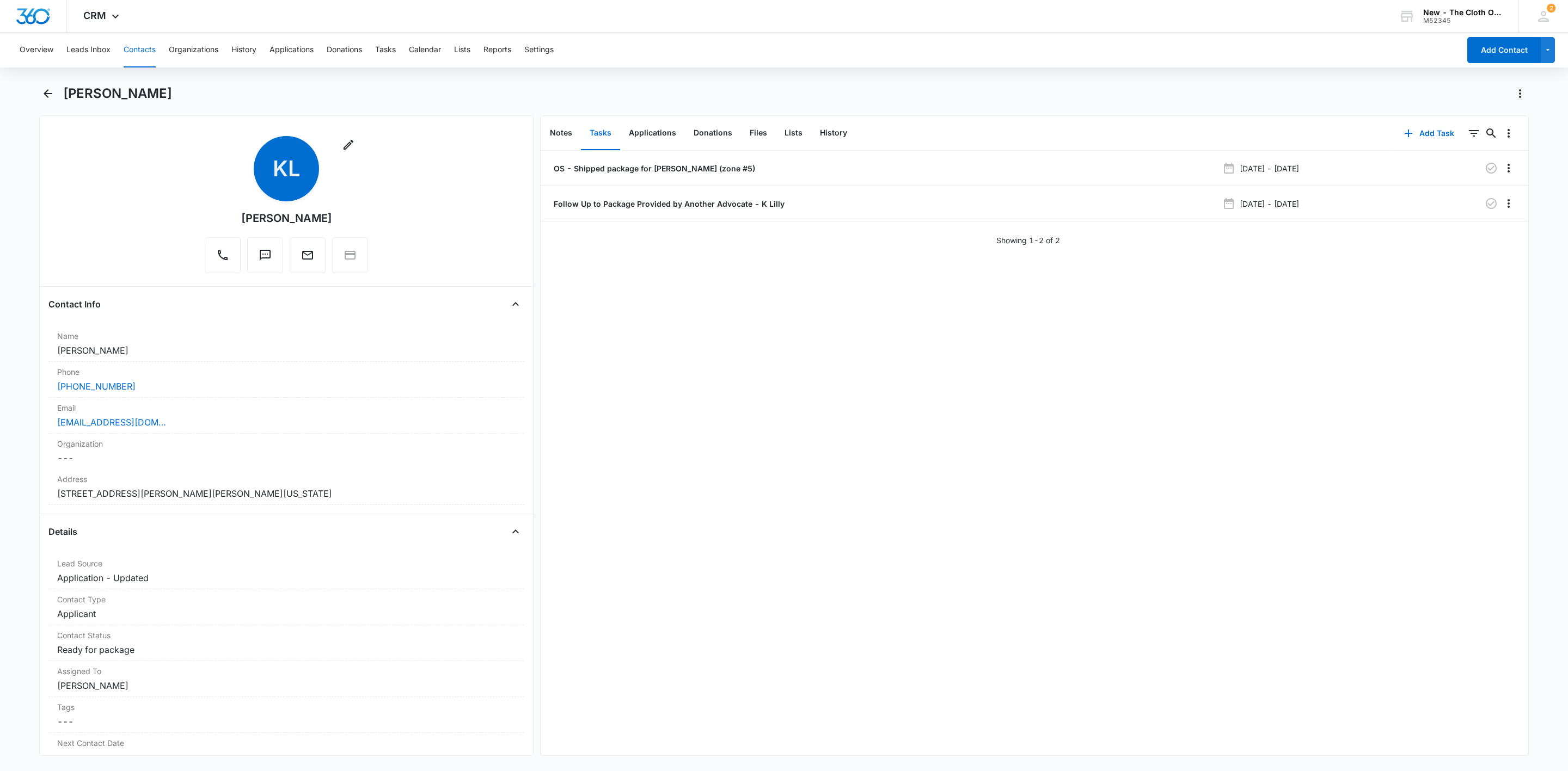
scroll to position [0, 0]
click at [141, 51] on button "Contacts" at bounding box center [139, 50] width 32 height 35
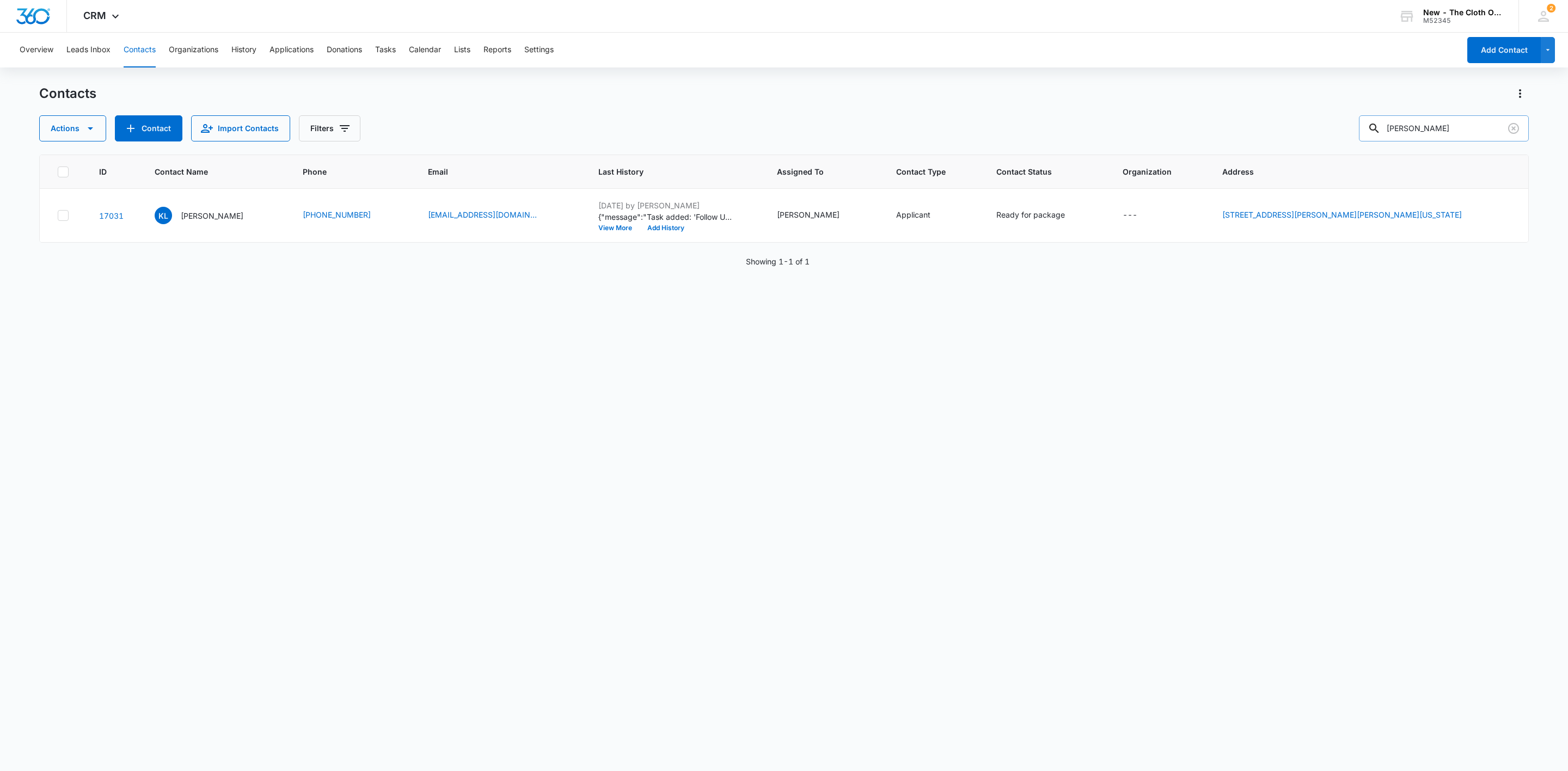
click at [1460, 127] on input "[PERSON_NAME]" at bounding box center [1444, 128] width 170 height 26
paste input "[PERSON_NAME]"
type input "[PERSON_NAME]"
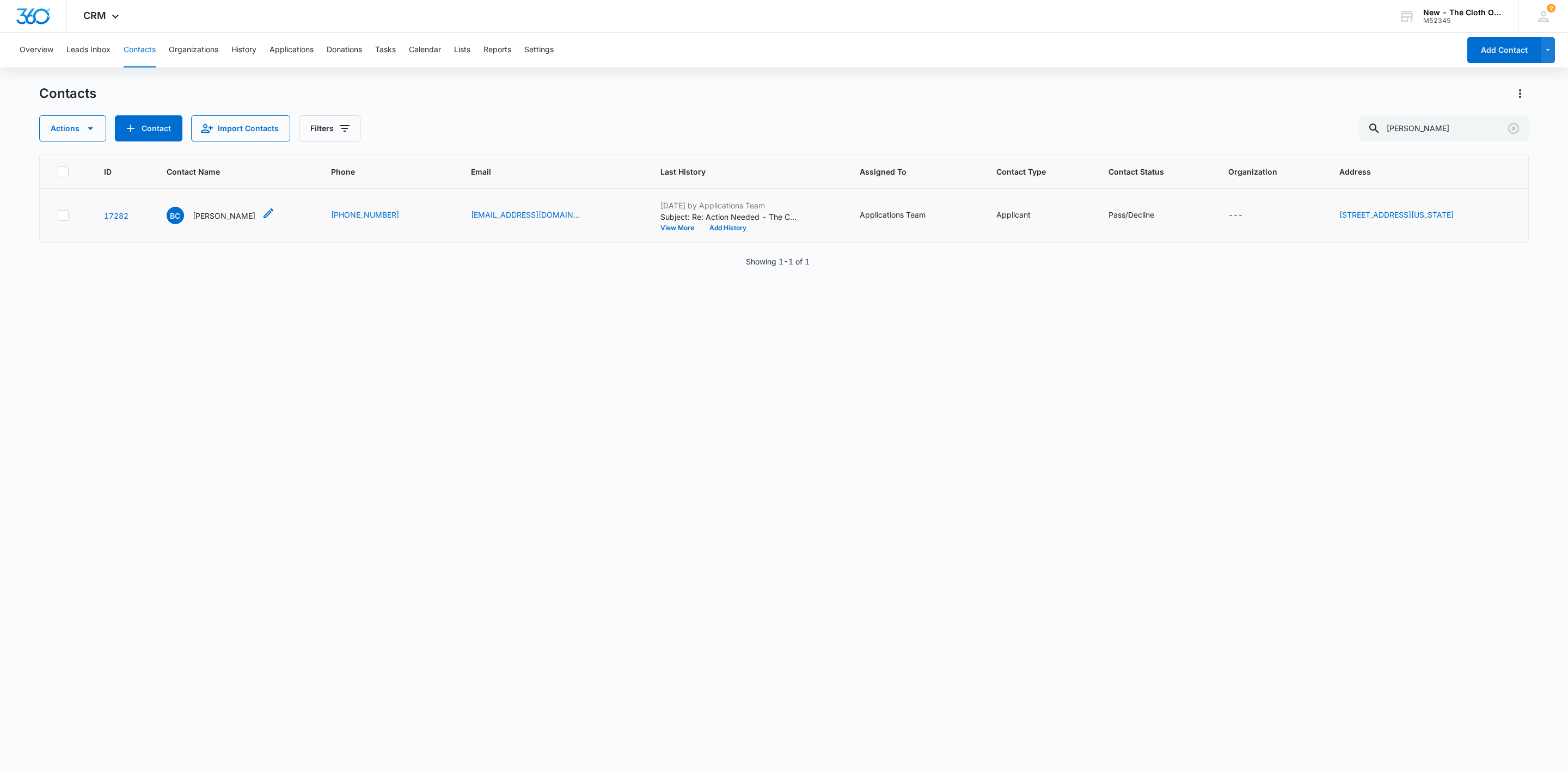
click at [201, 210] on p "[PERSON_NAME]" at bounding box center [224, 215] width 63 height 12
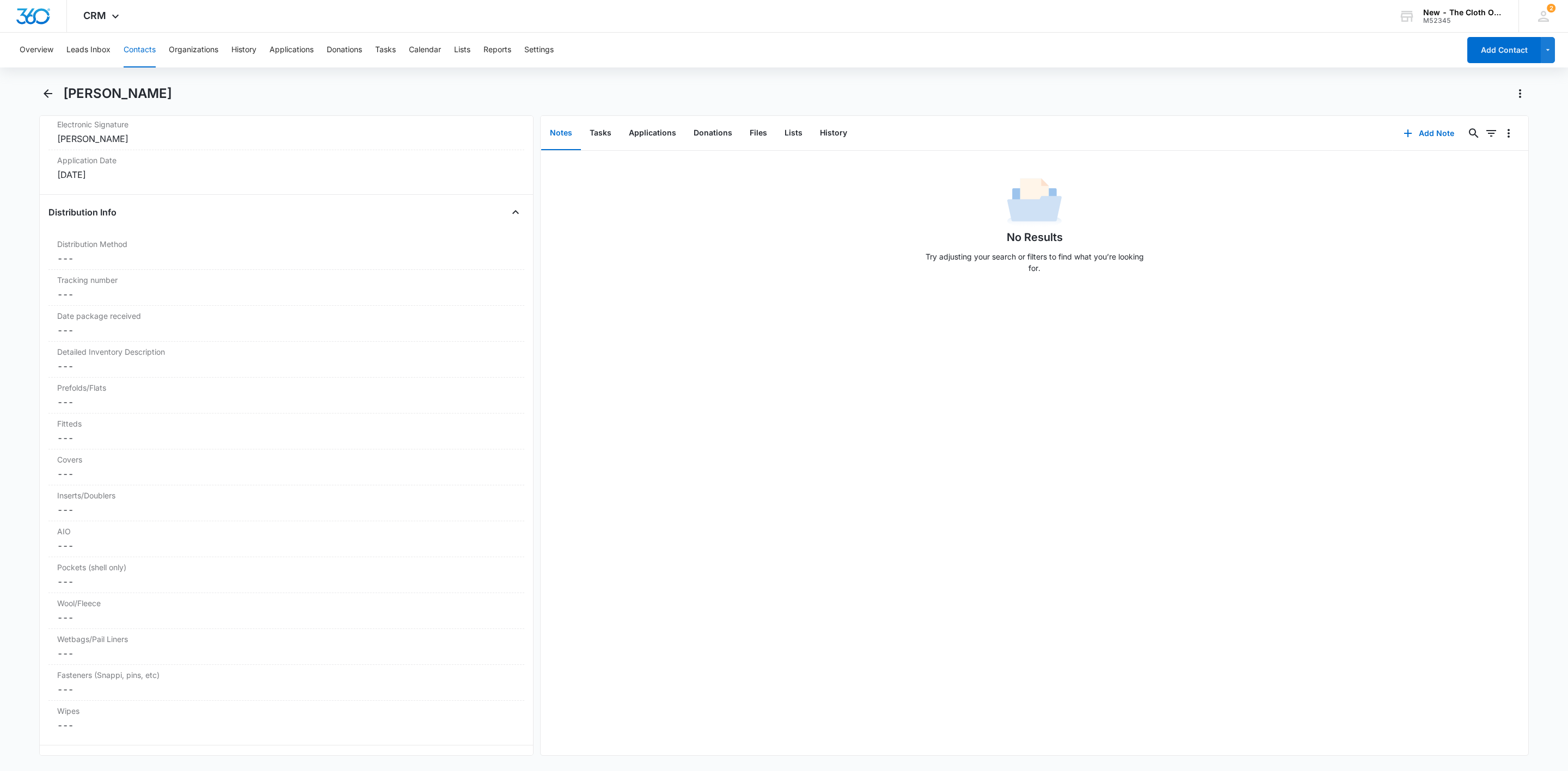
scroll to position [2449, 0]
click at [604, 134] on button "Tasks" at bounding box center [600, 133] width 39 height 33
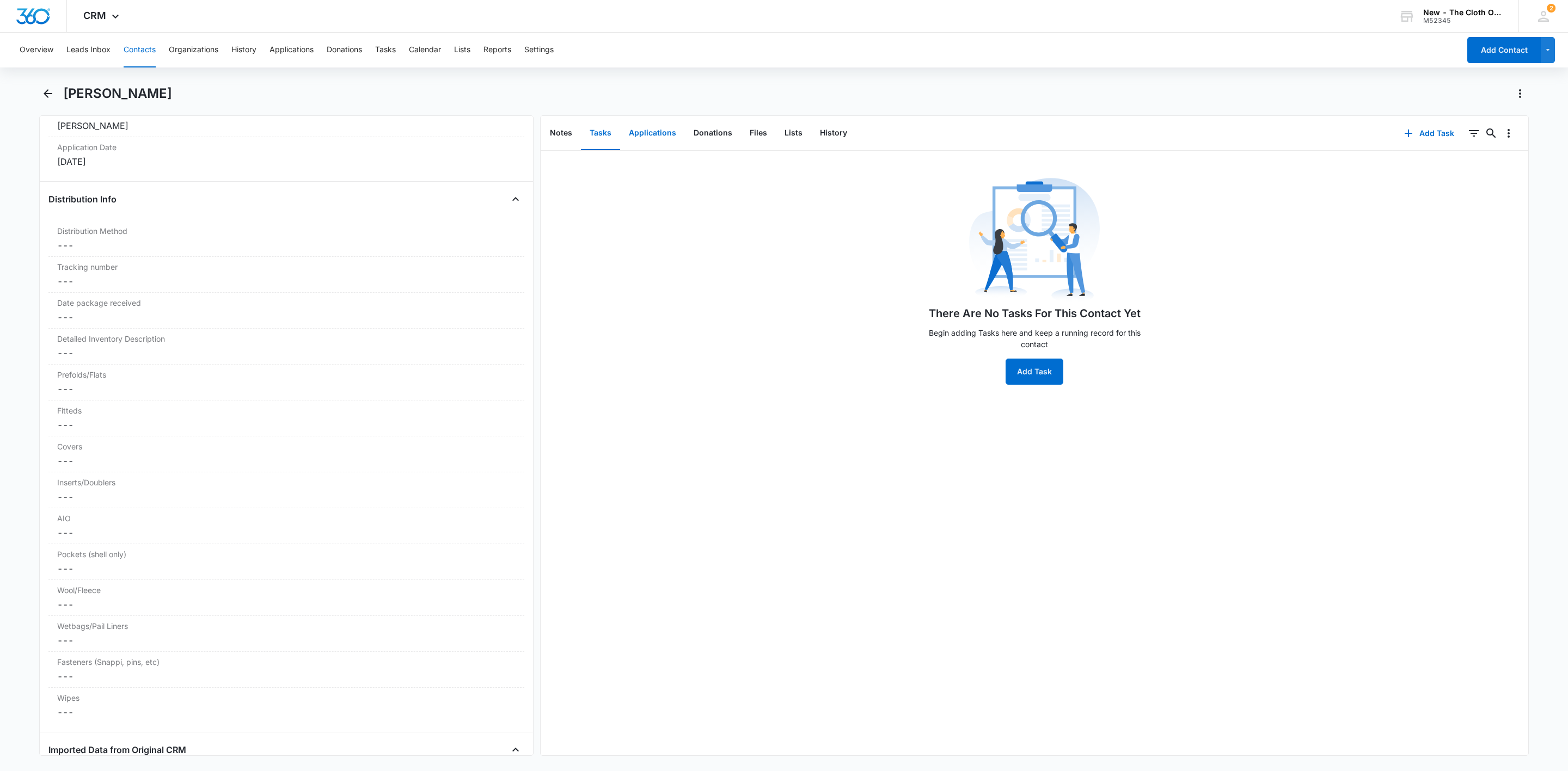
click at [640, 139] on button "Applications" at bounding box center [653, 133] width 65 height 33
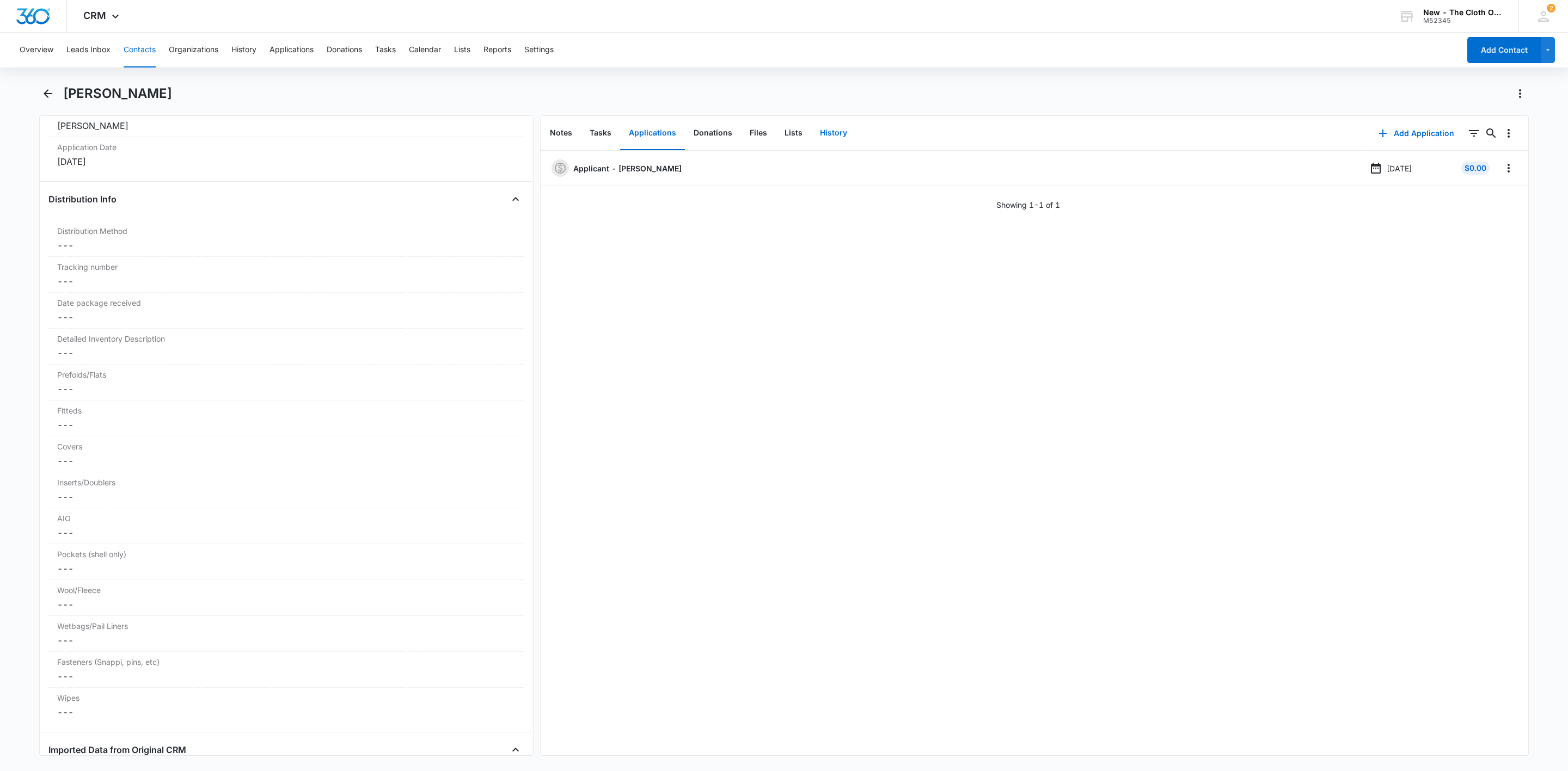
click at [830, 134] on button "History" at bounding box center [833, 133] width 44 height 33
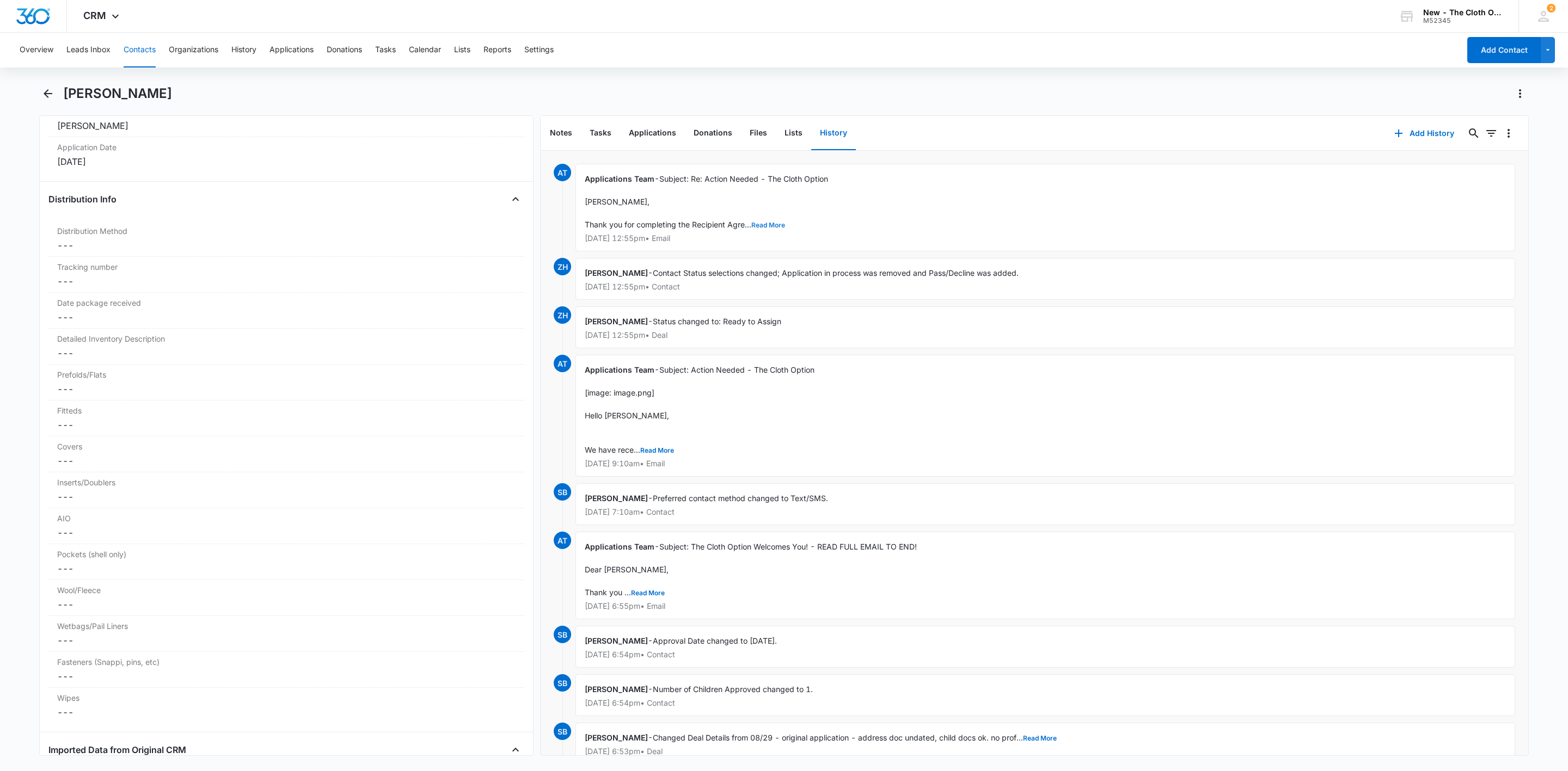
click at [770, 226] on button "Read More" at bounding box center [768, 225] width 33 height 7
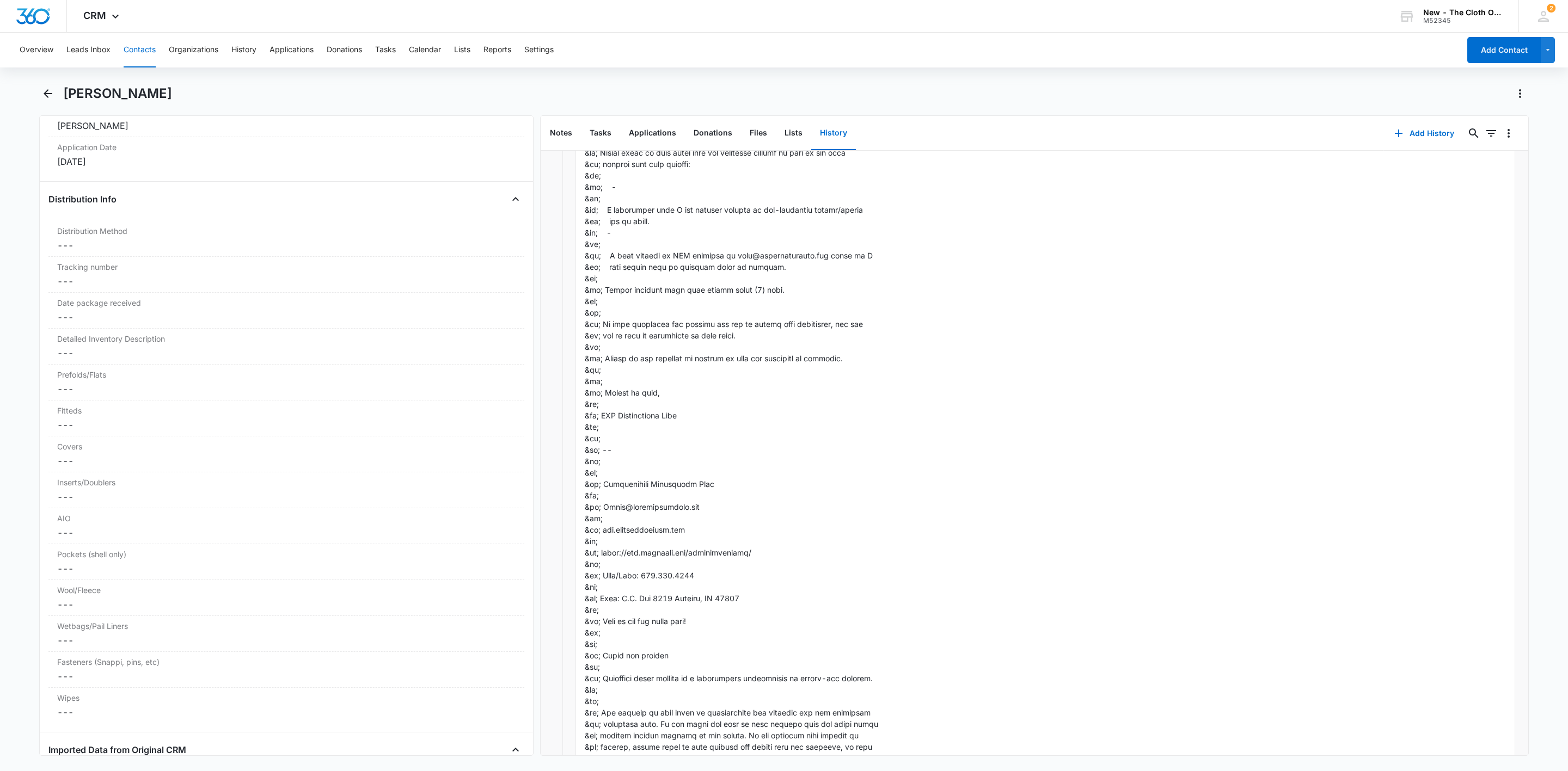
scroll to position [490, 0]
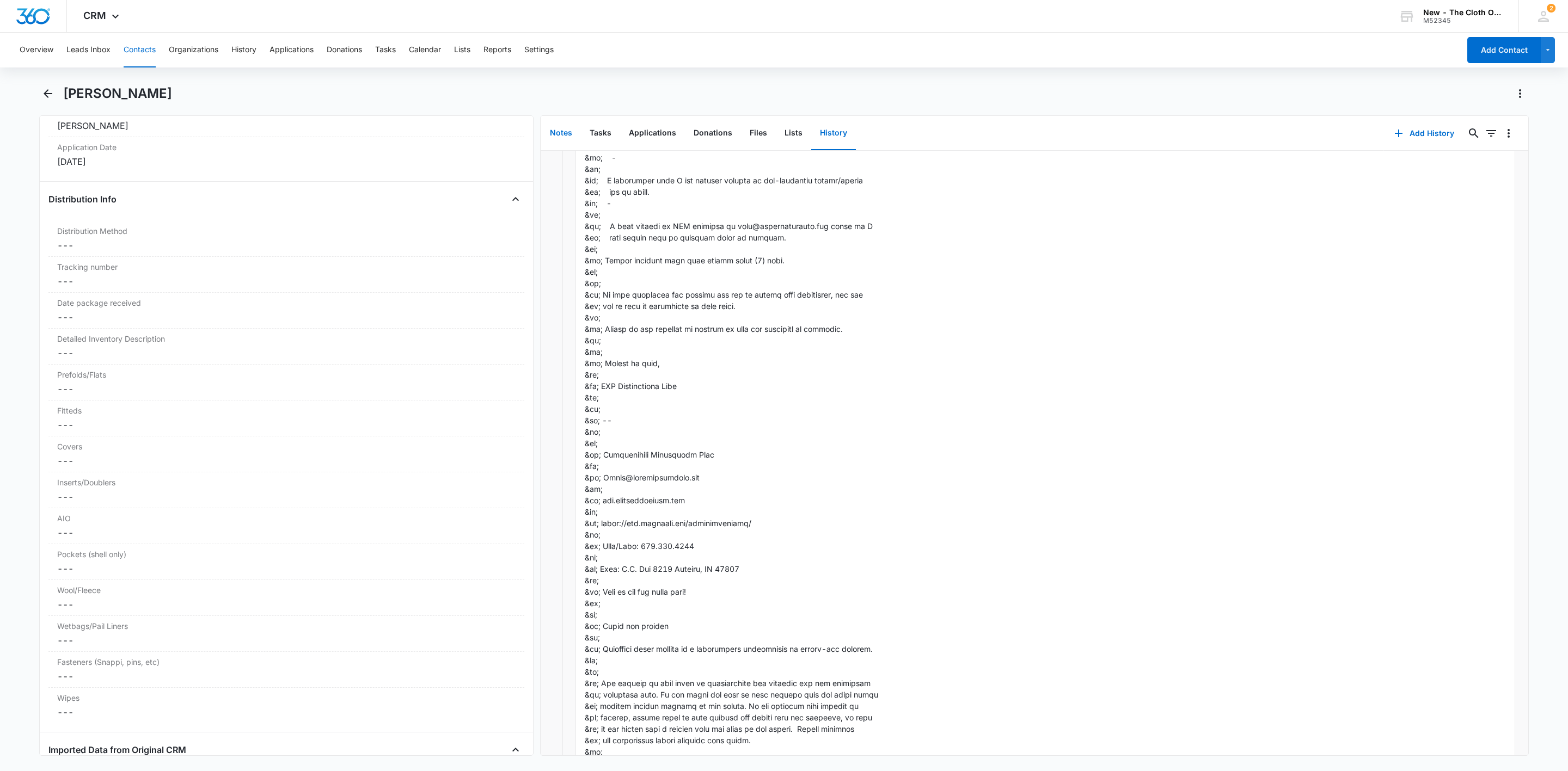
click at [548, 124] on button "Notes" at bounding box center [561, 133] width 40 height 33
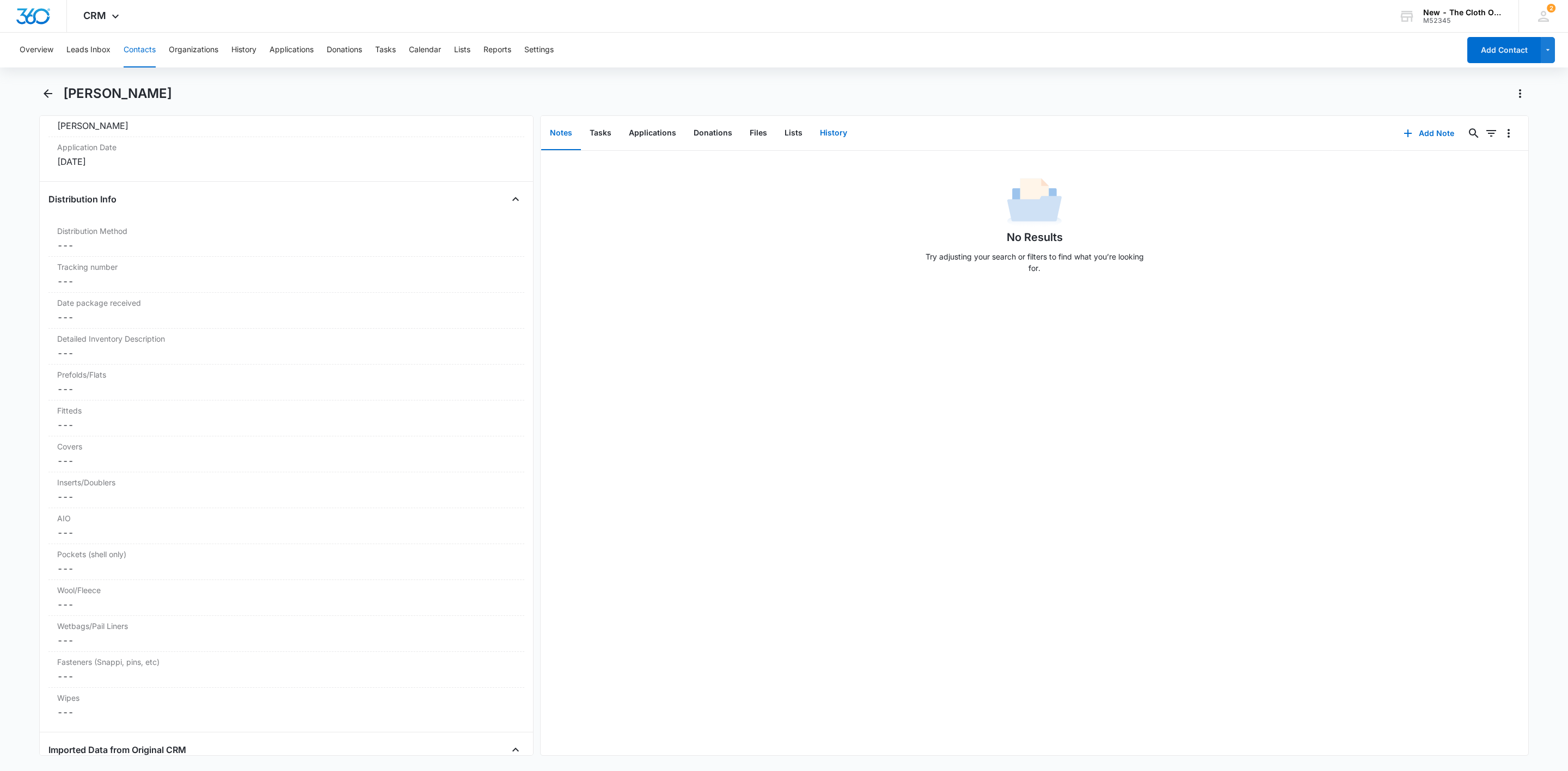
click at [835, 126] on button "History" at bounding box center [833, 133] width 44 height 33
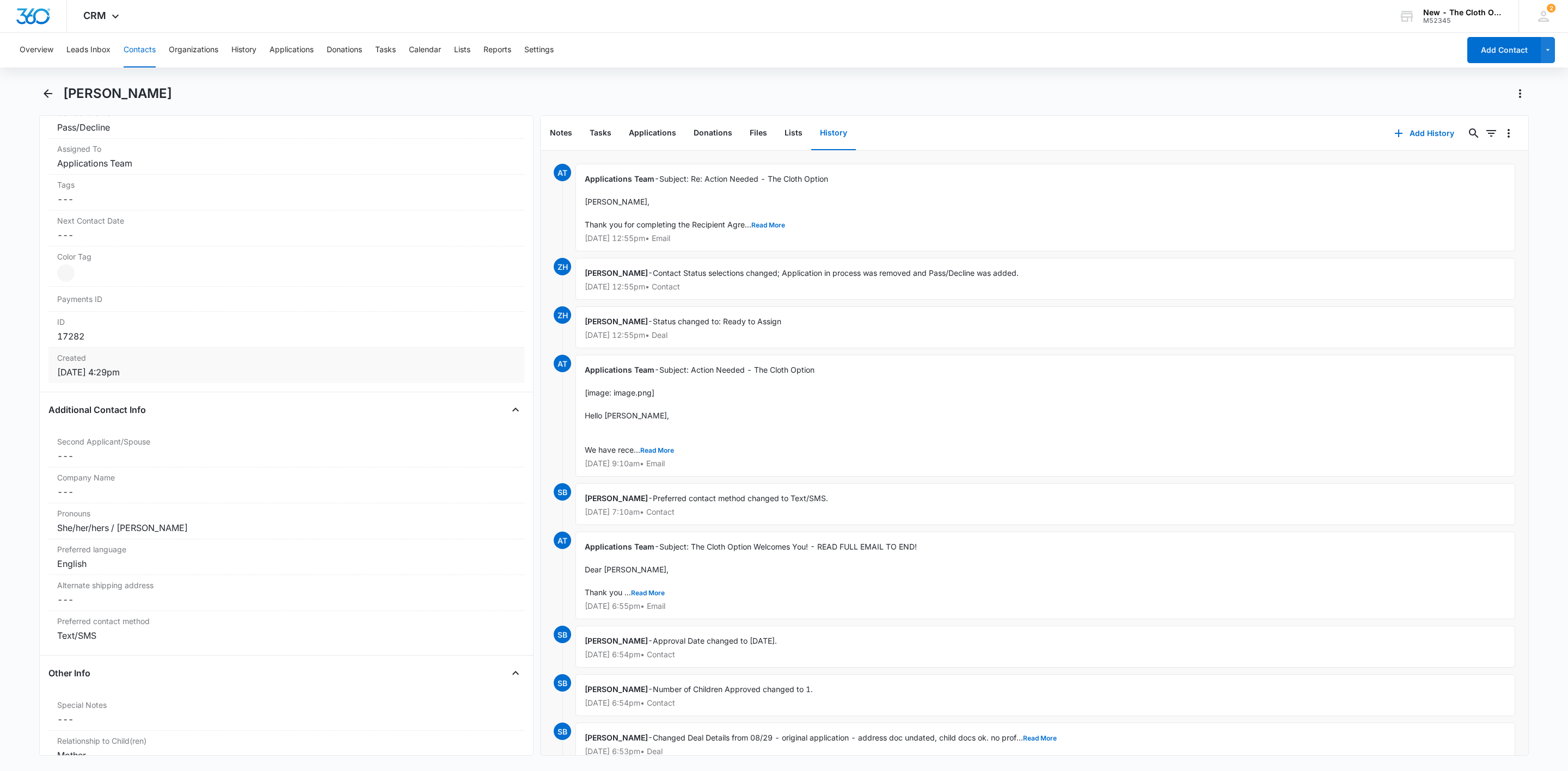
scroll to position [490, 0]
click at [131, 167] on dd "Cancel Save Changes Pass/Decline" at bounding box center [286, 163] width 458 height 13
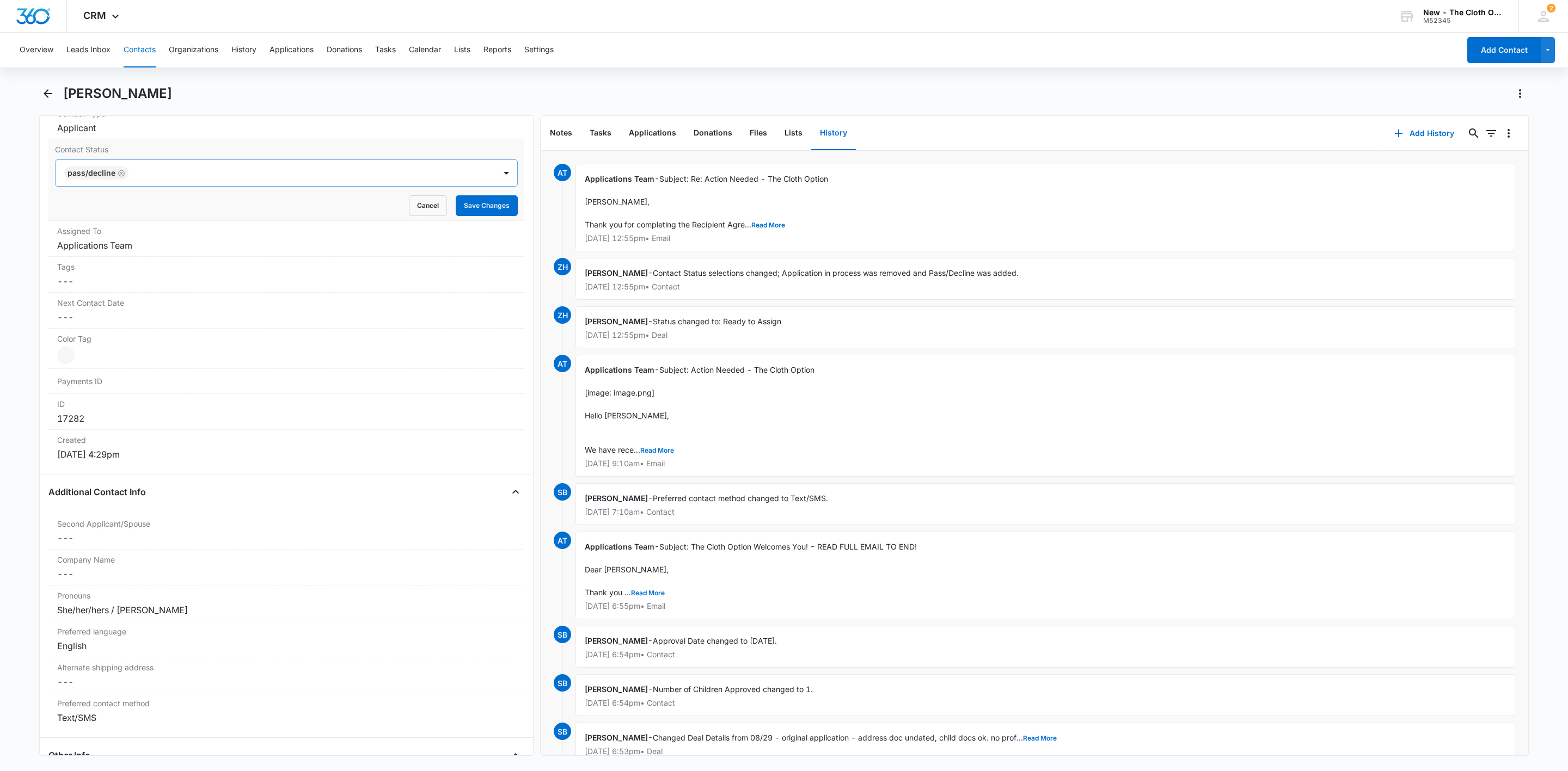
click at [122, 175] on icon "Remove Pass/Decline" at bounding box center [121, 173] width 8 height 8
click at [131, 175] on div at bounding box center [306, 173] width 349 height 15
type input "rea"
click at [107, 211] on p "Ready for package" at bounding box center [102, 212] width 69 height 12
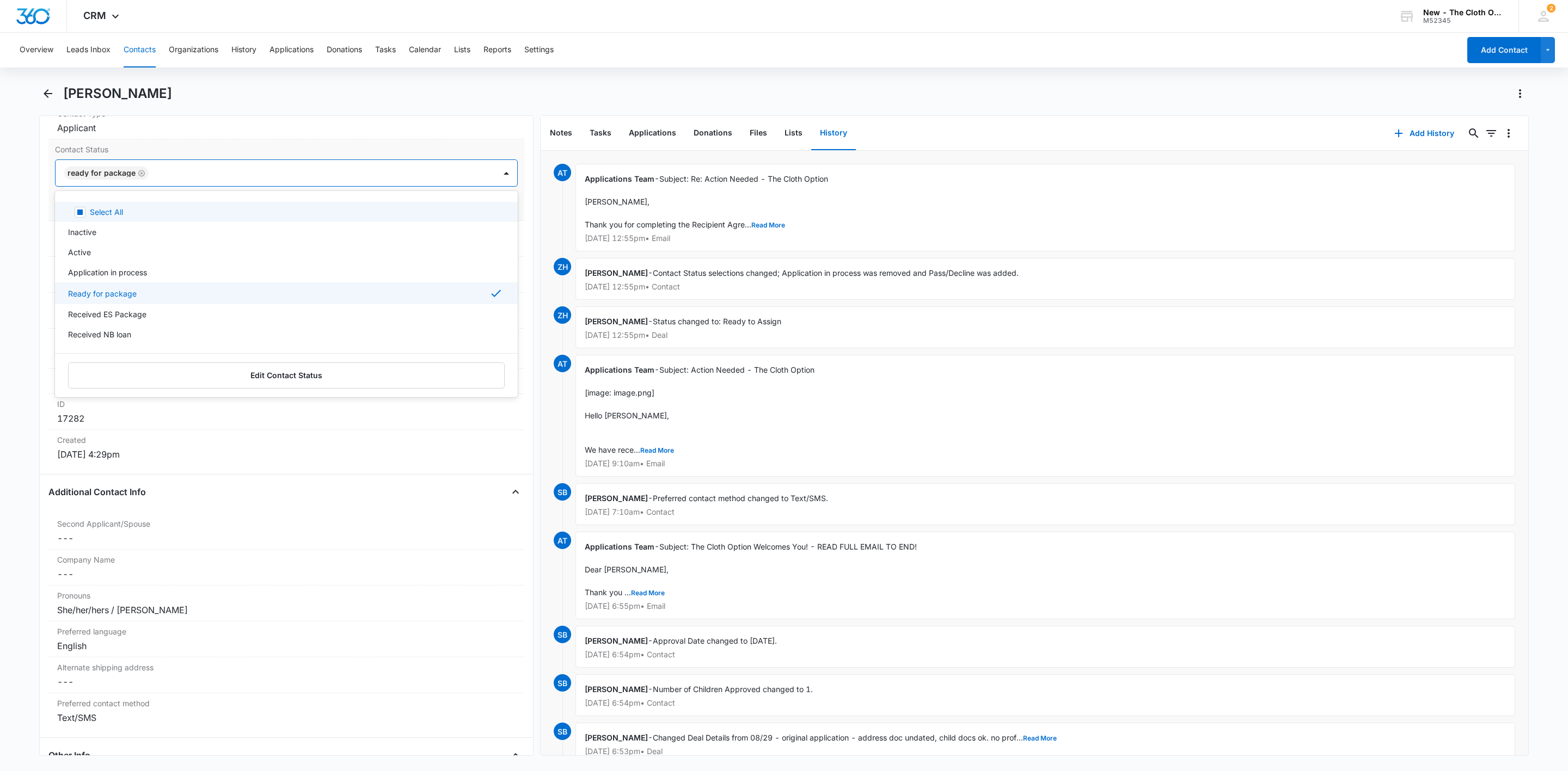
click at [259, 180] on div at bounding box center [317, 173] width 329 height 15
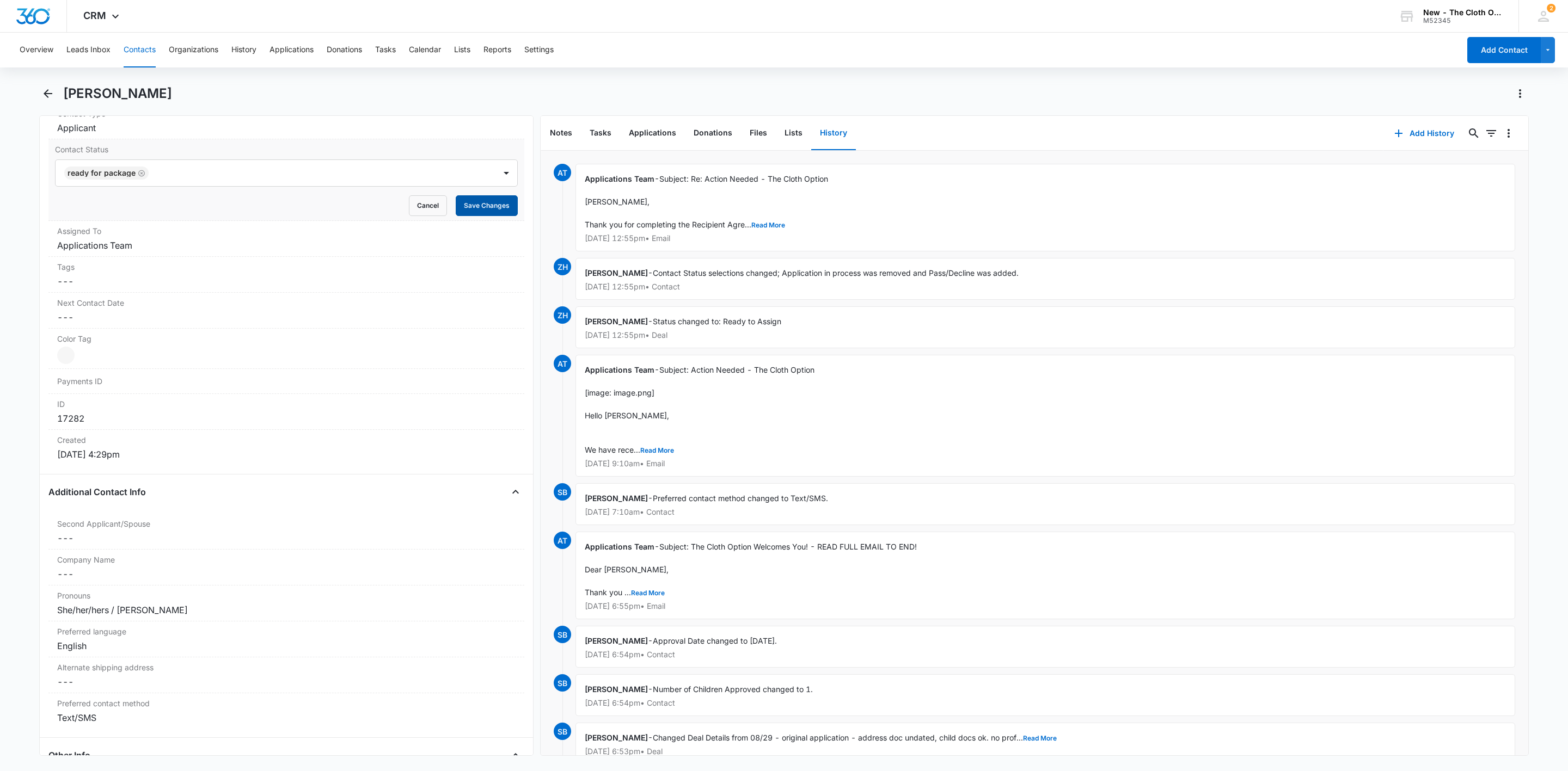
click at [469, 208] on button "Save Changes" at bounding box center [487, 206] width 62 height 21
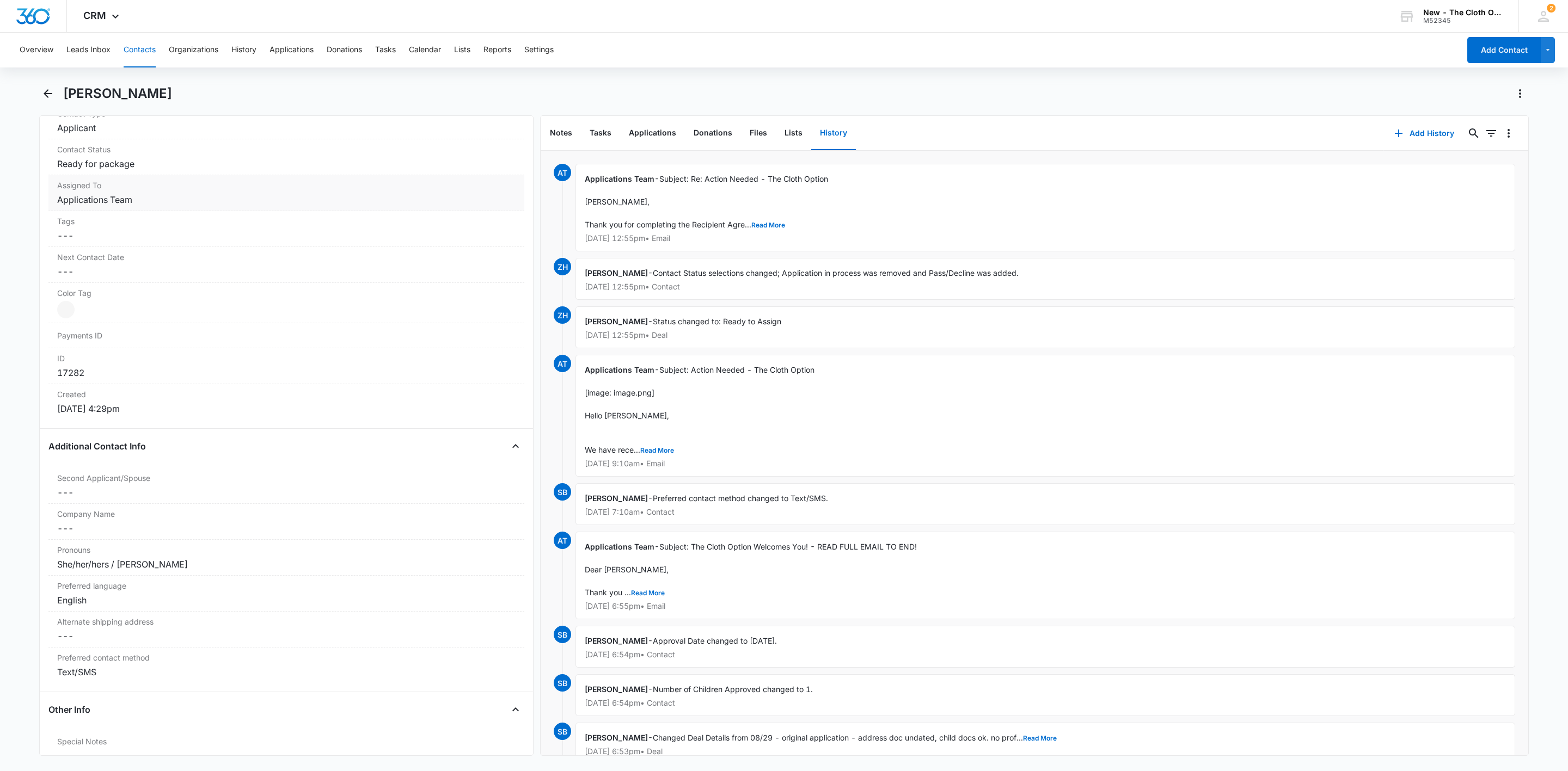
click at [136, 204] on dd "Cancel Save Changes Applications Team" at bounding box center [286, 200] width 458 height 13
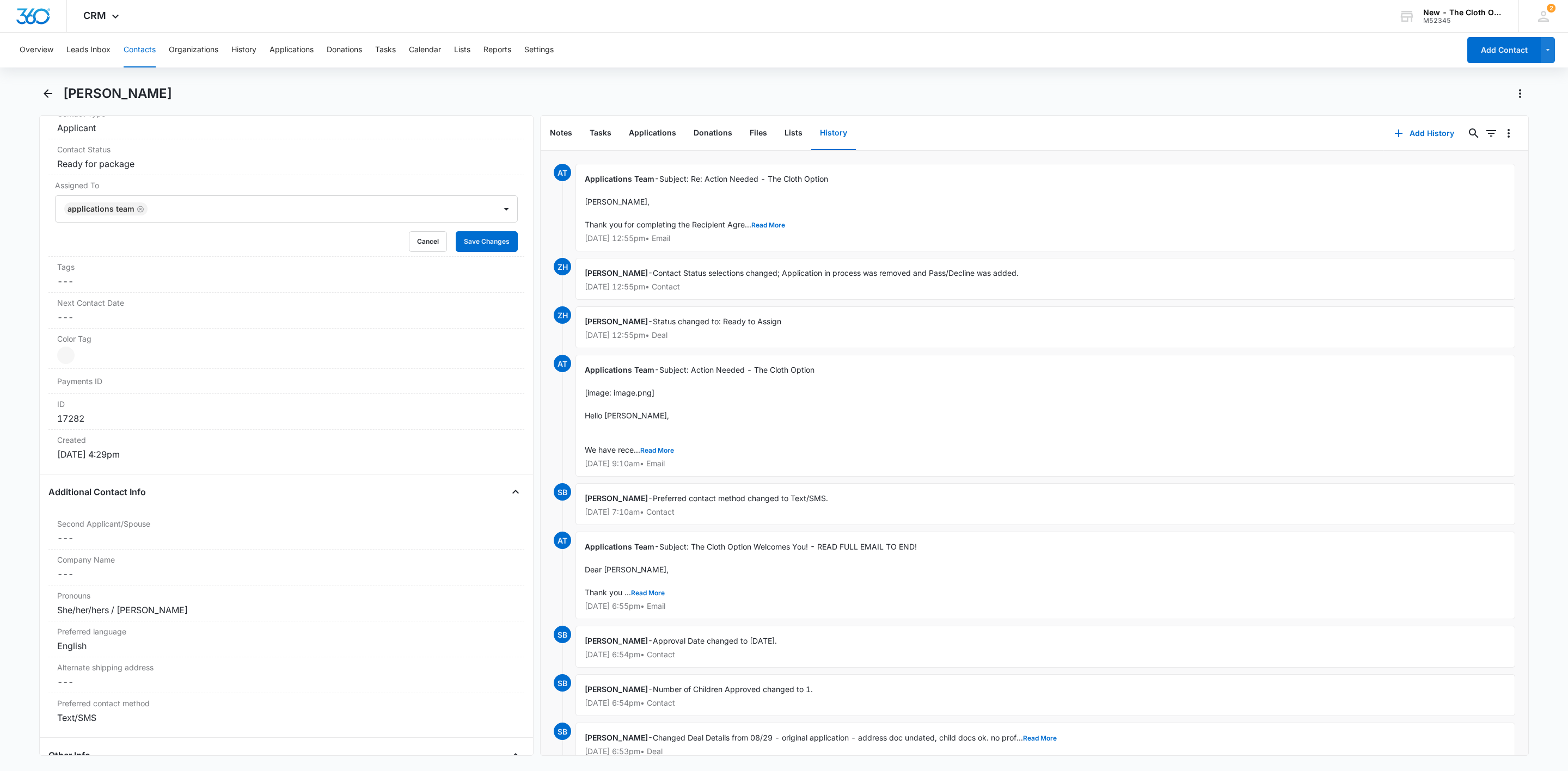
click at [141, 214] on icon "Remove Applications Team" at bounding box center [141, 209] width 8 height 8
type input "jo"
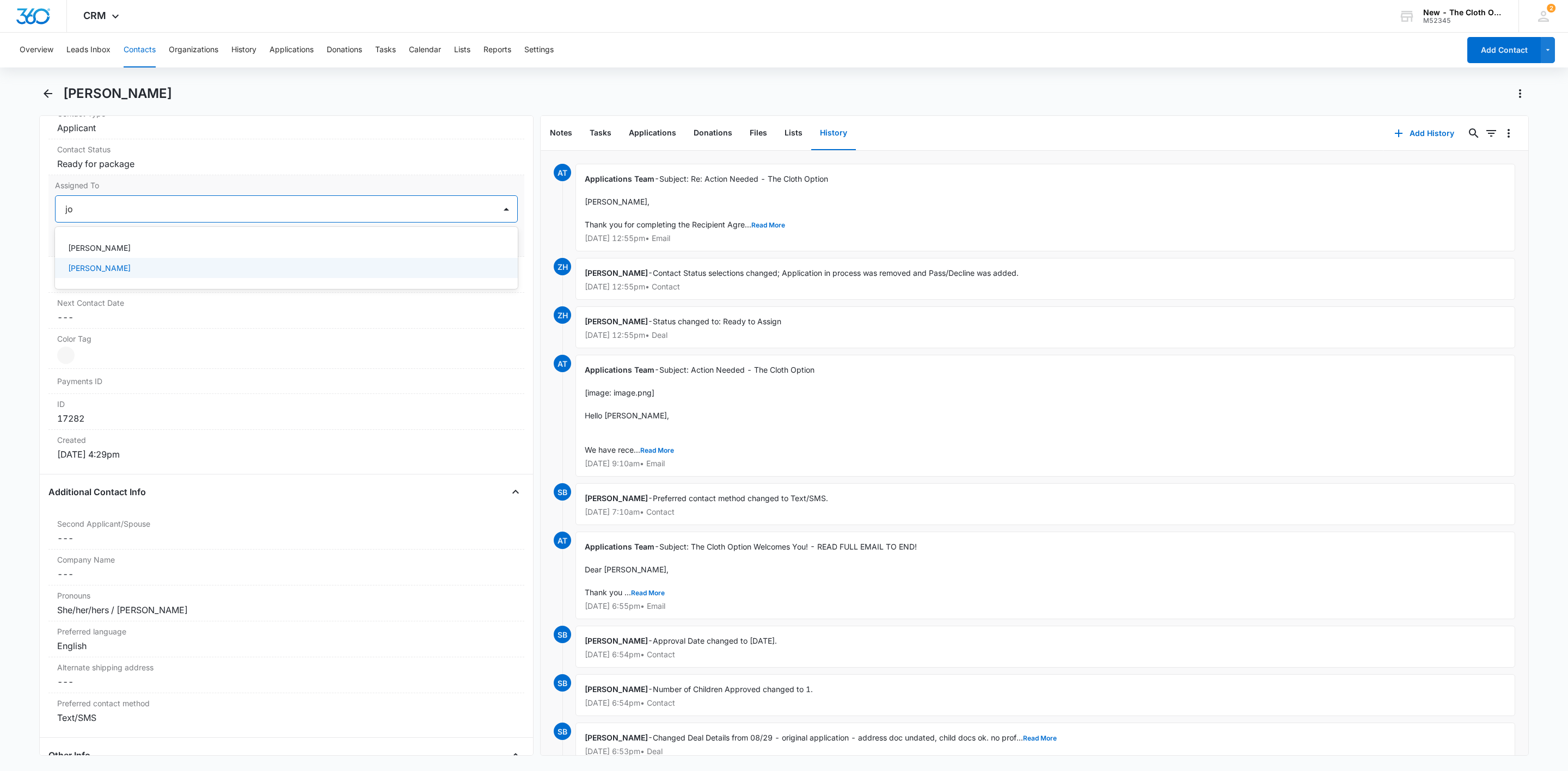
click at [111, 274] on p "[PERSON_NAME]" at bounding box center [99, 268] width 63 height 12
click at [240, 217] on div at bounding box center [311, 209] width 341 height 15
click at [484, 243] on button "Save Changes" at bounding box center [487, 242] width 62 height 21
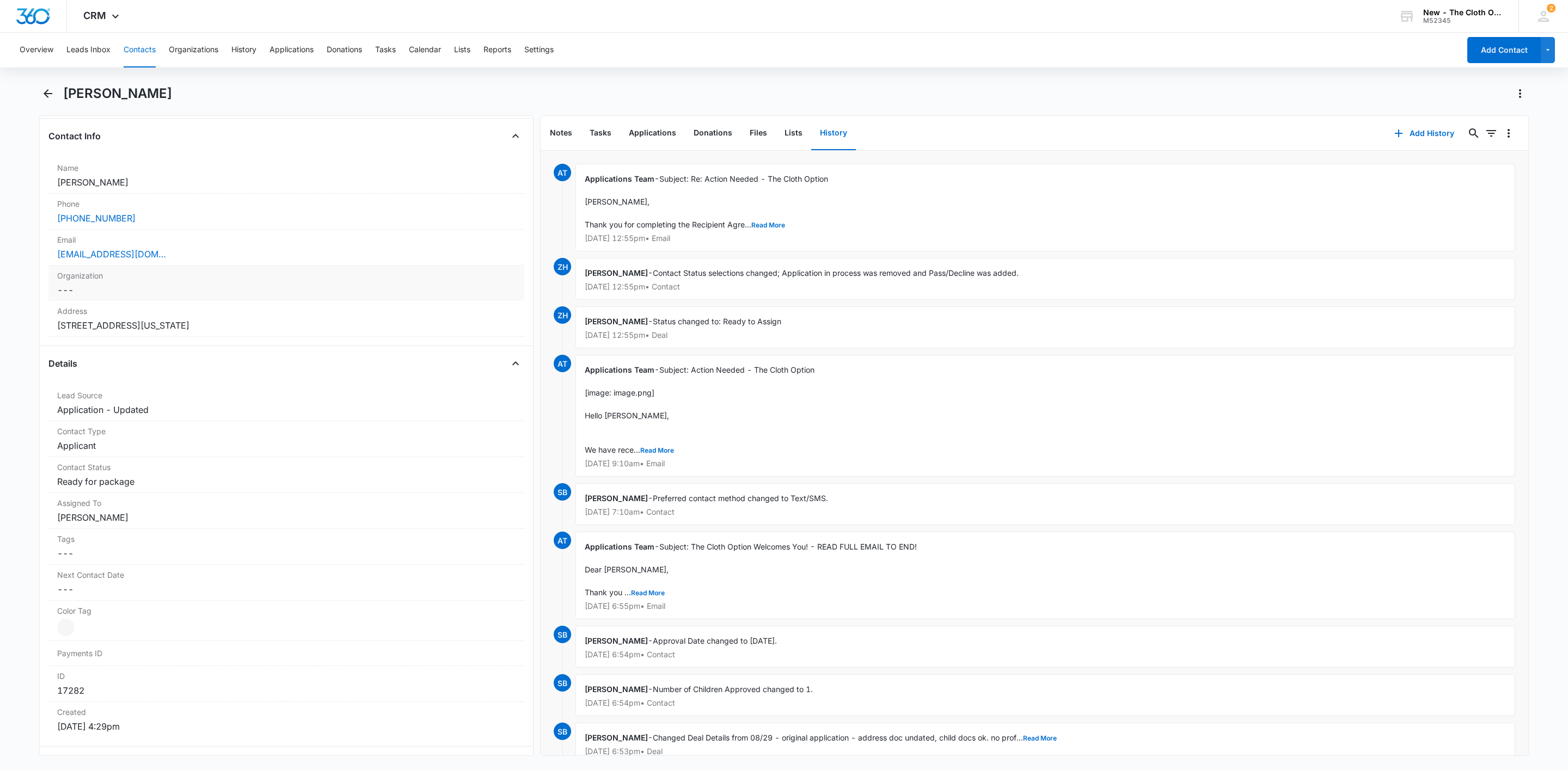
scroll to position [163, 0]
drag, startPoint x: 180, startPoint y: 261, endPoint x: 15, endPoint y: 268, distance: 165.1
click at [15, 268] on main "[PERSON_NAME] Remove BC [PERSON_NAME] Contact Info Name Cancel Save Changes [PE…" at bounding box center [784, 427] width 1568 height 684
copy link "[EMAIL_ADDRESS][DOMAIN_NAME]"
drag, startPoint x: 199, startPoint y: 335, endPoint x: 12, endPoint y: 333, distance: 187.0
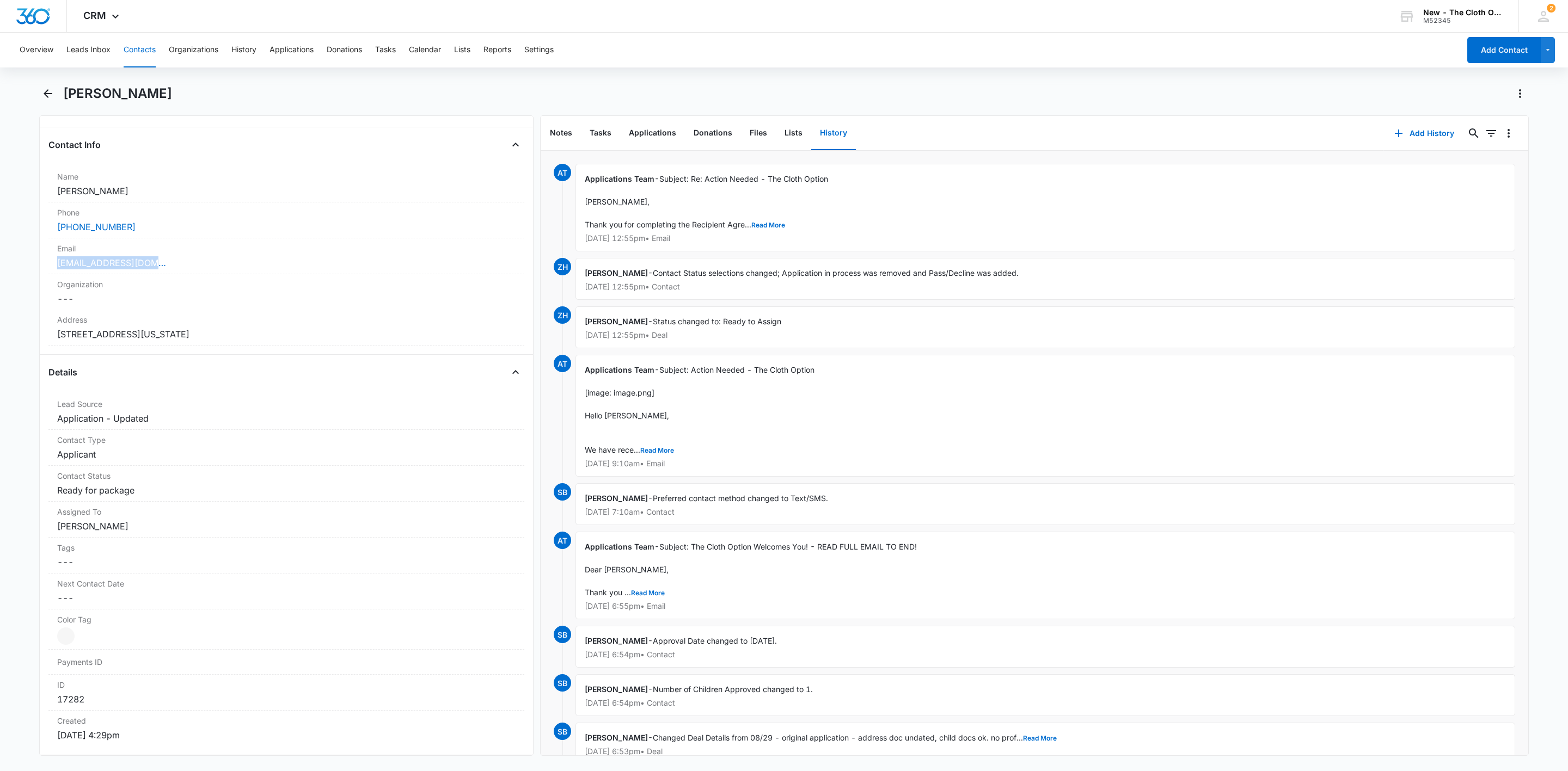
click at [0, 335] on html "CRM Apps Reputation Websites Forms CRM Email Social Shop Payments POS Ads Intel…" at bounding box center [784, 385] width 1568 height 771
drag, startPoint x: 247, startPoint y: 337, endPoint x: 2, endPoint y: 330, distance: 245.1
click at [2, 330] on main "[PERSON_NAME] Remove BC [PERSON_NAME] Contact Info Name Cancel Save Changes [PE…" at bounding box center [784, 427] width 1568 height 684
copy dd "[STREET_ADDRESS][US_STATE]"
click at [123, 100] on h1 "[PERSON_NAME]" at bounding box center [117, 93] width 109 height 16
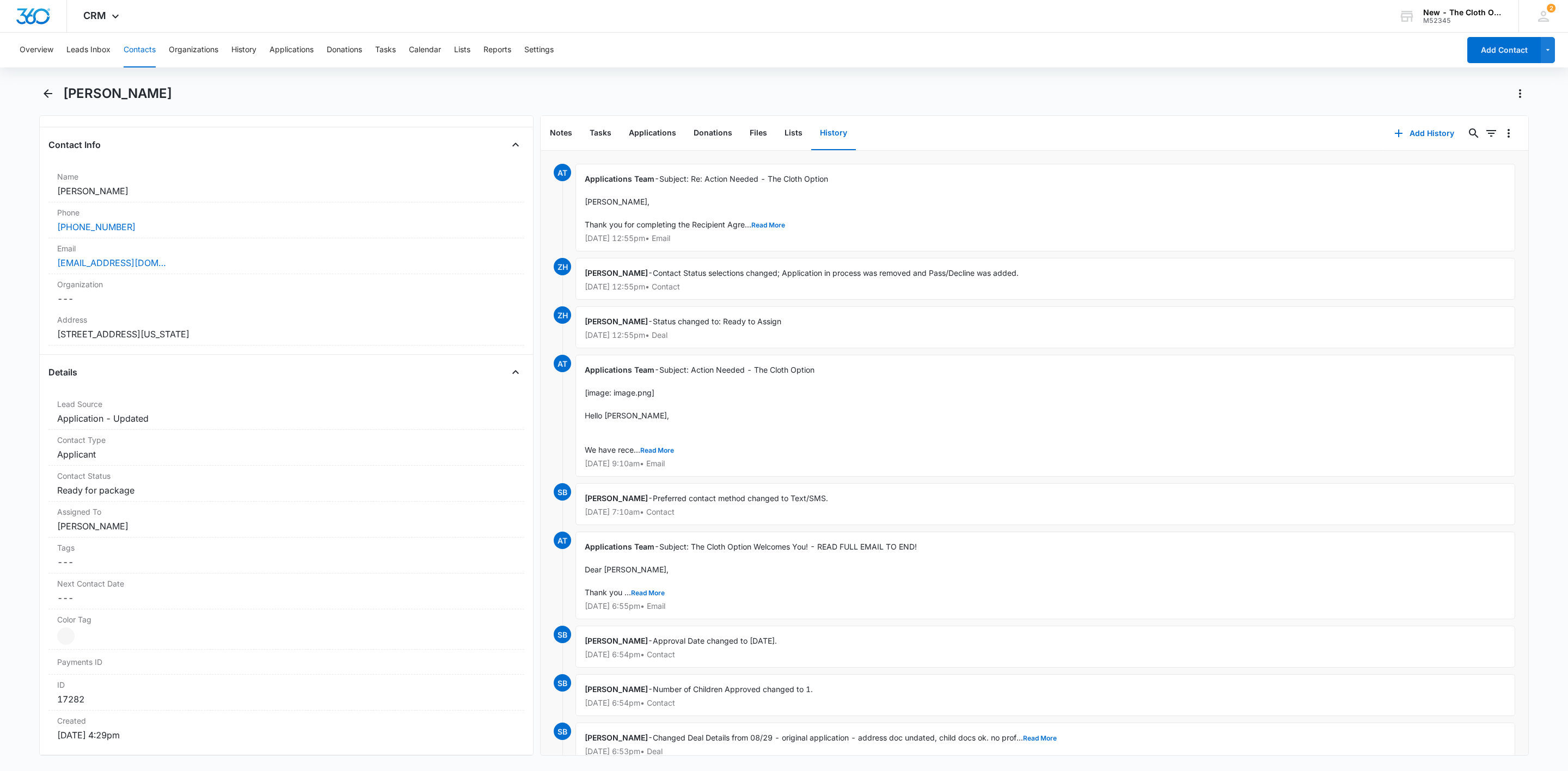
click at [123, 100] on h1 "[PERSON_NAME]" at bounding box center [117, 93] width 109 height 16
copy div "[PERSON_NAME] Remove"
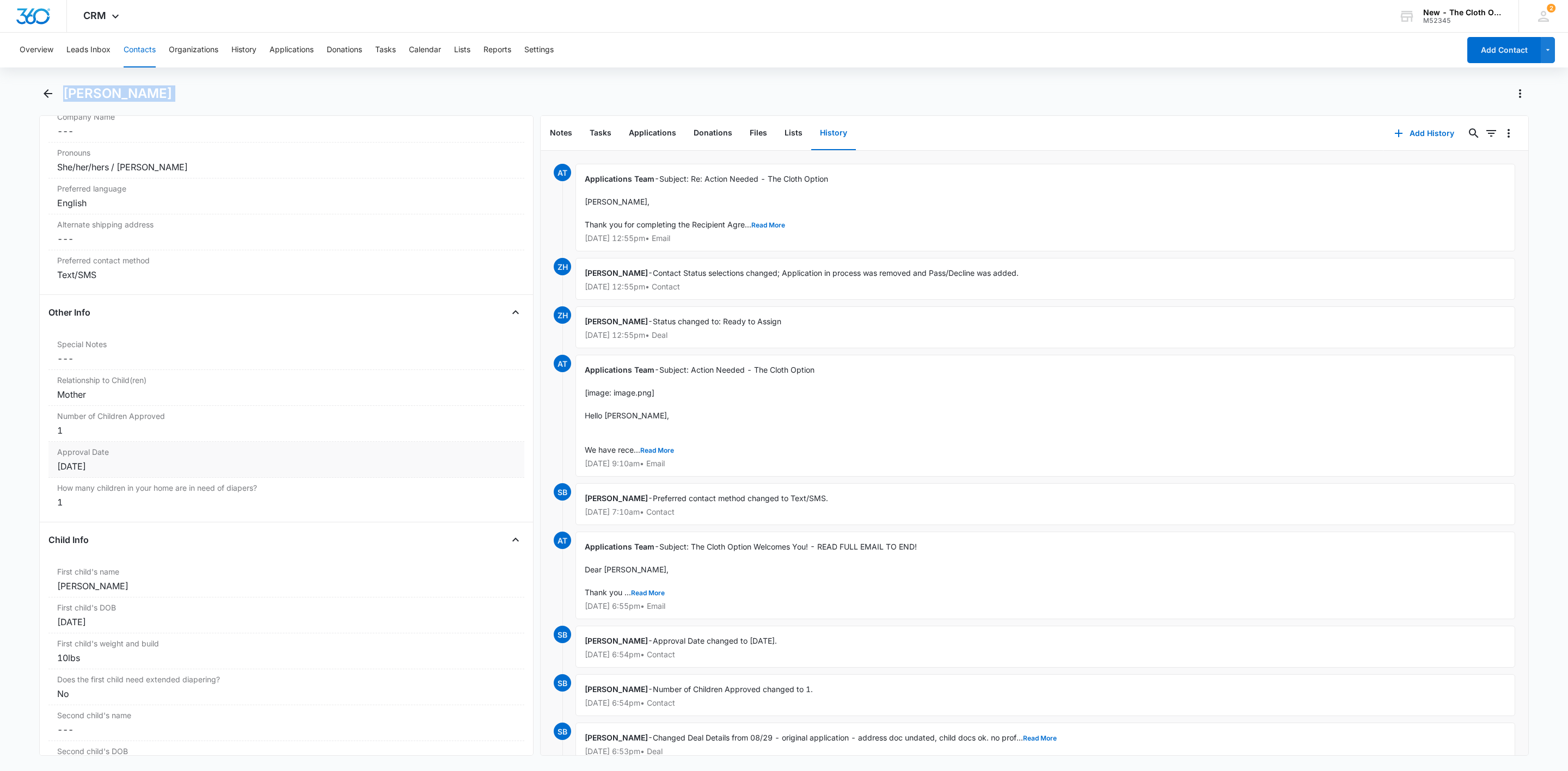
scroll to position [898, 0]
click at [595, 138] on button "Tasks" at bounding box center [600, 133] width 39 height 33
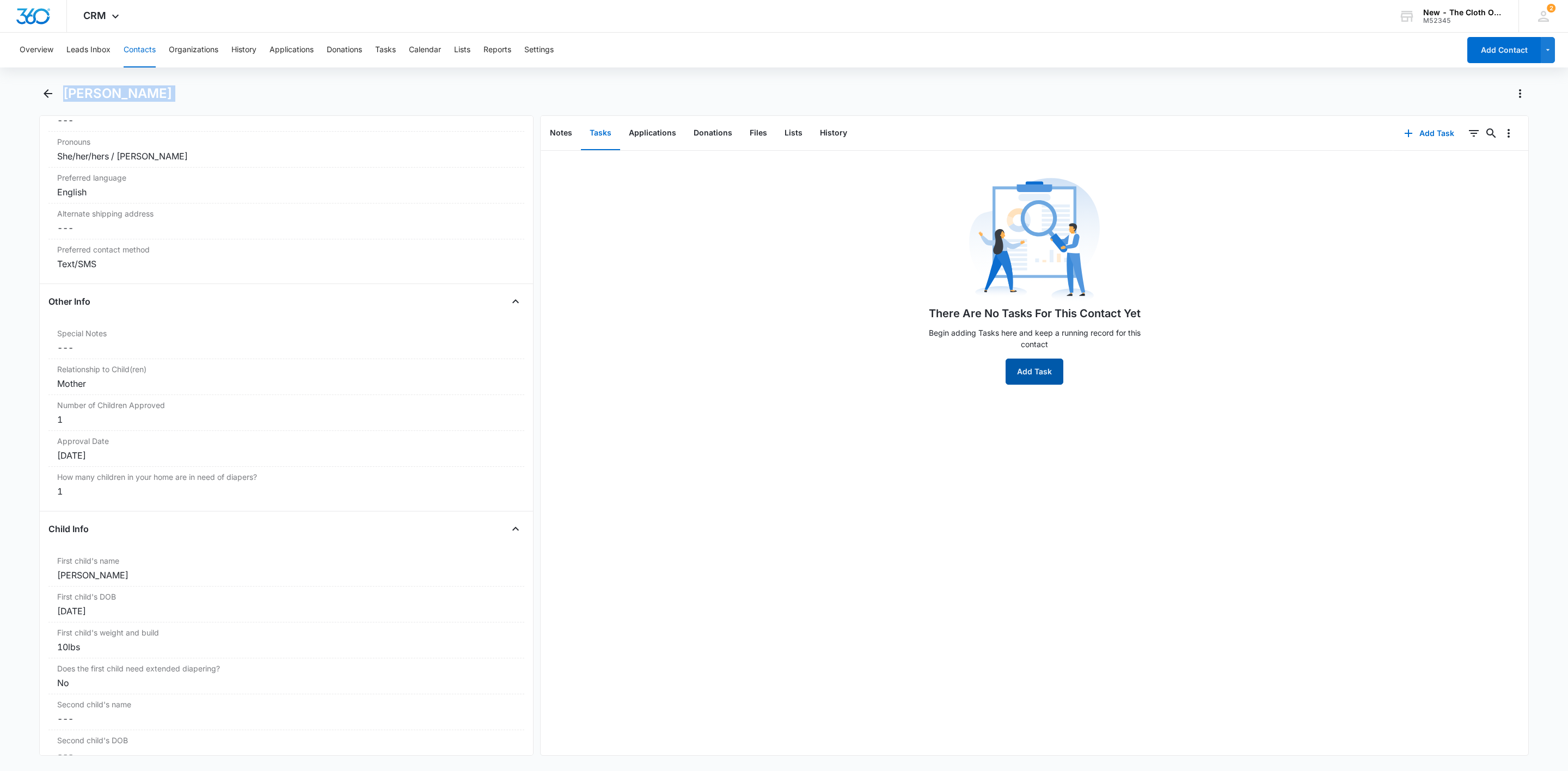
click at [1037, 365] on button "Add Task" at bounding box center [1034, 371] width 58 height 26
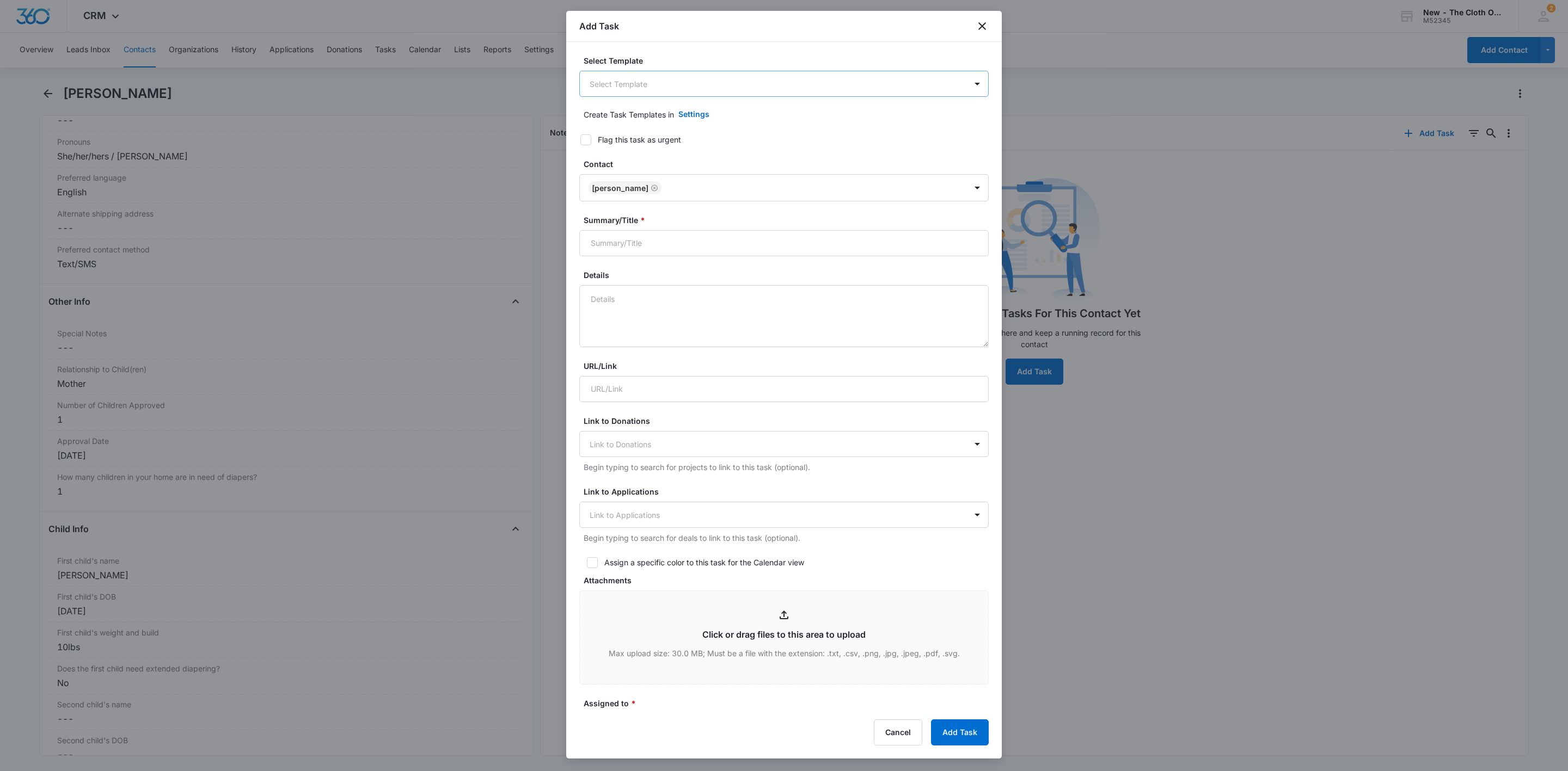
click at [653, 94] on body "CRM Apps Reputation Websites Forms CRM Email Social Shop Payments POS Ads Intel…" at bounding box center [784, 385] width 1568 height 771
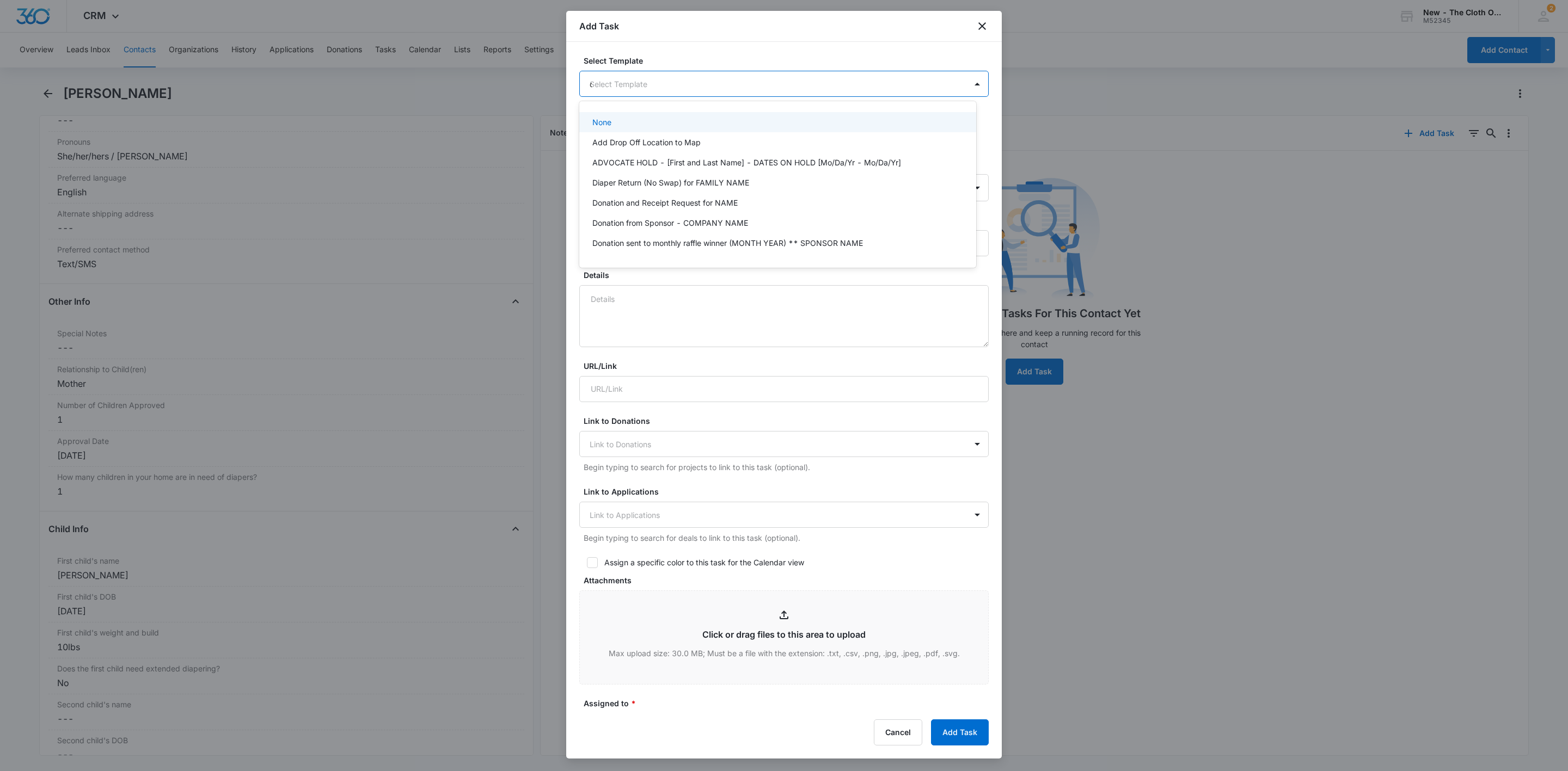
type input "os"
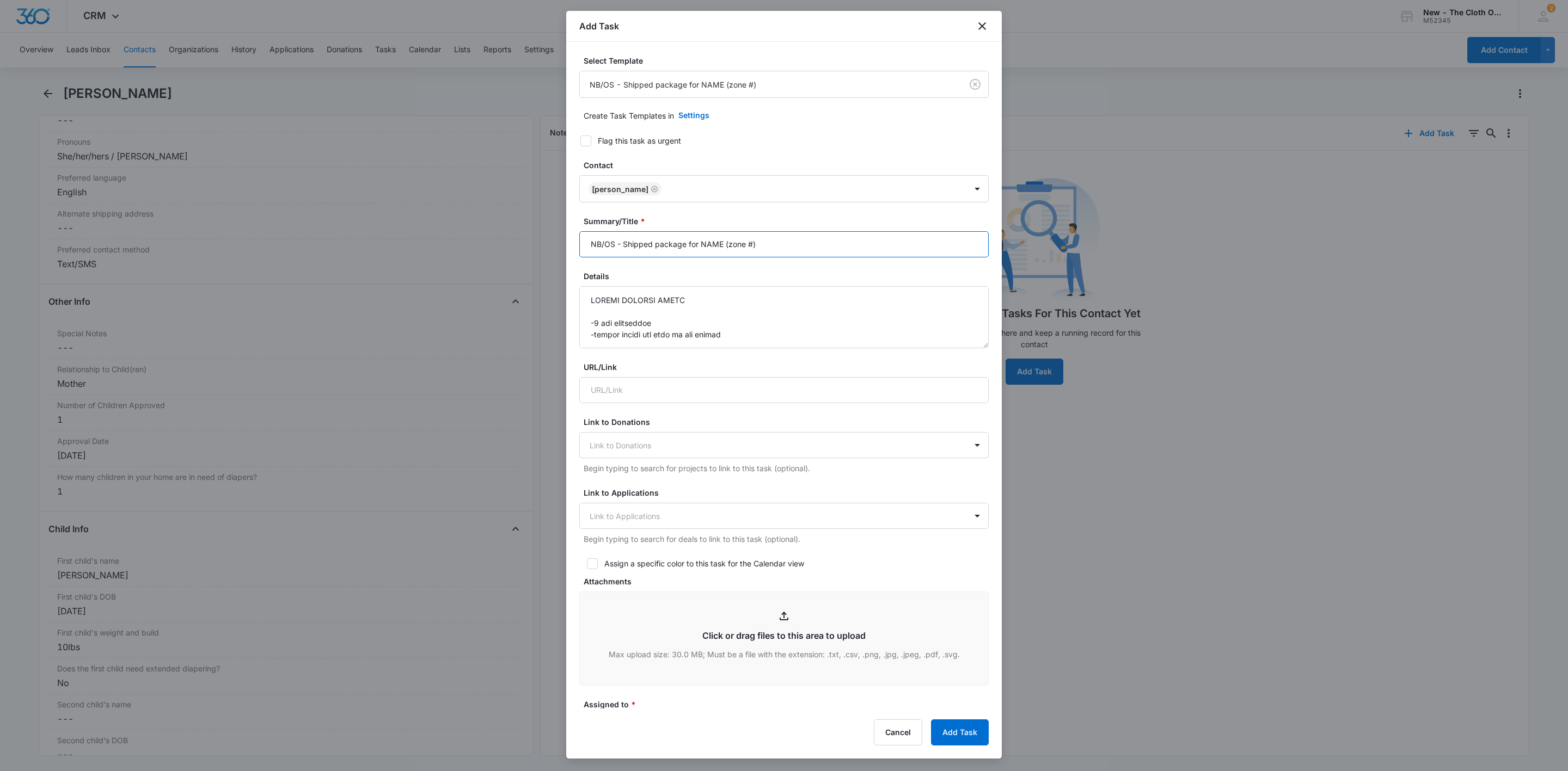
drag, startPoint x: 605, startPoint y: 245, endPoint x: 539, endPoint y: 235, distance: 66.8
click at [539, 237] on body "CRM Apps Reputation Websites Forms CRM Email Social Shop Payments POS Ads Intel…" at bounding box center [784, 385] width 1568 height 771
drag, startPoint x: 708, startPoint y: 244, endPoint x: 730, endPoint y: 245, distance: 22.0
click at [730, 245] on input "OS (20x) - Shipped package for NAME (zone #4)" at bounding box center [784, 244] width 410 height 26
paste input "[PERSON_NAME]"
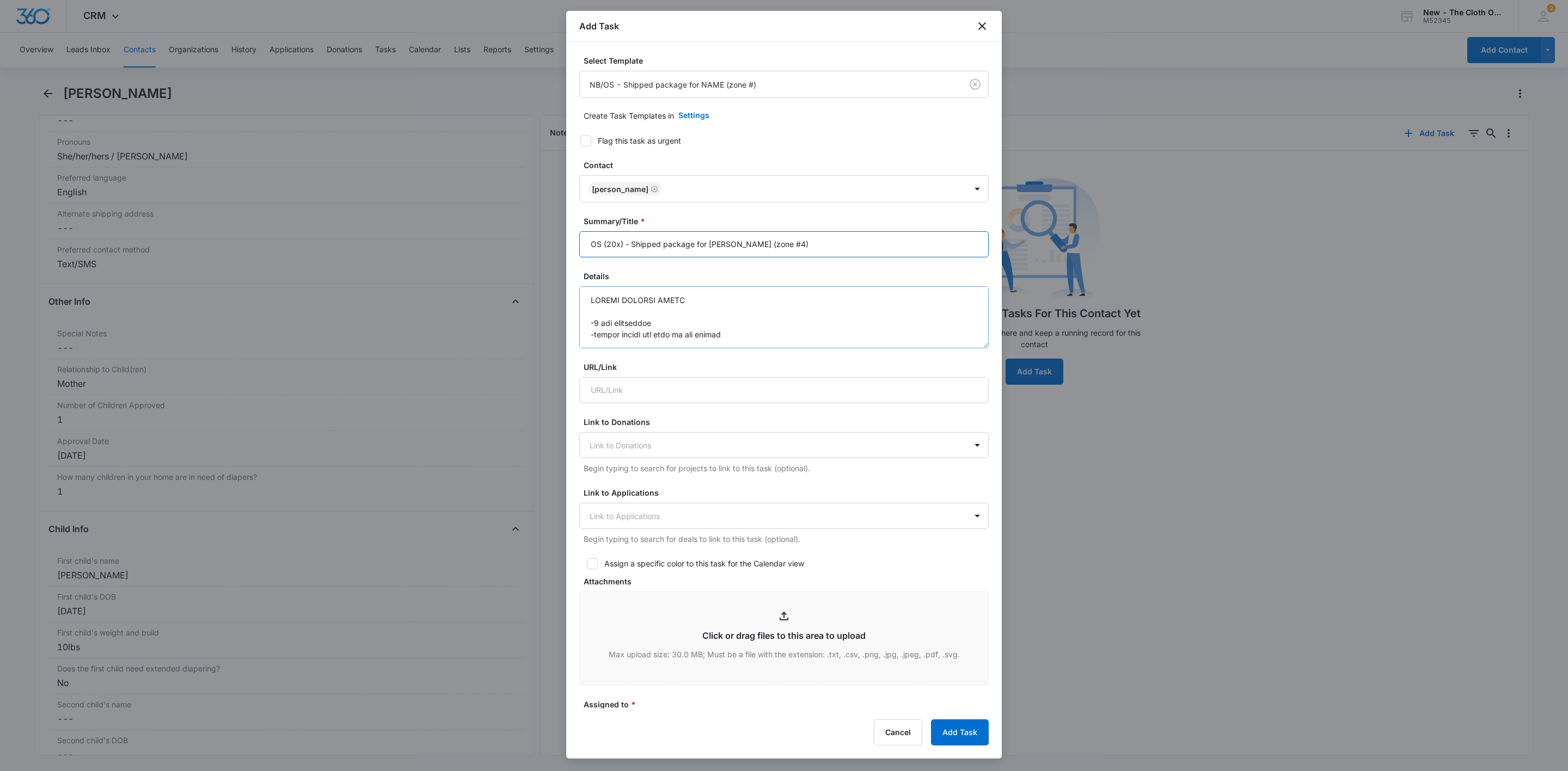
type input "OS (20x) - Shipped package for [PERSON_NAME] (zone #4)"
click at [589, 302] on textarea "Details" at bounding box center [784, 317] width 410 height 62
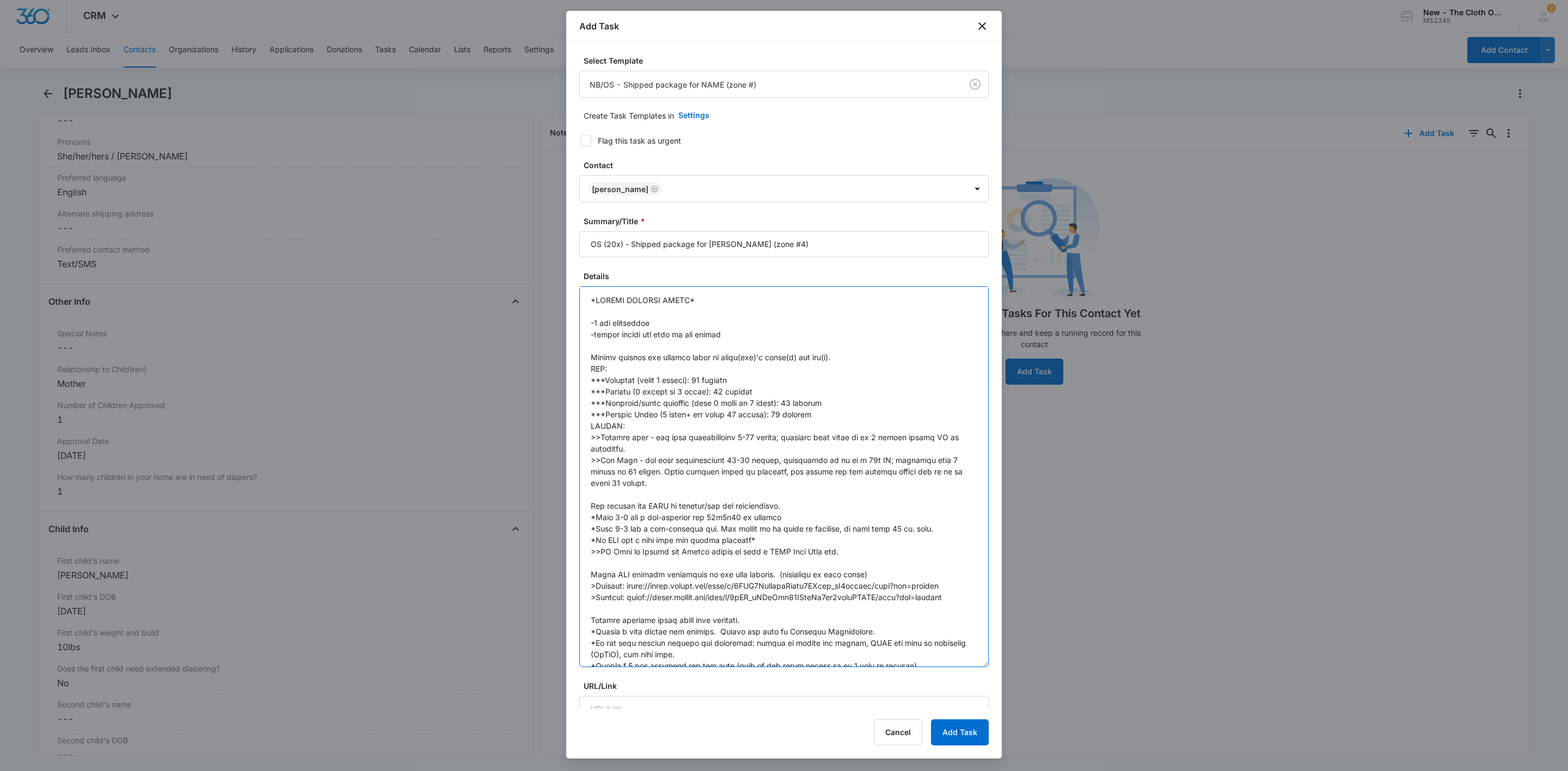
drag, startPoint x: 967, startPoint y: 340, endPoint x: 719, endPoint y: 515, distance: 303.5
click at [966, 668] on textarea "Details" at bounding box center [784, 476] width 410 height 381
drag, startPoint x: 591, startPoint y: 389, endPoint x: 848, endPoint y: 417, distance: 258.5
click at [848, 417] on textarea "Details" at bounding box center [784, 481] width 410 height 390
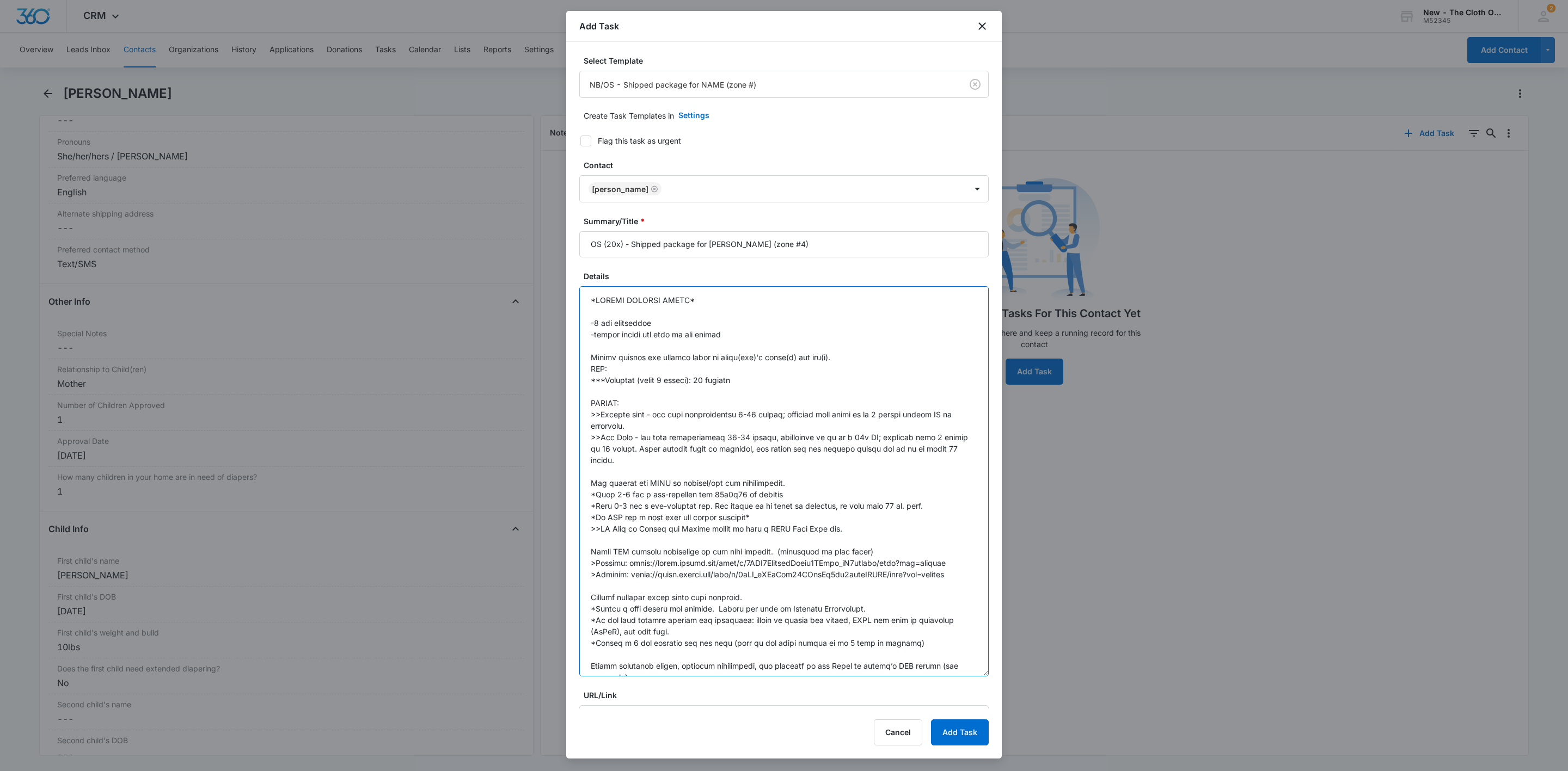
drag, startPoint x: 657, startPoint y: 425, endPoint x: 582, endPoint y: 412, distance: 76.1
click at [582, 412] on textarea "Details" at bounding box center [784, 481] width 410 height 390
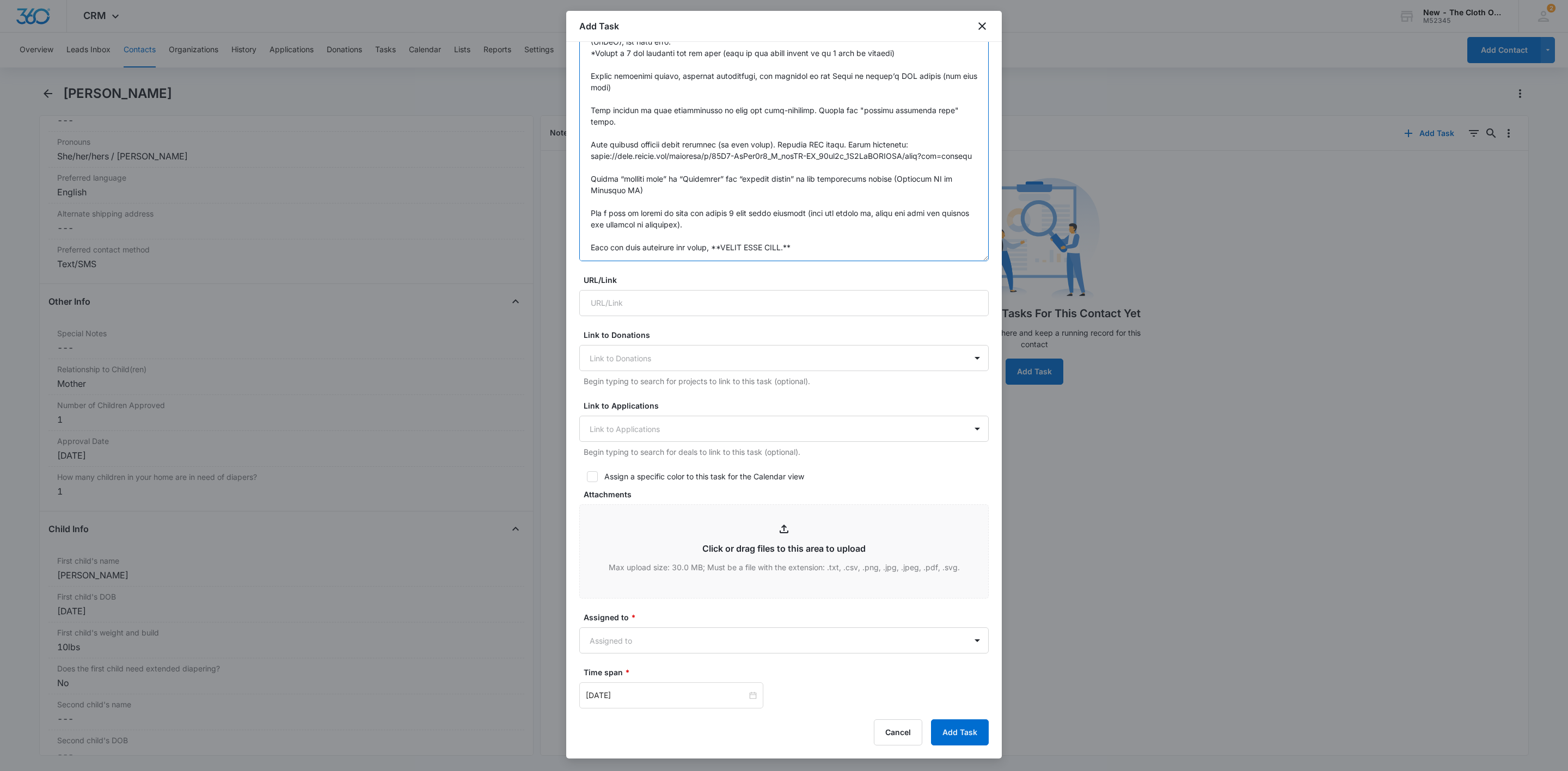
scroll to position [490, 0]
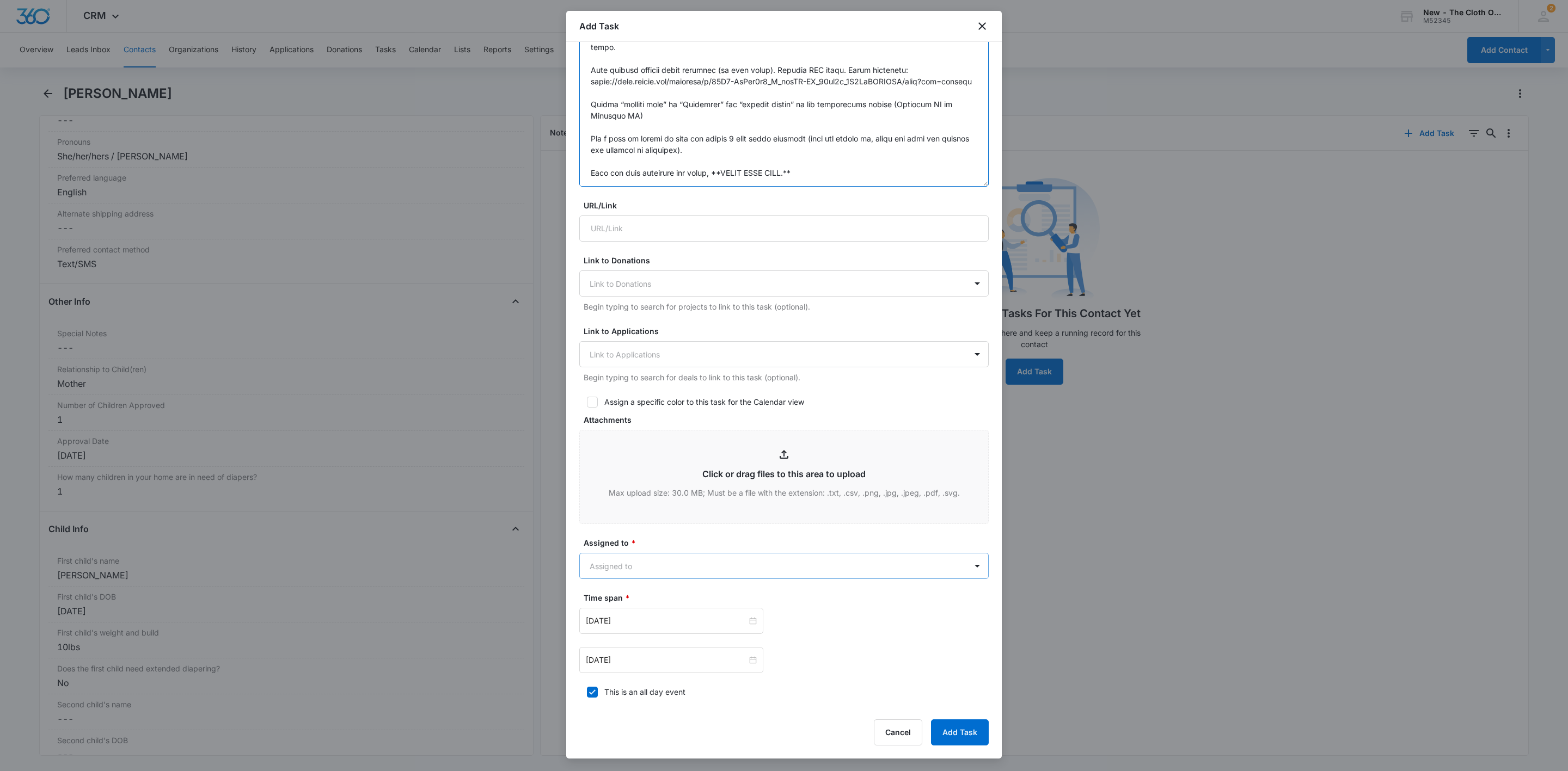
type textarea "*DIAPER PACKAGE STEPS* -7 day turnaround -notify family and team of any delays …"
click at [621, 568] on body "CRM Apps Reputation Websites Forms CRM Email Social Shop Payments POS Ads Intel…" at bounding box center [784, 385] width 1568 height 771
type input "jo"
click at [693, 537] on div at bounding box center [784, 385] width 1568 height 771
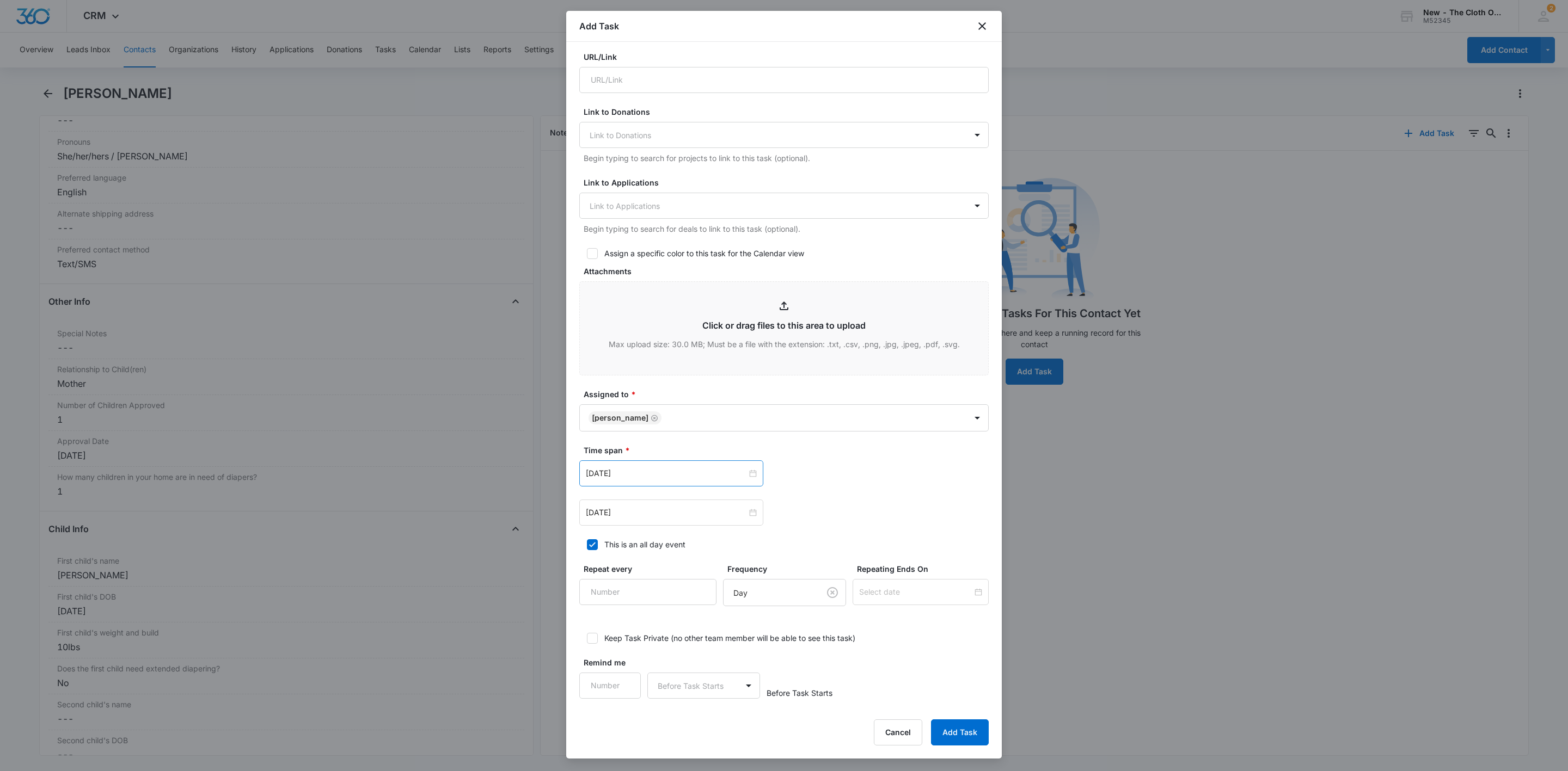
scroll to position [643, 0]
click at [742, 471] on div "[DATE]" at bounding box center [671, 470] width 171 height 12
click at [651, 643] on link "[DATE]" at bounding box center [655, 643] width 25 height 9
type input "[DATE]"
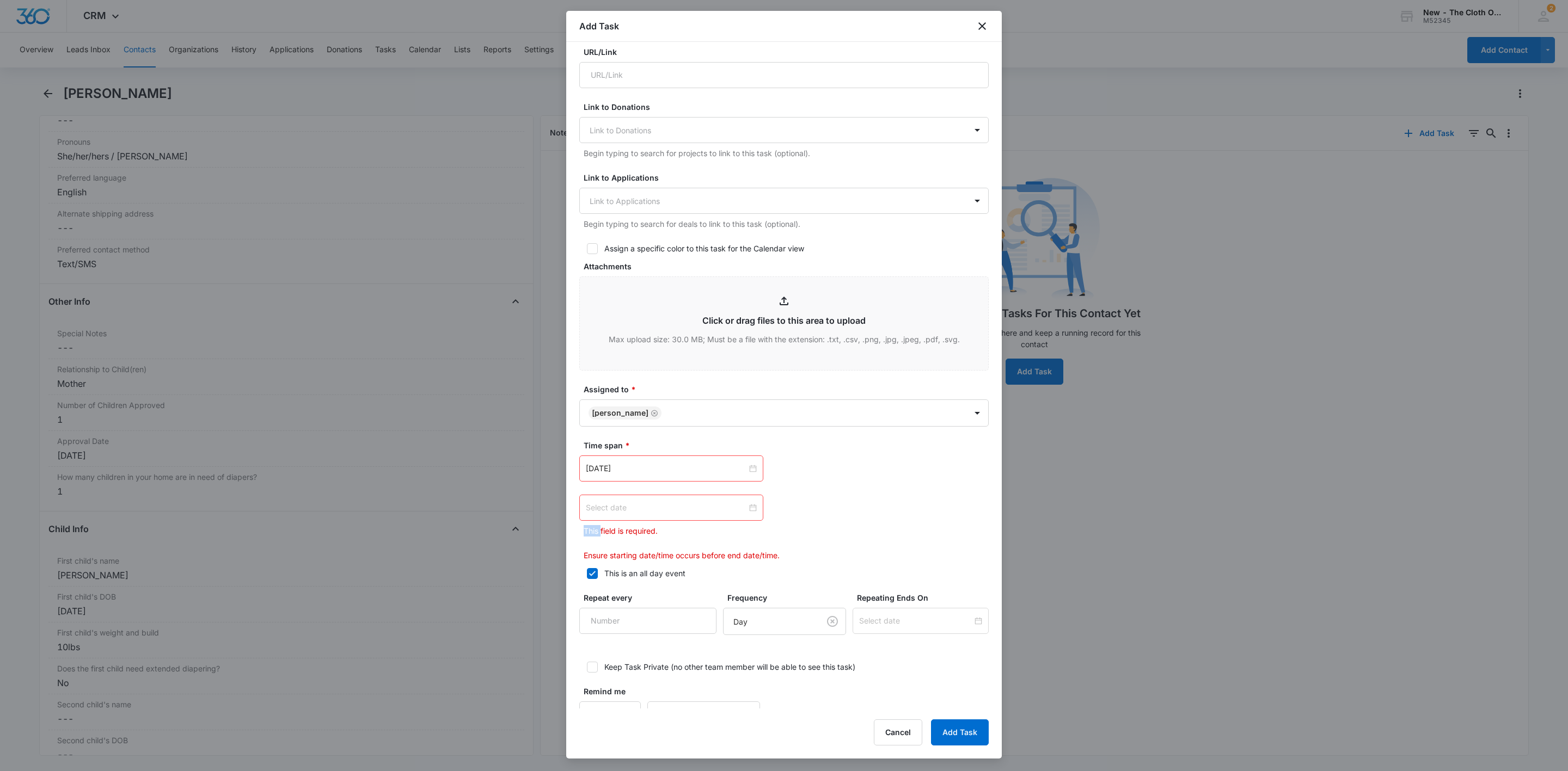
click at [745, 513] on div at bounding box center [671, 508] width 171 height 12
type input "[DATE]"
click at [715, 595] on div "13" at bounding box center [713, 593] width 13 height 13
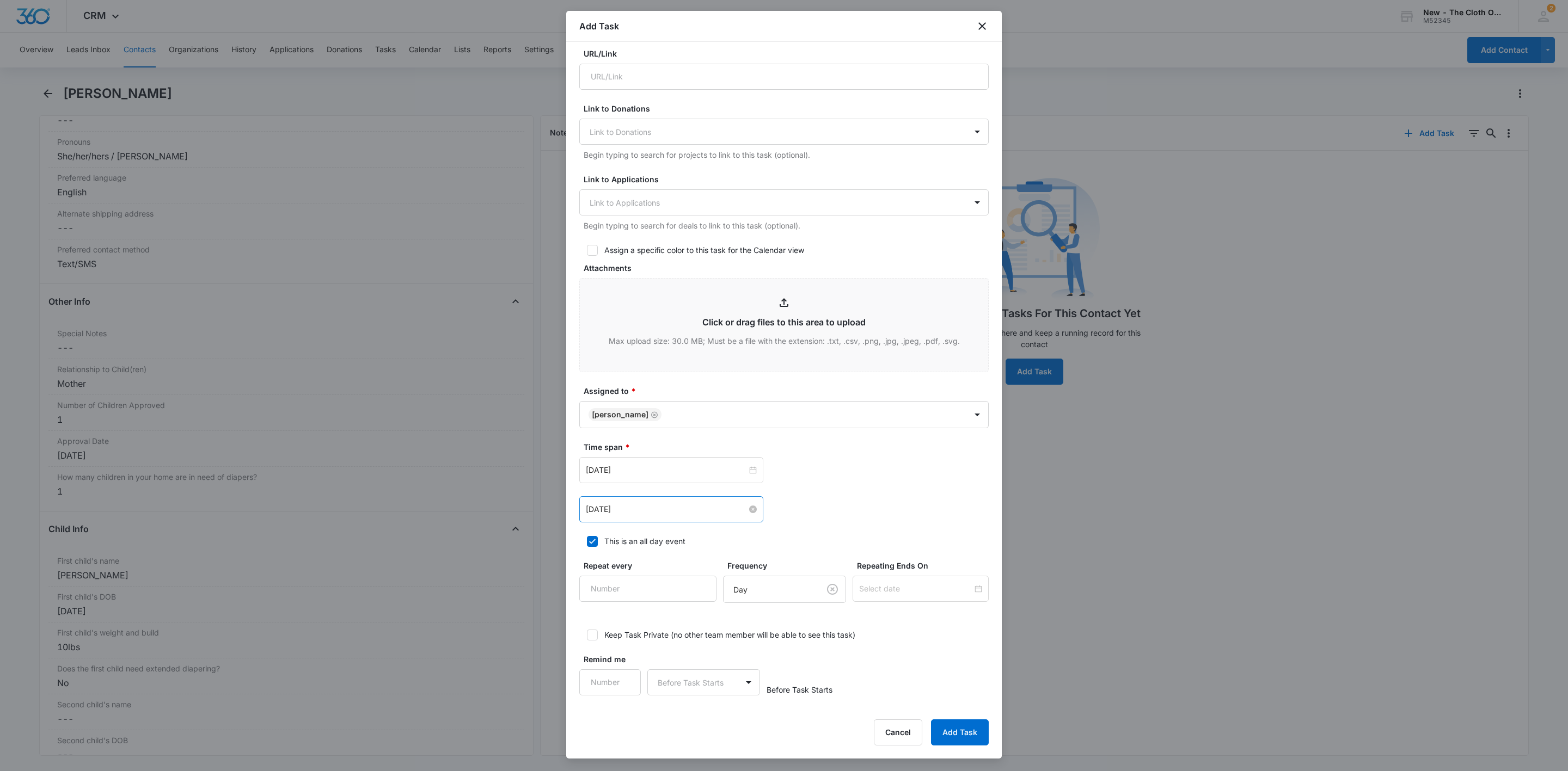
drag, startPoint x: 824, startPoint y: 550, endPoint x: 825, endPoint y: 540, distance: 10.0
click at [824, 549] on form "Select Template NB/OS - Shipped package for NAME (zone #) Create Task Templates…" at bounding box center [784, 54] width 410 height 1282
click at [962, 702] on button "Add Task" at bounding box center [960, 732] width 58 height 26
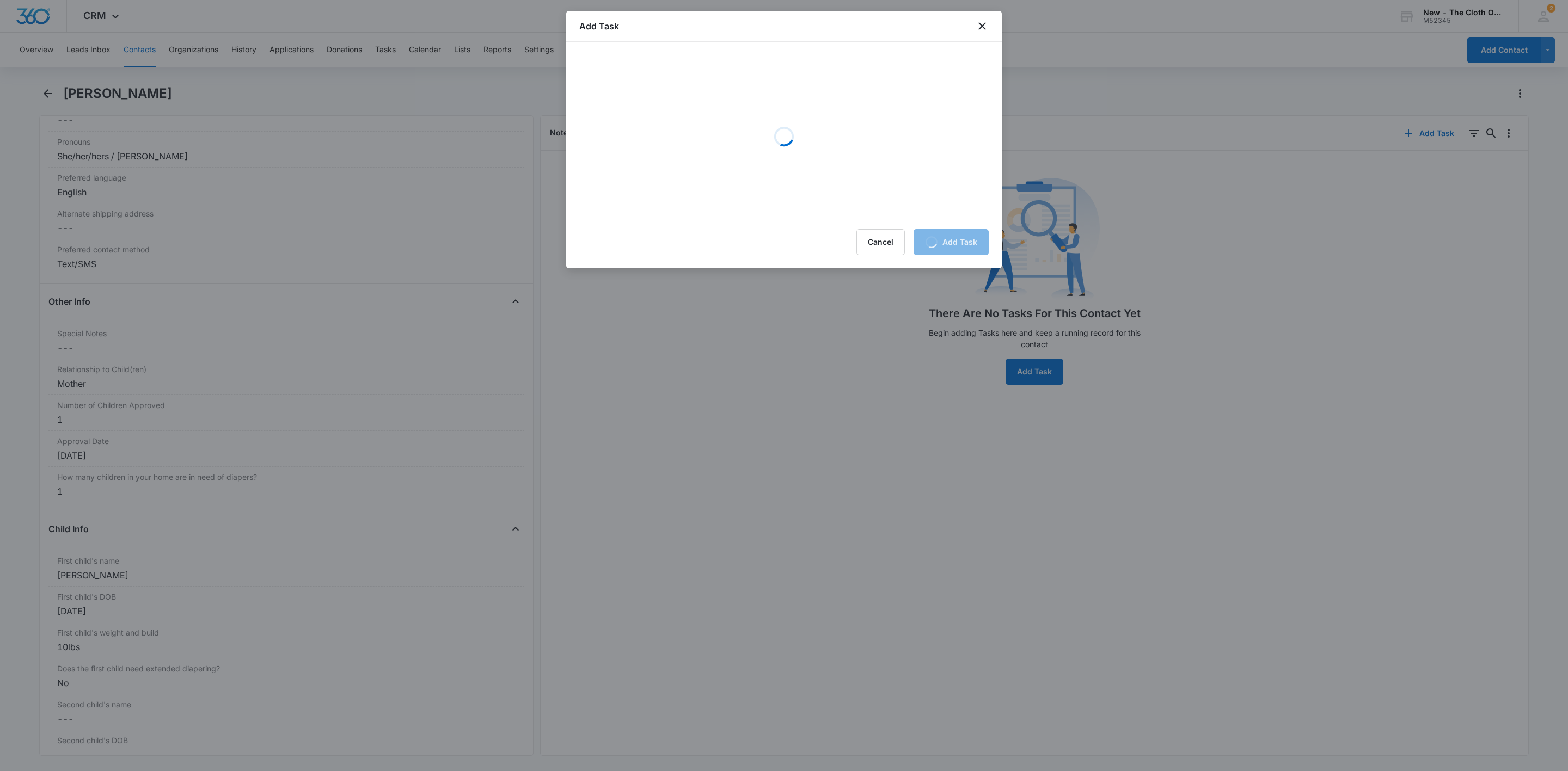
scroll to position [0, 0]
